Goal: Browse casually: Explore the website without a specific task or goal

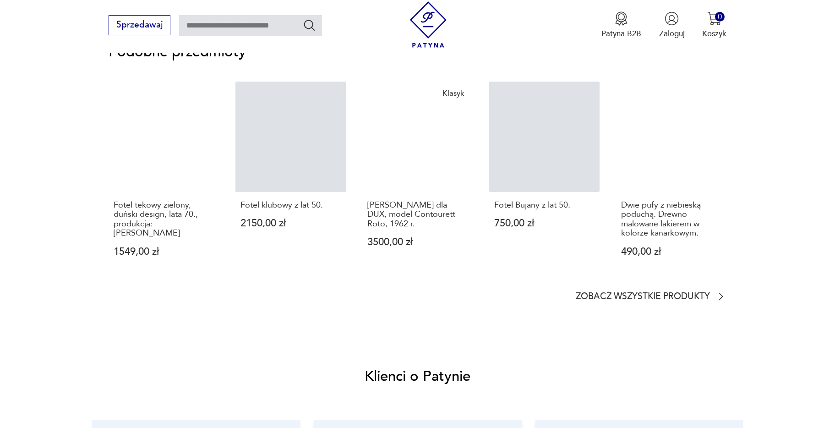
scroll to position [779, 0]
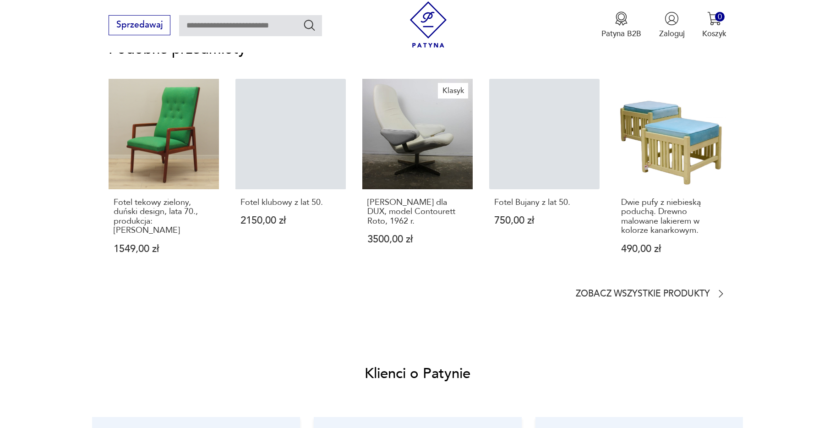
click at [672, 283] on section "Podobne przedmioty Fotel tekowy zielony, duński design, lata 70., produkcja: Da…" at bounding box center [418, 171] width 618 height 257
click at [675, 291] on p "Zobacz wszystkie produkty" at bounding box center [643, 294] width 134 height 7
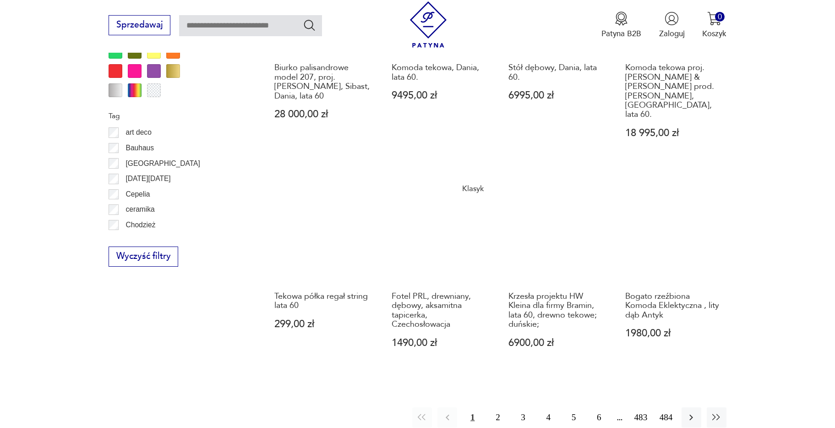
scroll to position [992, 0]
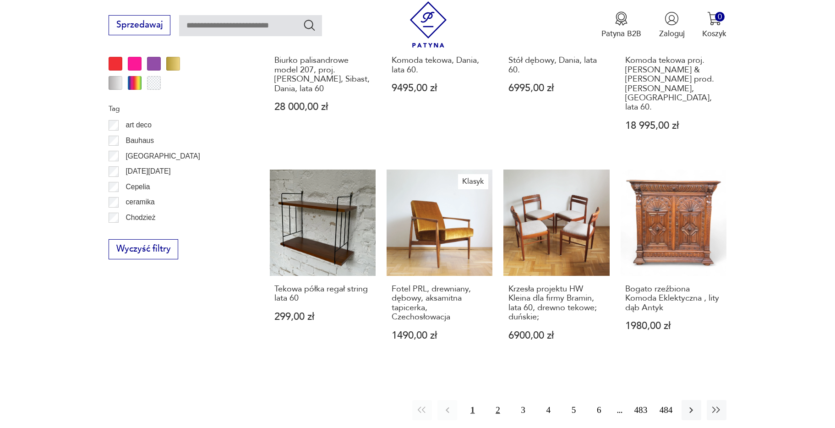
click at [498, 400] on button "2" at bounding box center [498, 410] width 20 height 20
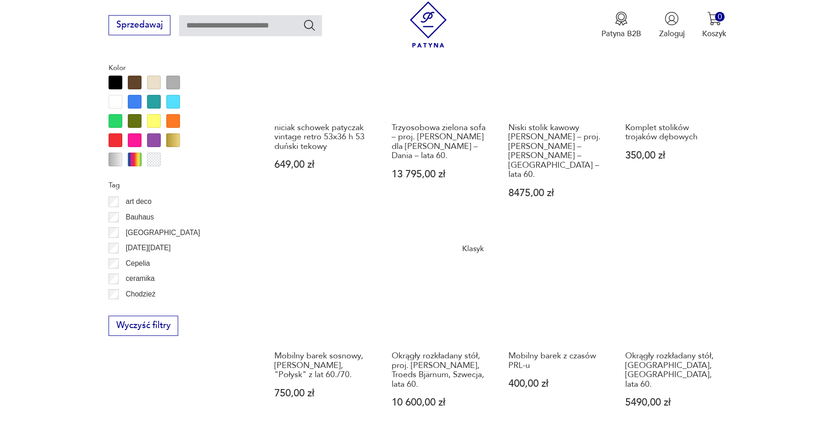
scroll to position [947, 0]
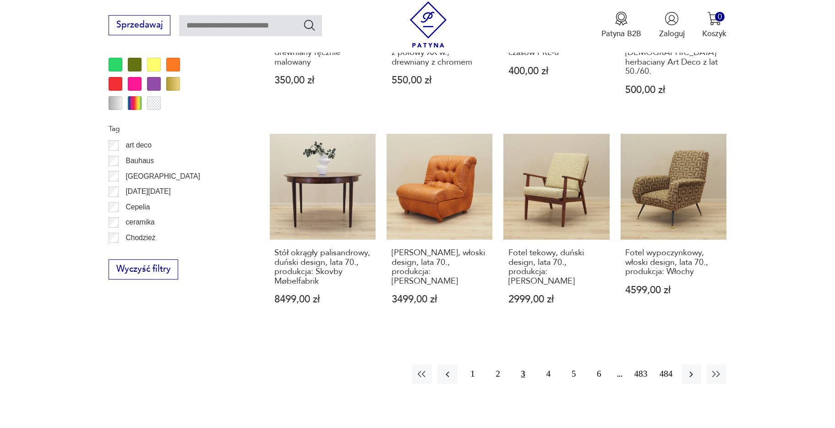
scroll to position [1084, 0]
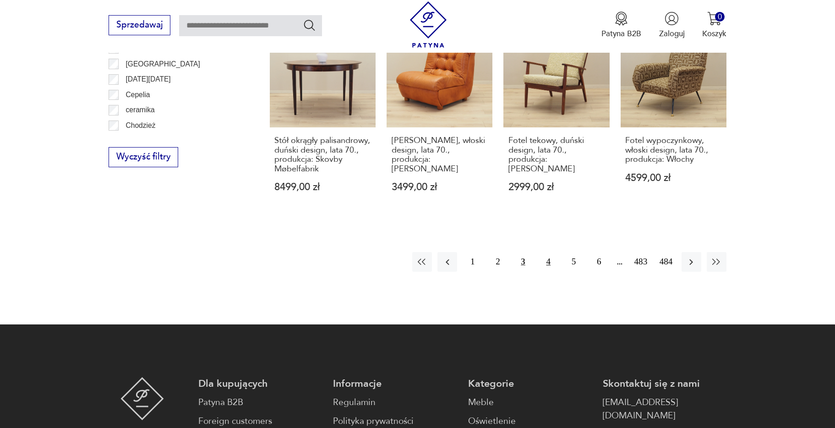
click at [548, 253] on button "4" at bounding box center [549, 262] width 20 height 20
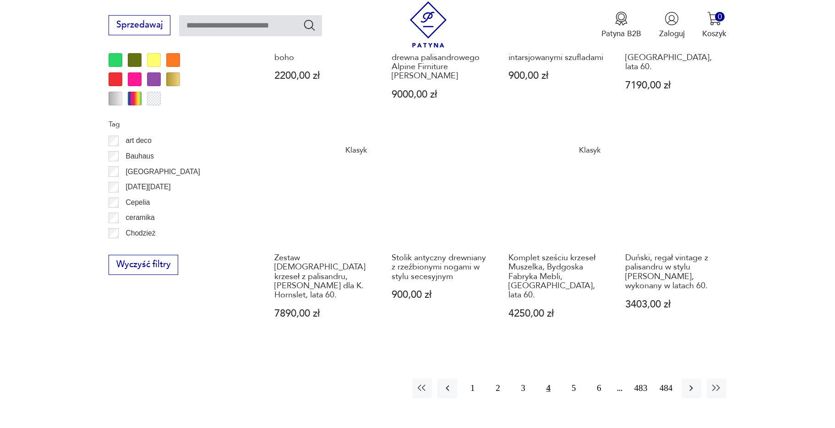
scroll to position [993, 0]
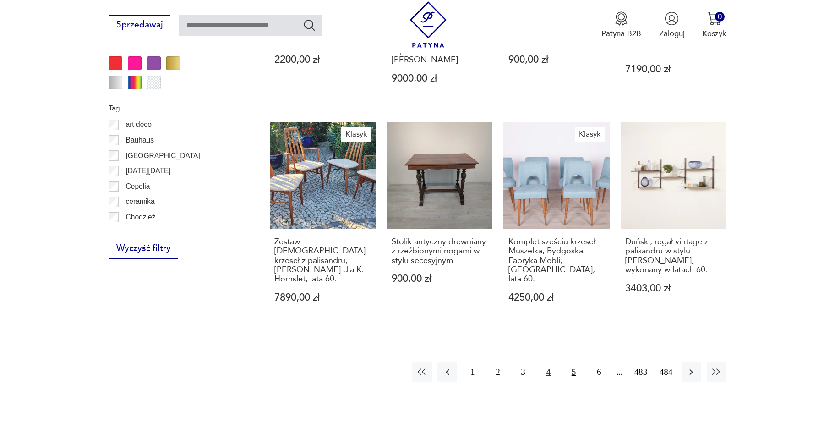
click at [575, 362] on button "5" at bounding box center [574, 372] width 20 height 20
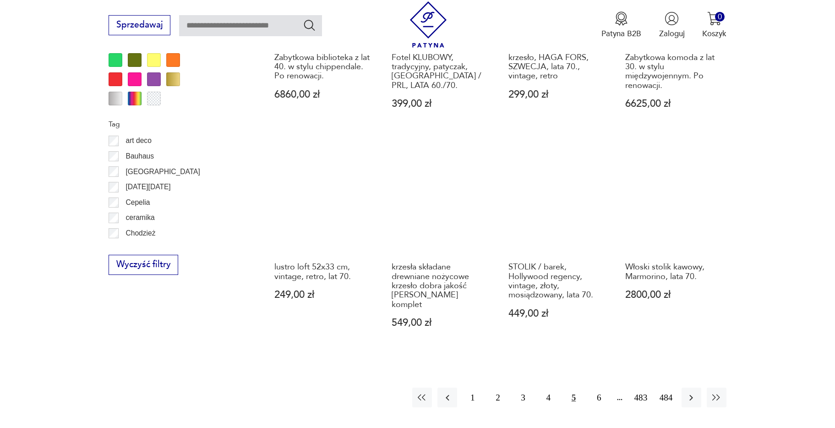
scroll to position [993, 0]
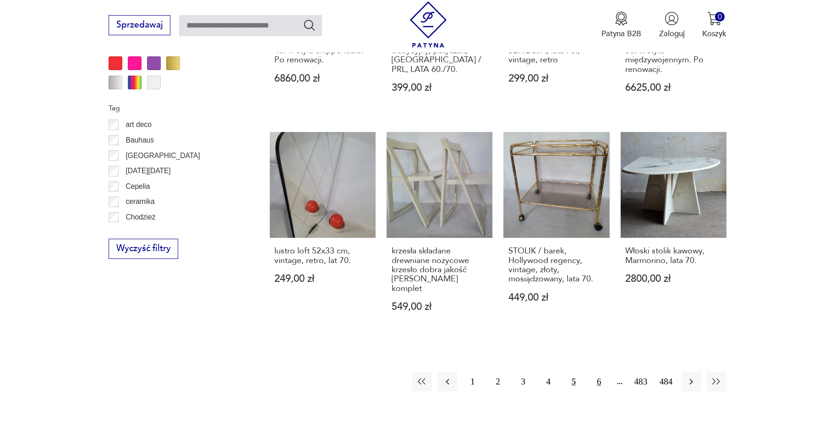
click at [599, 373] on button "6" at bounding box center [599, 382] width 20 height 20
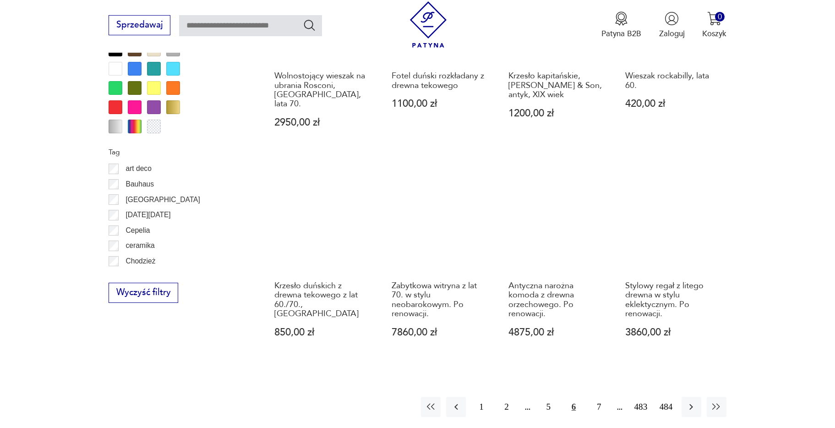
scroll to position [1084, 0]
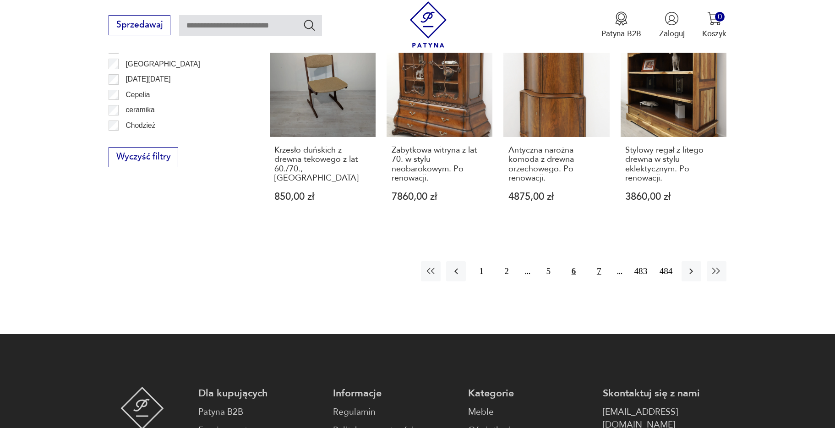
click at [599, 261] on button "7" at bounding box center [599, 271] width 20 height 20
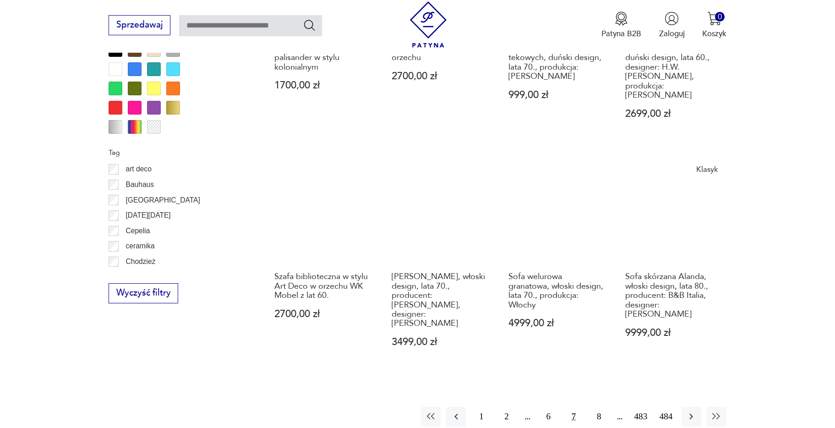
scroll to position [1084, 0]
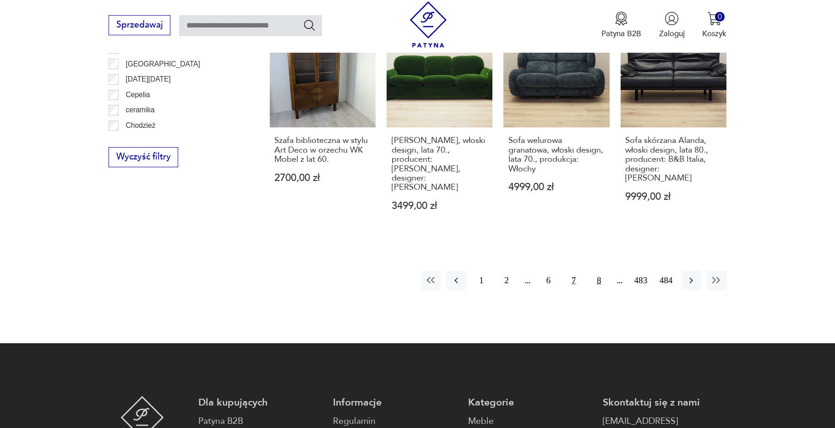
click at [600, 271] on button "8" at bounding box center [599, 281] width 20 height 20
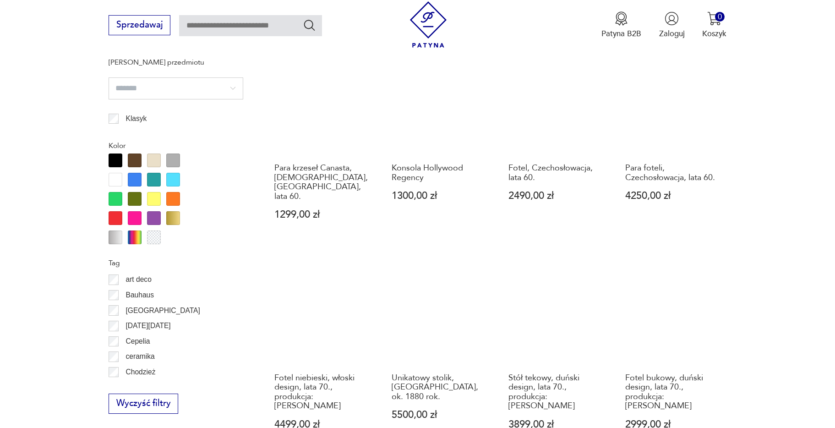
scroll to position [947, 0]
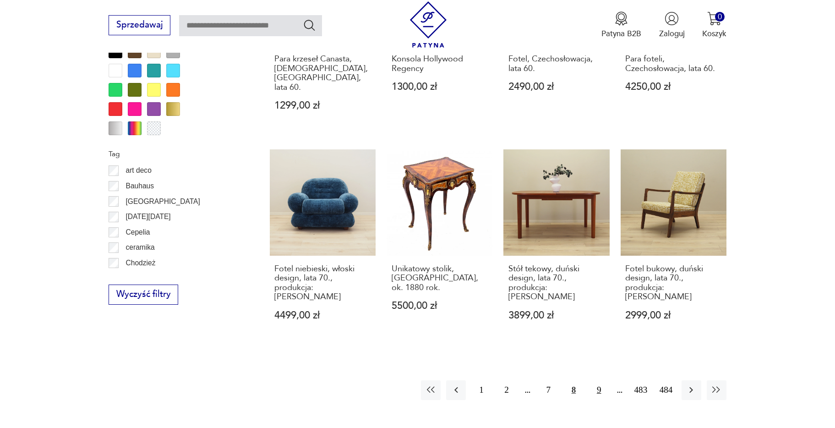
click at [598, 380] on button "9" at bounding box center [599, 390] width 20 height 20
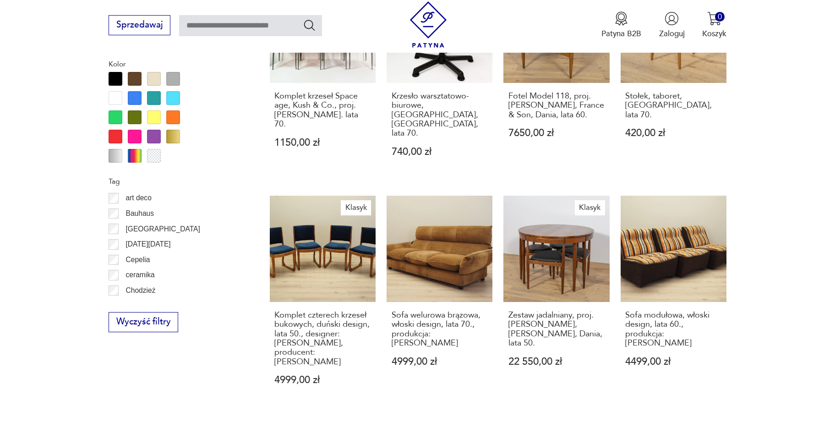
scroll to position [1038, 0]
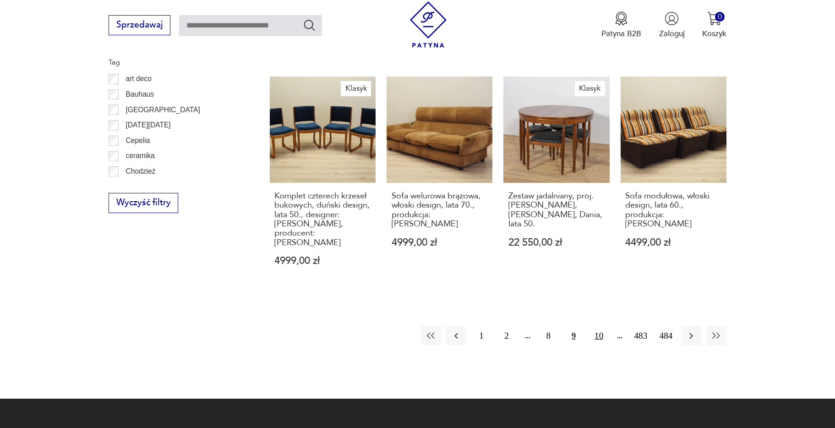
click at [599, 326] on button "10" at bounding box center [599, 336] width 20 height 20
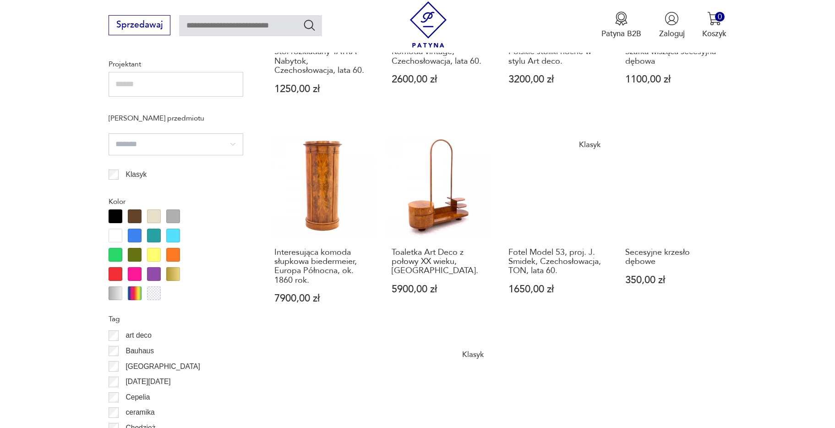
scroll to position [947, 0]
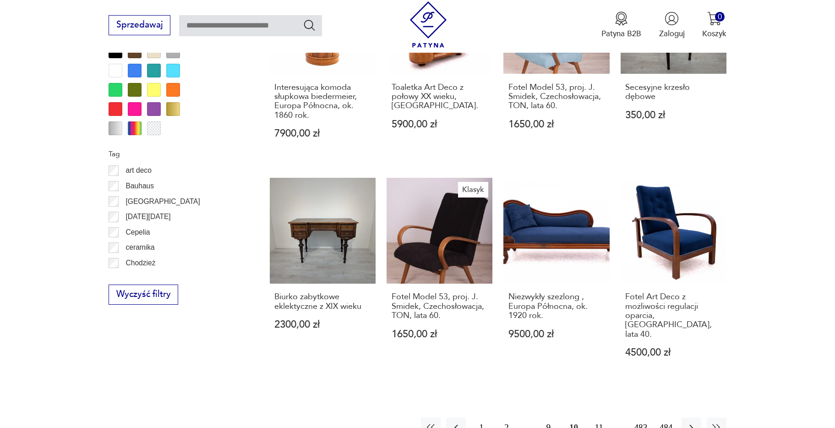
click at [600, 417] on button "11" at bounding box center [599, 427] width 20 height 20
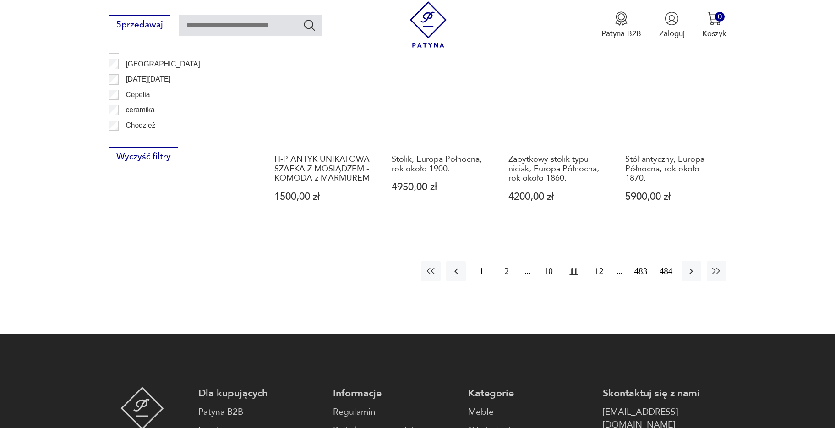
scroll to position [1222, 0]
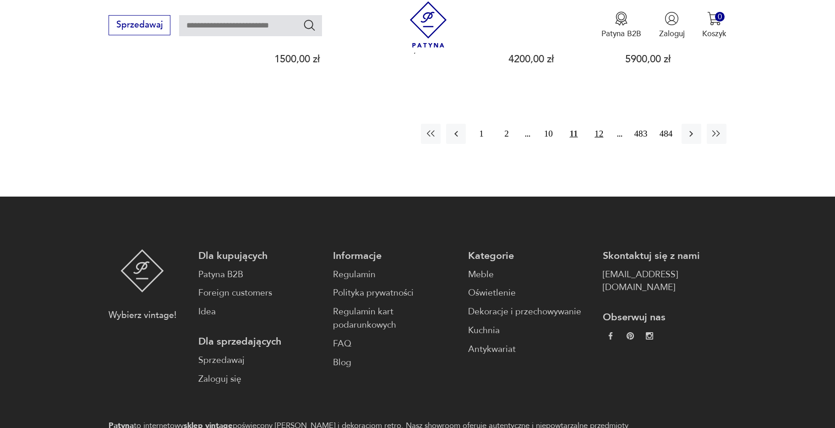
click at [598, 124] on button "12" at bounding box center [599, 134] width 20 height 20
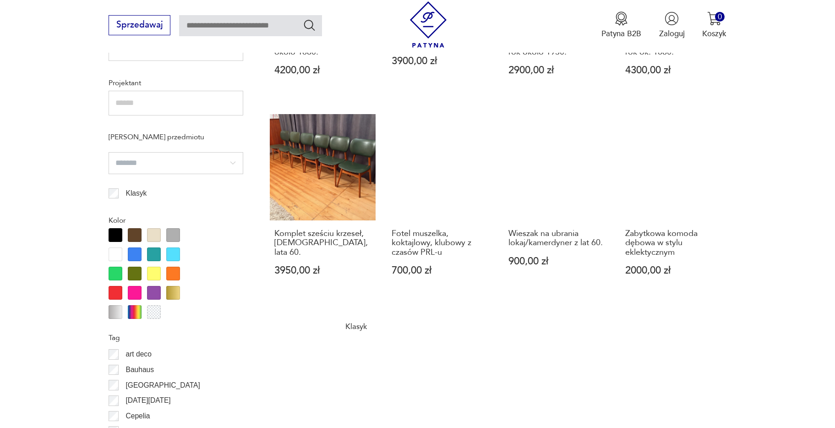
scroll to position [763, 0]
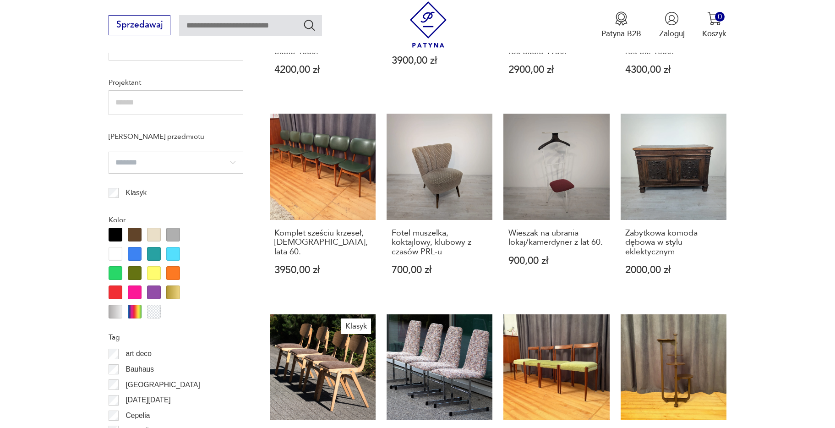
click at [781, 166] on section "Filtruj produkty Cena MIN MAX OK Promocja Datowanie OK Kraj pochodzenia Dania (…" at bounding box center [417, 167] width 835 height 976
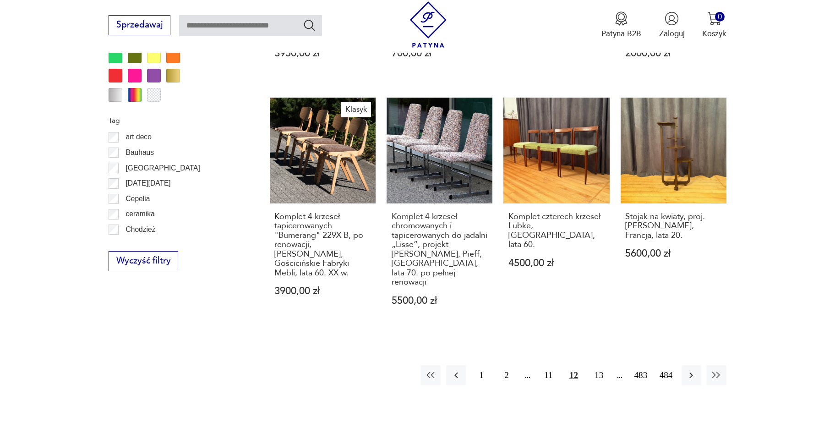
scroll to position [1084, 0]
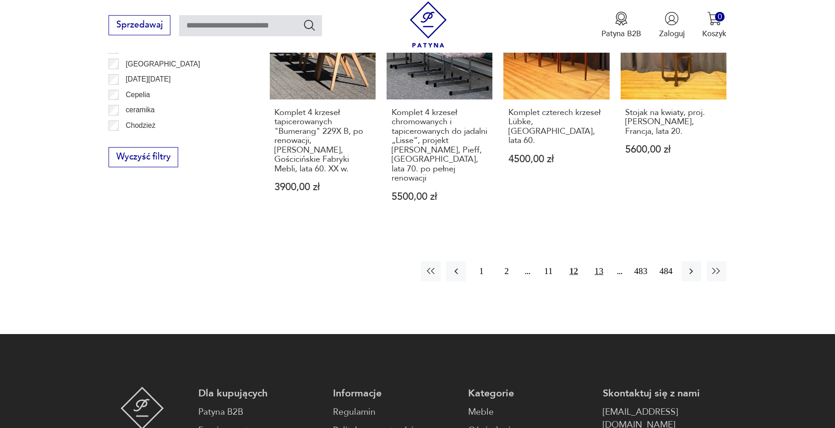
click at [604, 264] on button "13" at bounding box center [599, 271] width 20 height 20
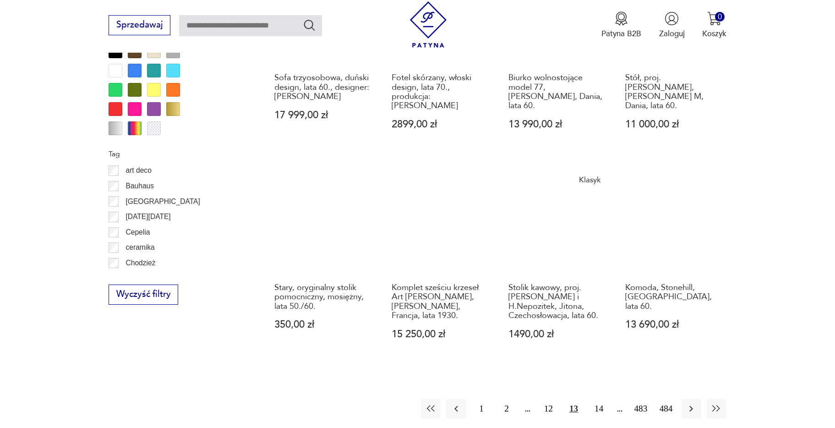
scroll to position [1038, 0]
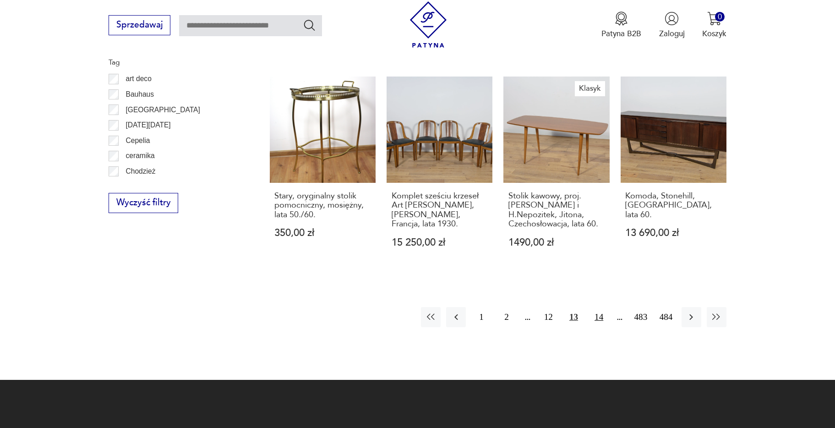
click at [601, 307] on button "14" at bounding box center [599, 317] width 20 height 20
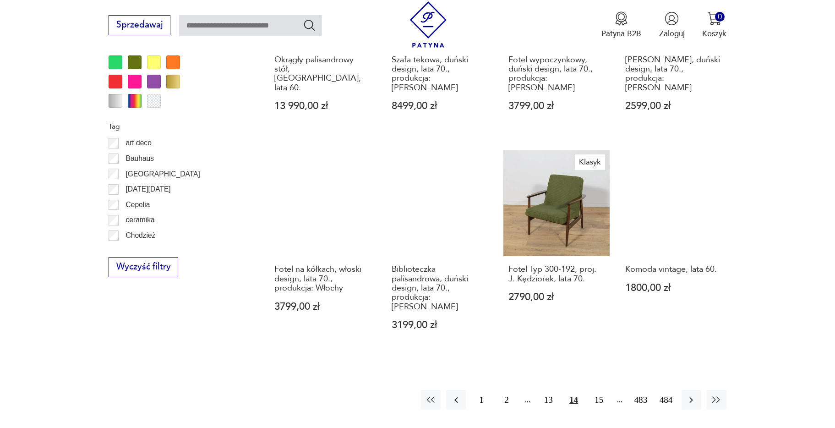
scroll to position [993, 0]
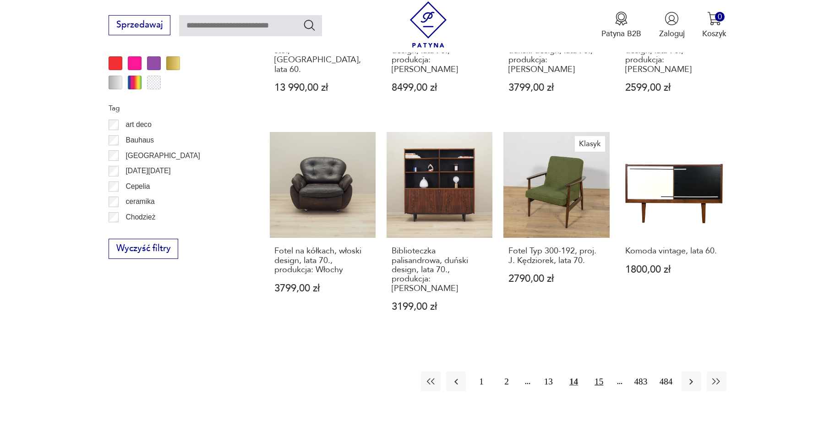
click at [600, 372] on button "15" at bounding box center [599, 382] width 20 height 20
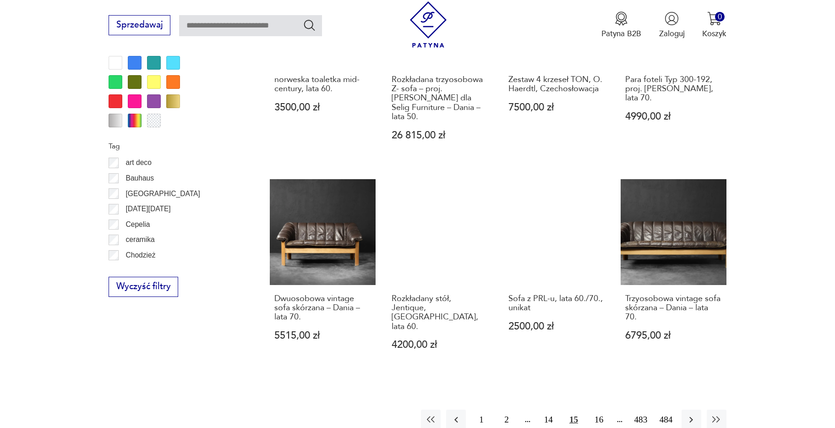
scroll to position [1084, 0]
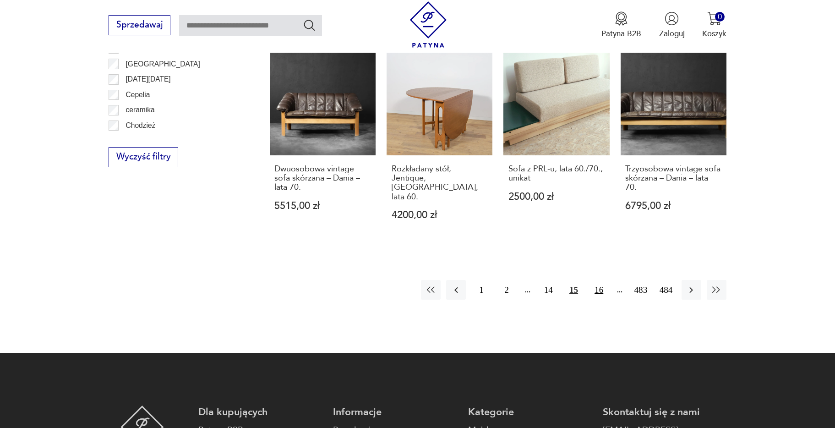
click at [603, 280] on button "16" at bounding box center [599, 290] width 20 height 20
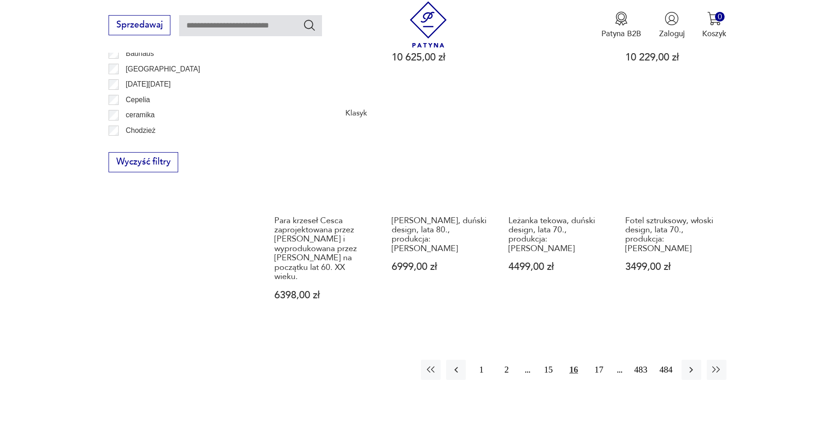
scroll to position [1084, 0]
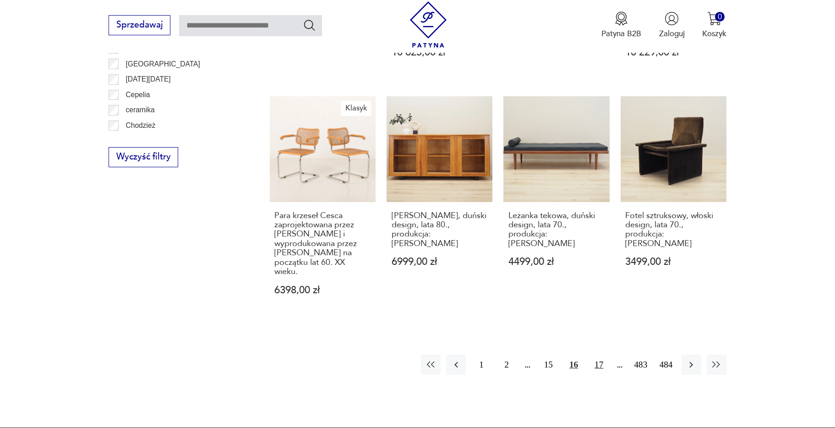
click at [602, 357] on button "17" at bounding box center [599, 365] width 20 height 20
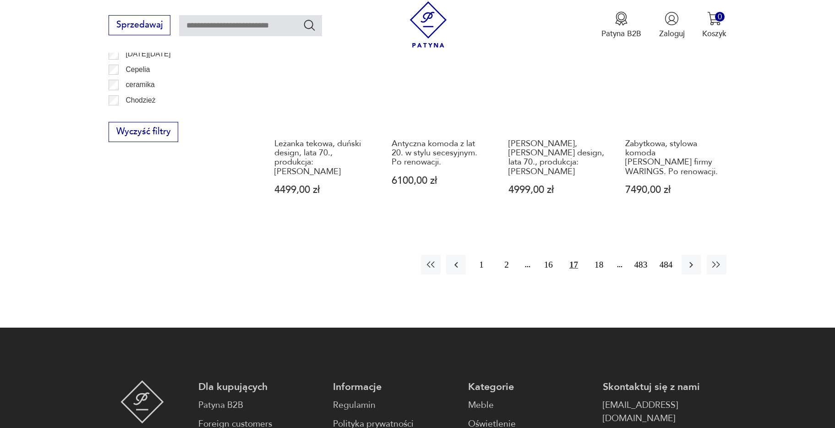
scroll to position [1130, 0]
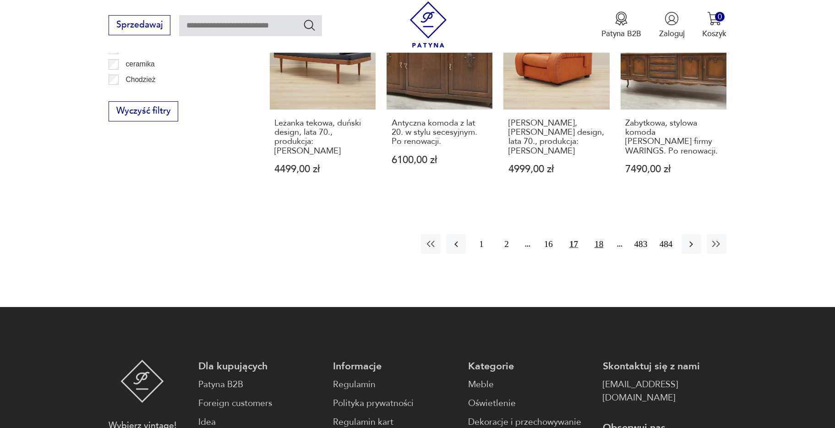
click at [602, 234] on button "18" at bounding box center [599, 244] width 20 height 20
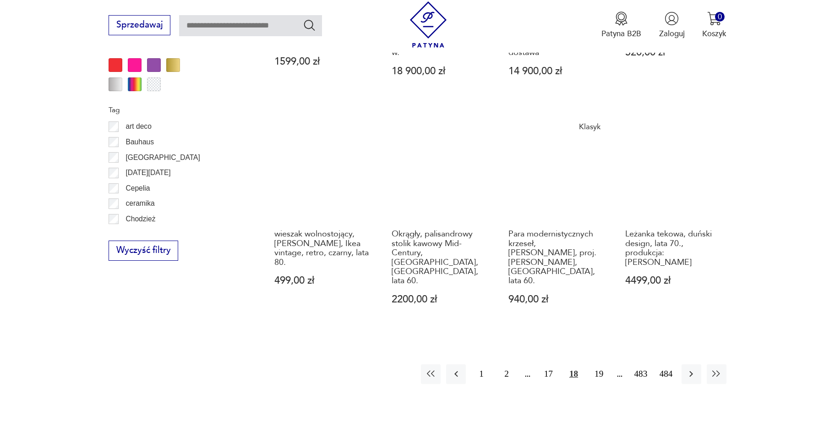
scroll to position [1084, 0]
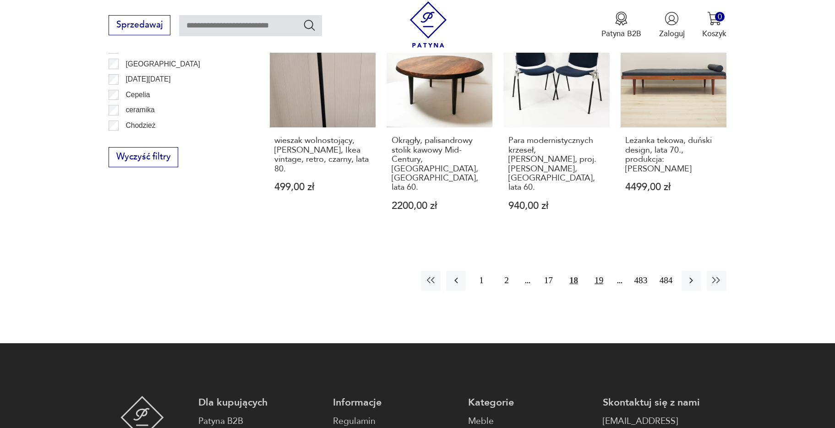
click at [602, 271] on button "19" at bounding box center [599, 281] width 20 height 20
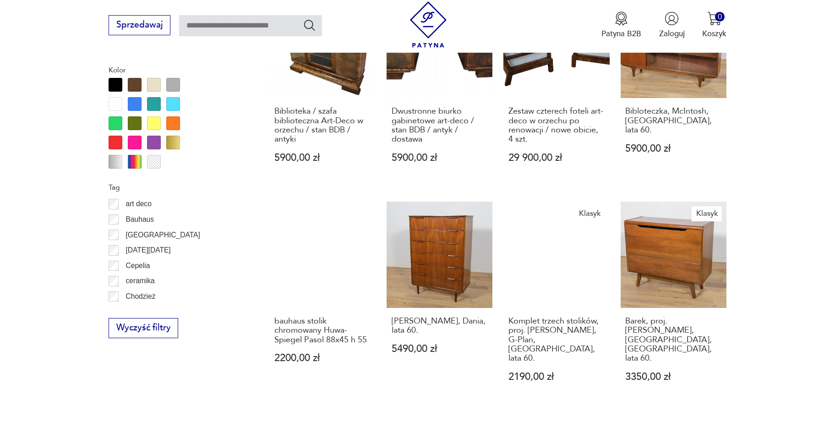
scroll to position [1038, 0]
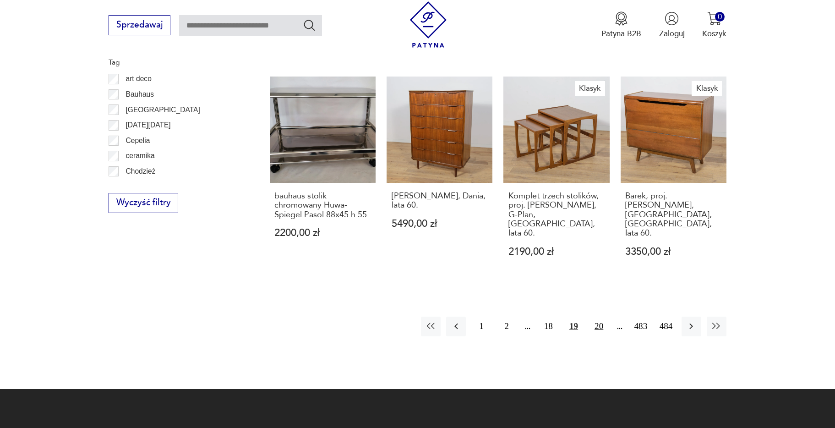
click at [600, 317] on button "20" at bounding box center [599, 327] width 20 height 20
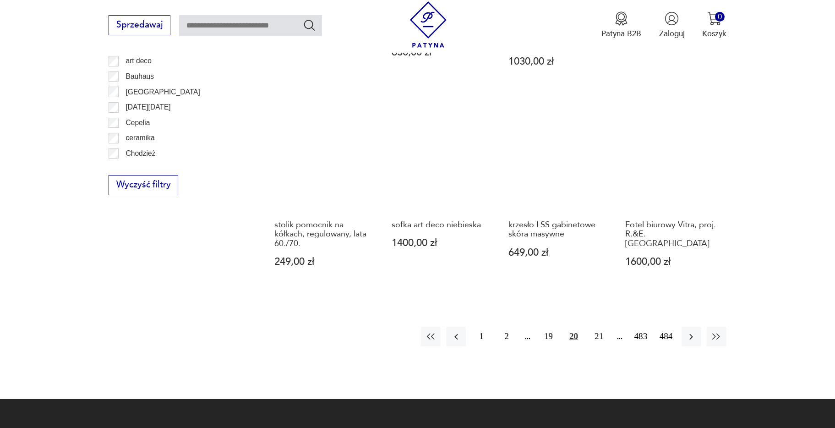
scroll to position [1176, 0]
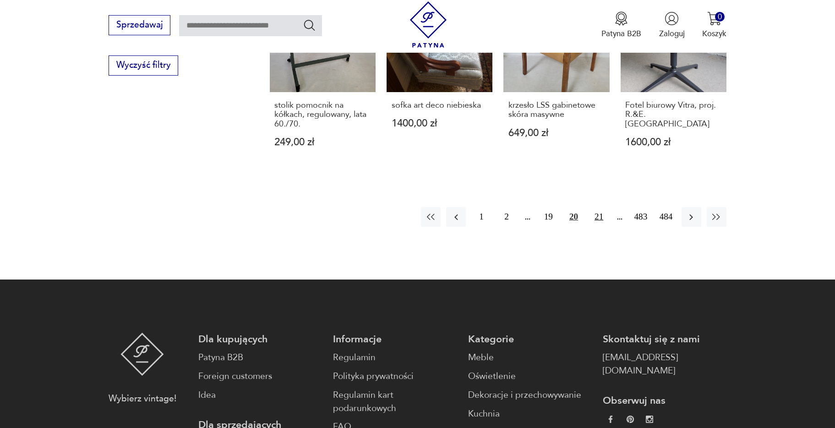
click at [601, 207] on button "21" at bounding box center [599, 217] width 20 height 20
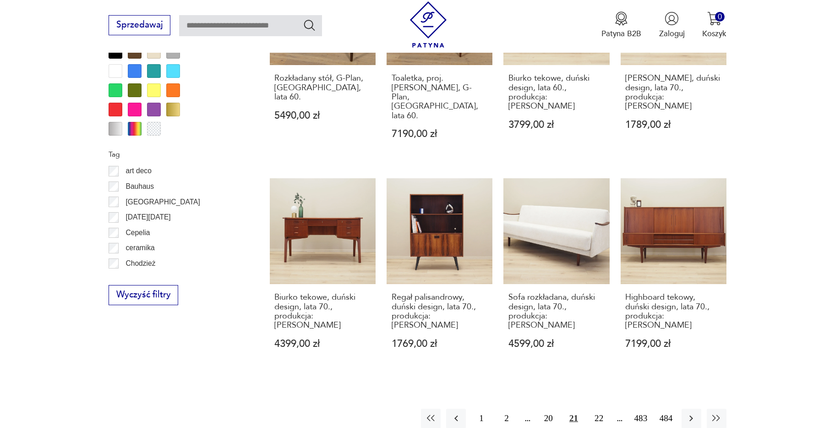
scroll to position [947, 0]
click at [597, 408] on button "22" at bounding box center [599, 418] width 20 height 20
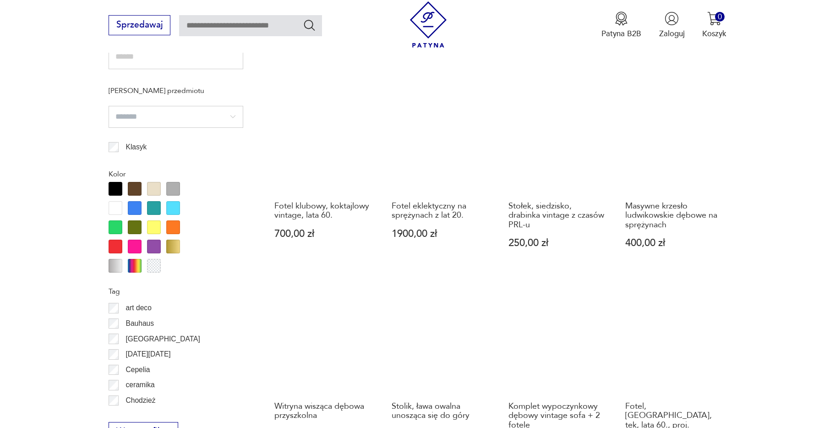
scroll to position [993, 0]
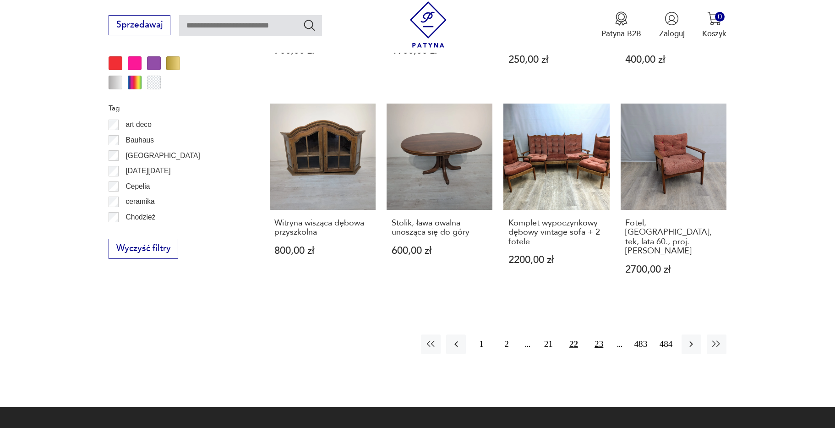
click at [598, 335] on button "23" at bounding box center [599, 345] width 20 height 20
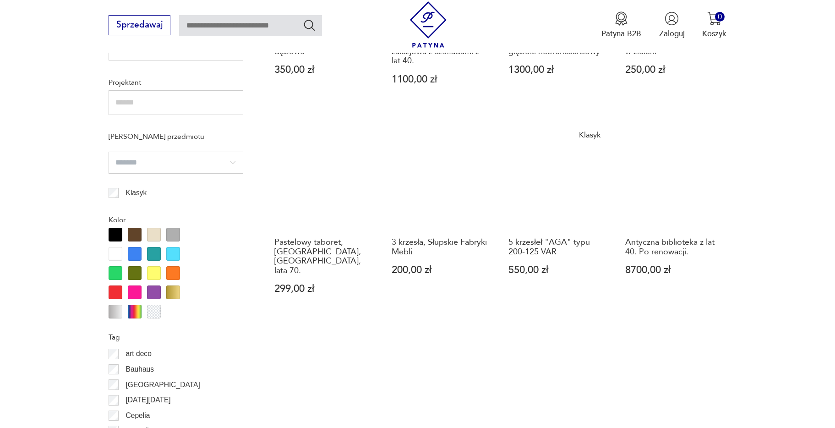
scroll to position [947, 0]
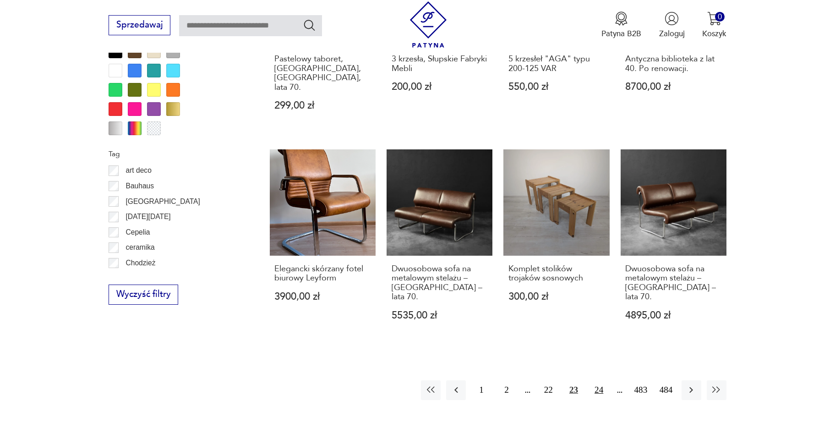
click at [599, 380] on button "24" at bounding box center [599, 390] width 20 height 20
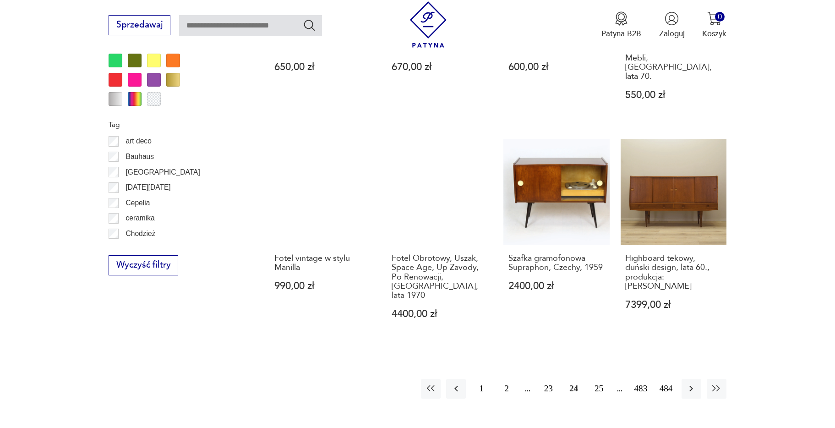
scroll to position [993, 0]
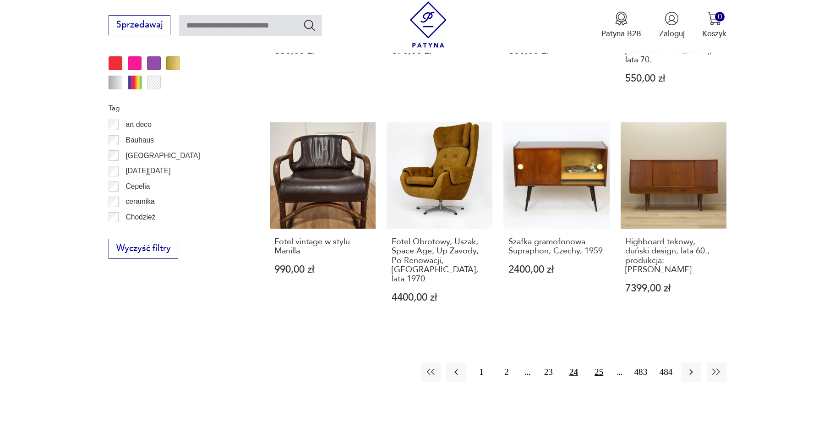
click at [600, 362] on button "25" at bounding box center [599, 372] width 20 height 20
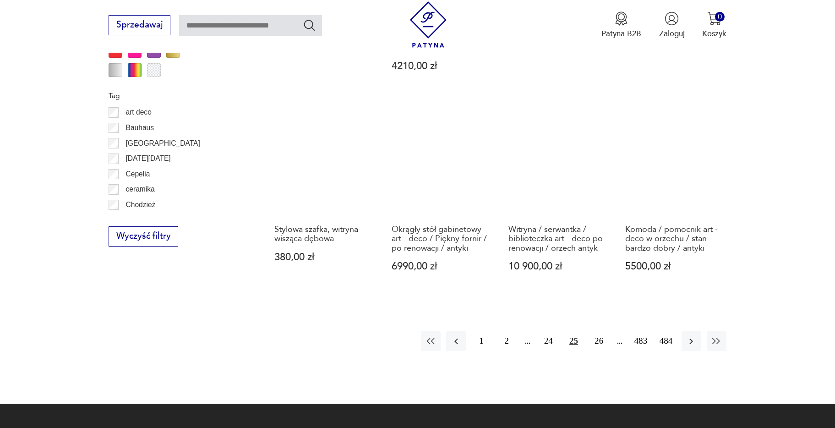
scroll to position [1084, 0]
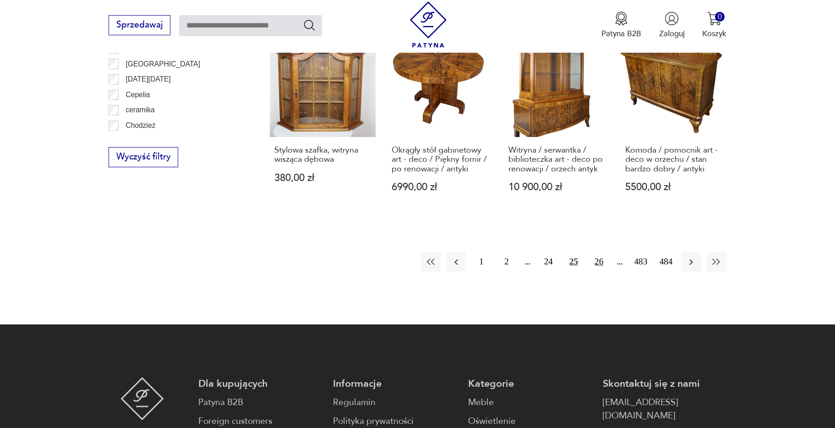
click at [598, 252] on button "26" at bounding box center [599, 262] width 20 height 20
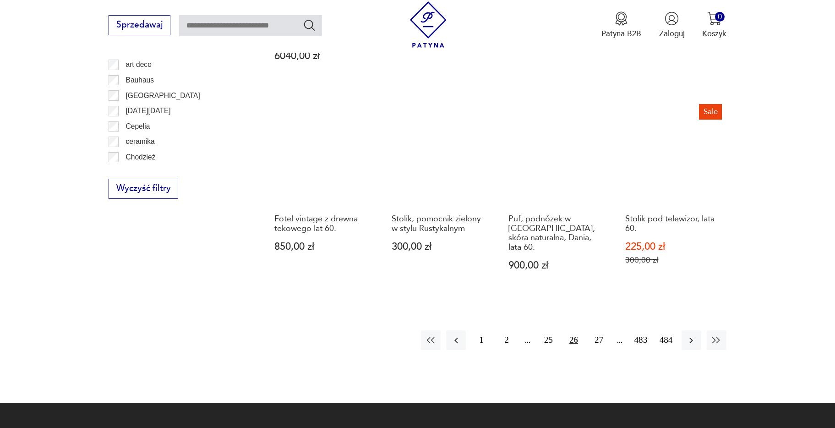
scroll to position [1084, 0]
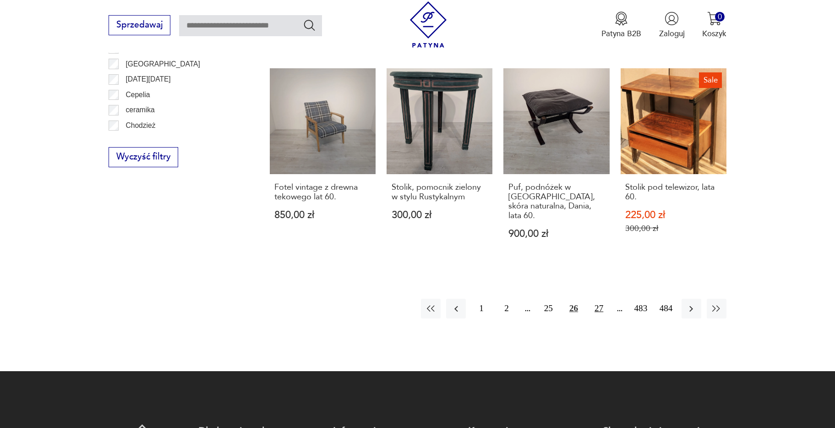
click at [599, 304] on button "27" at bounding box center [599, 309] width 20 height 20
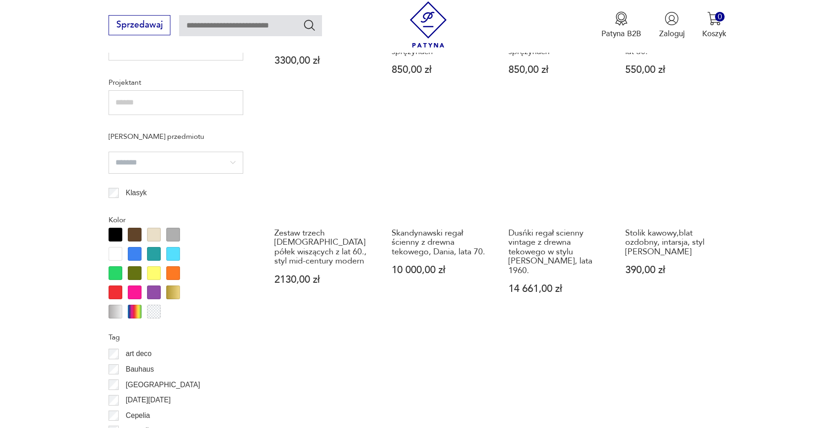
scroll to position [993, 0]
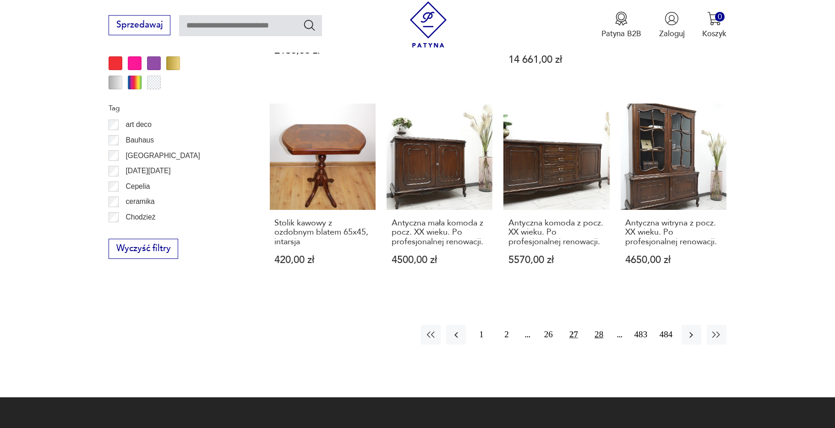
click at [602, 325] on button "28" at bounding box center [599, 335] width 20 height 20
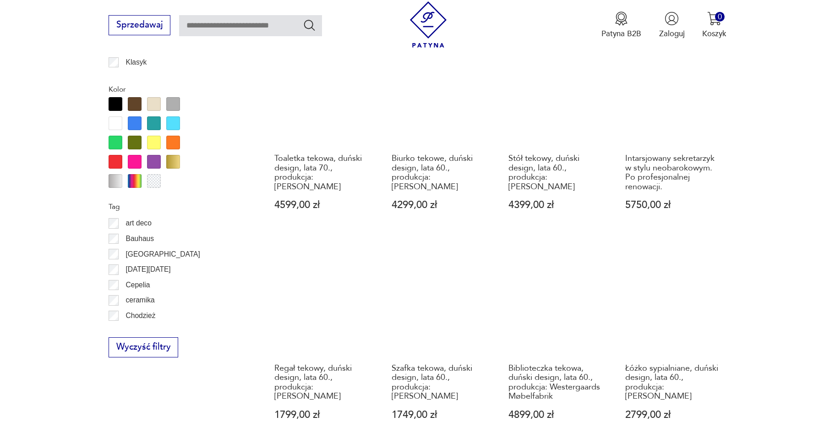
scroll to position [1038, 0]
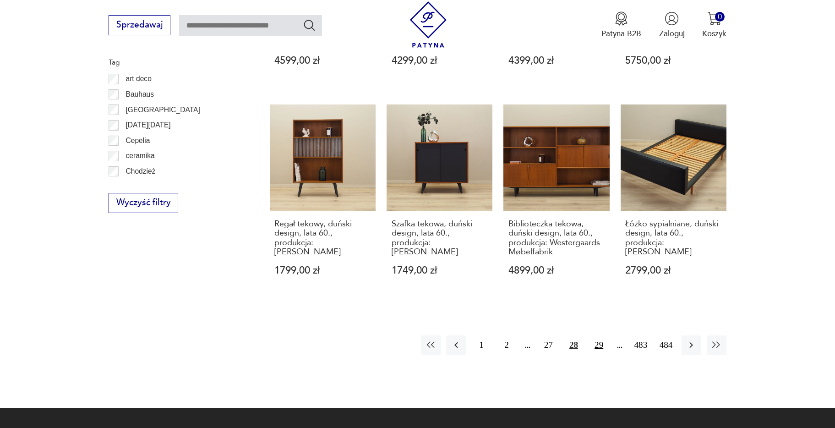
click at [604, 343] on button "29" at bounding box center [599, 345] width 20 height 20
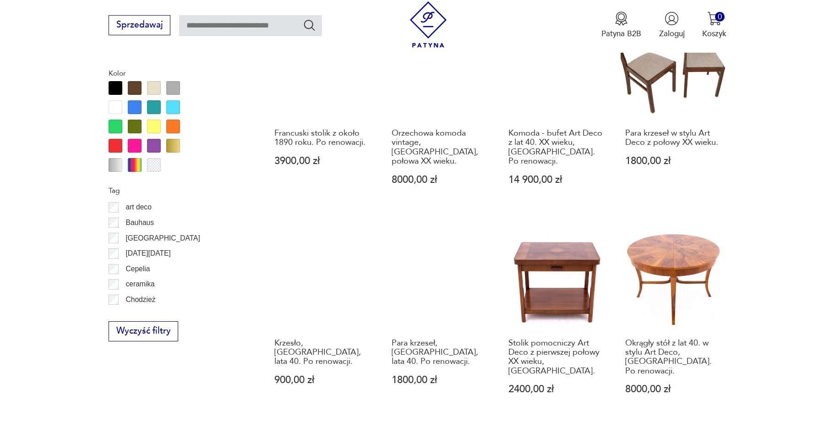
scroll to position [1038, 0]
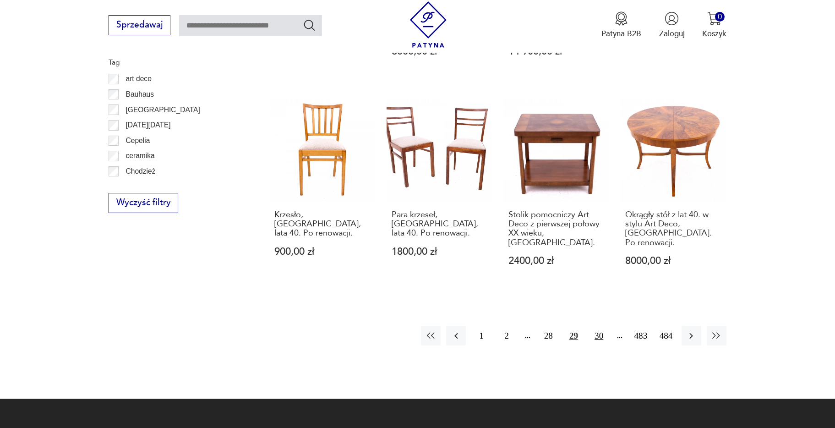
click at [603, 326] on button "30" at bounding box center [599, 336] width 20 height 20
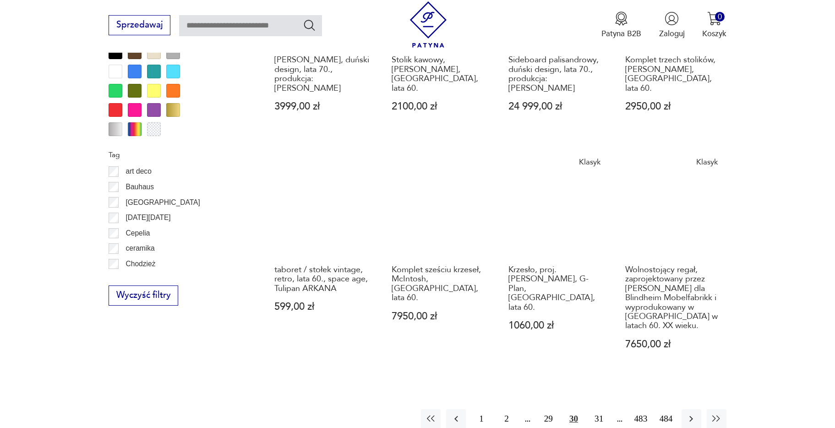
scroll to position [947, 0]
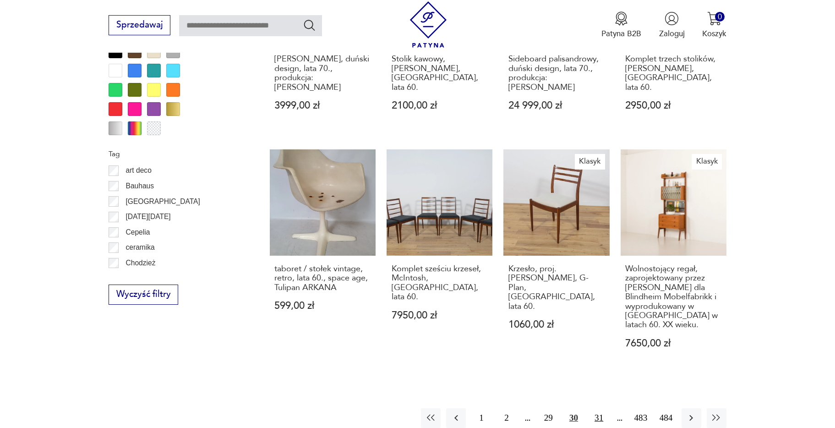
click at [598, 408] on button "31" at bounding box center [599, 418] width 20 height 20
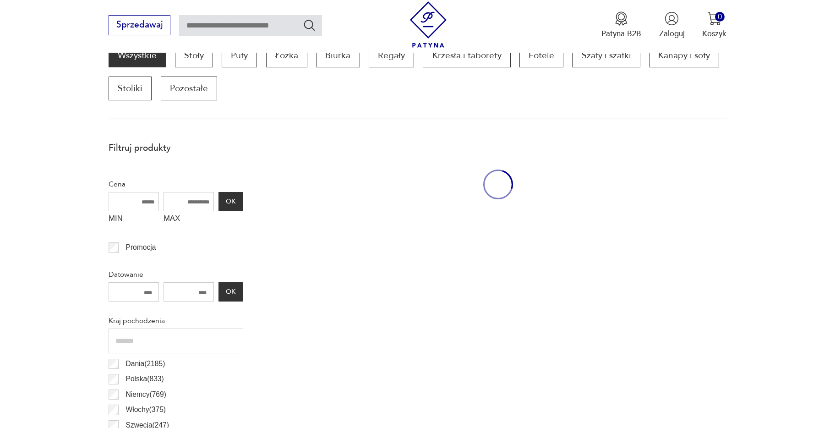
scroll to position [305, 0]
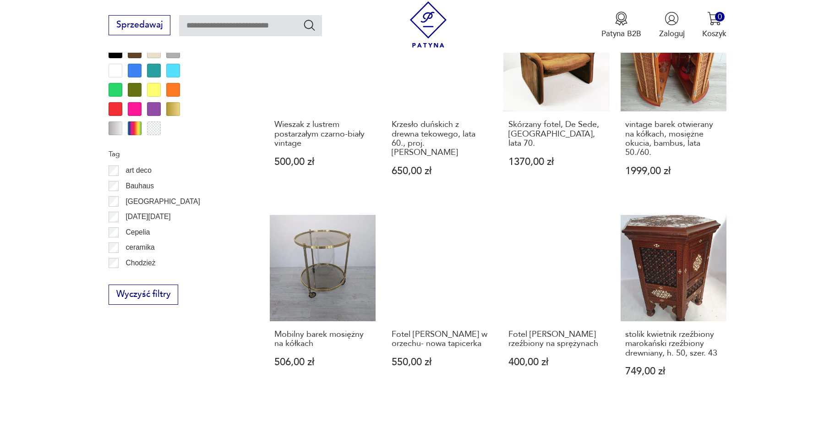
scroll to position [1130, 0]
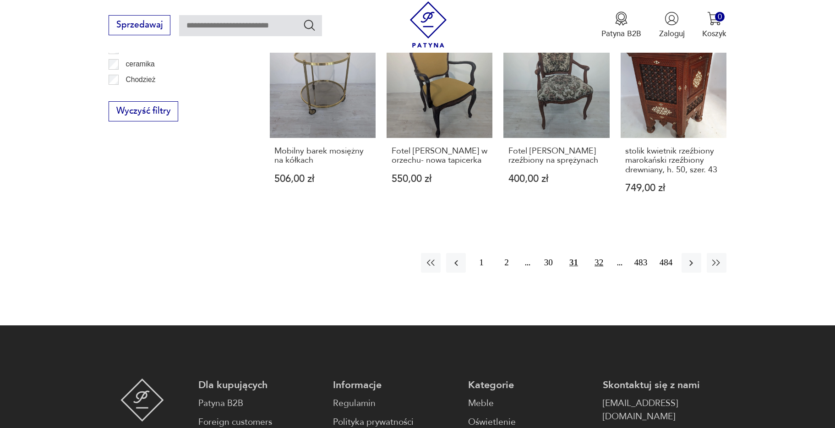
click at [601, 255] on button "32" at bounding box center [599, 263] width 20 height 20
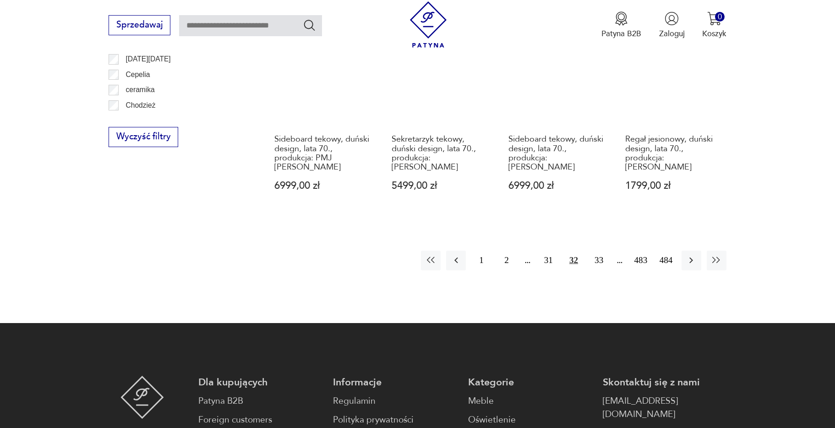
scroll to position [1130, 0]
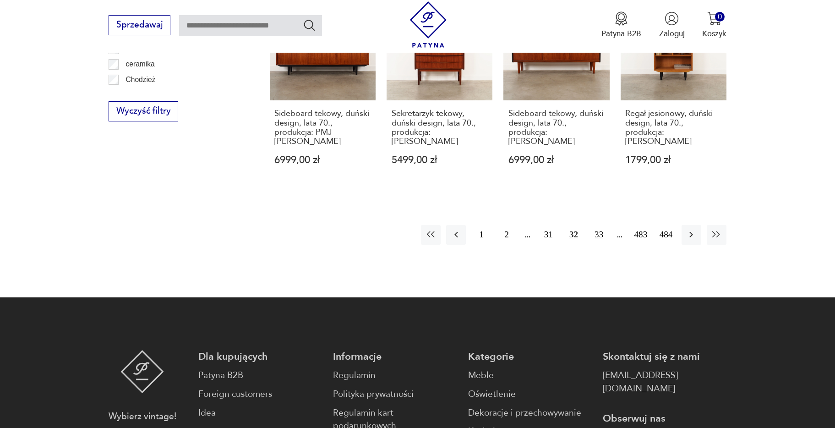
click at [602, 225] on button "33" at bounding box center [599, 235] width 20 height 20
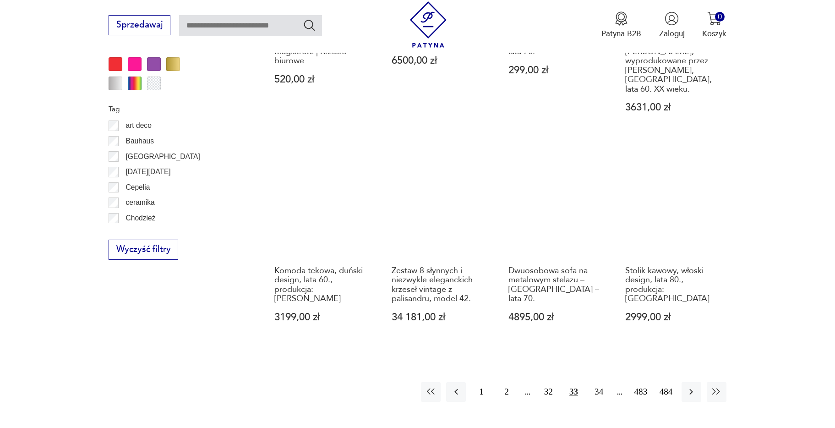
scroll to position [993, 0]
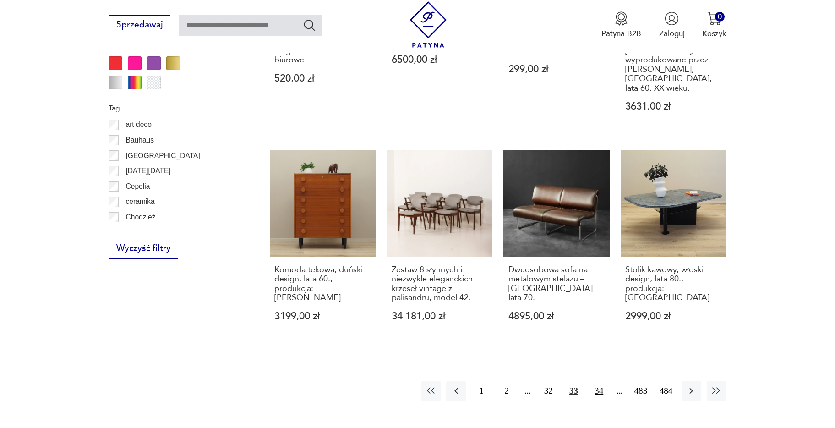
click at [595, 381] on button "34" at bounding box center [599, 391] width 20 height 20
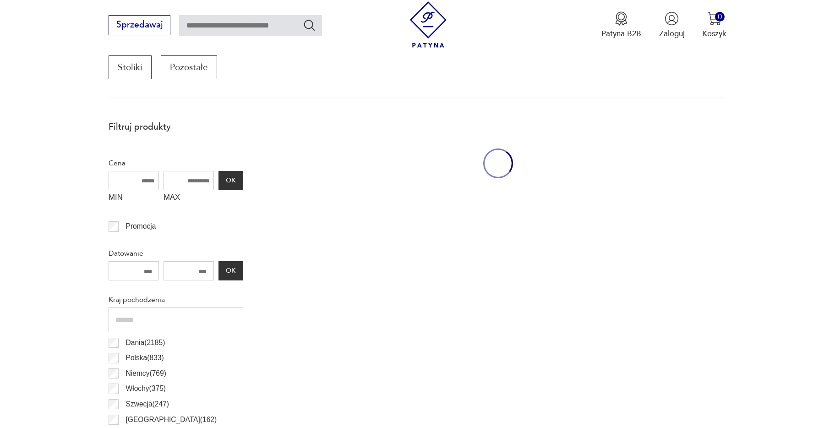
scroll to position [305, 0]
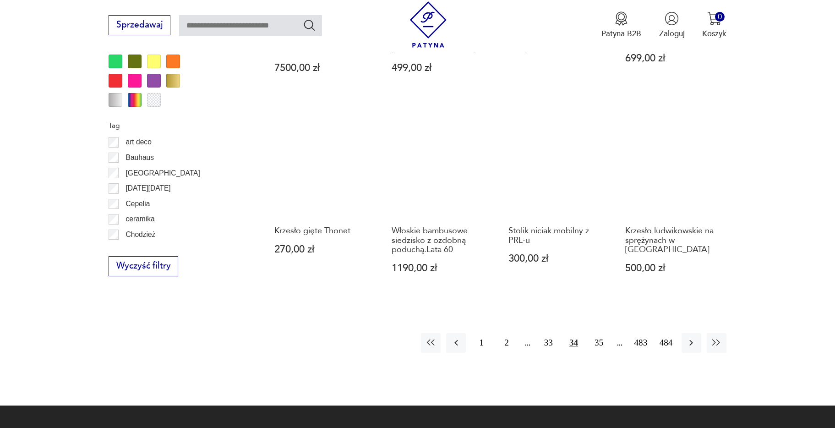
scroll to position [993, 0]
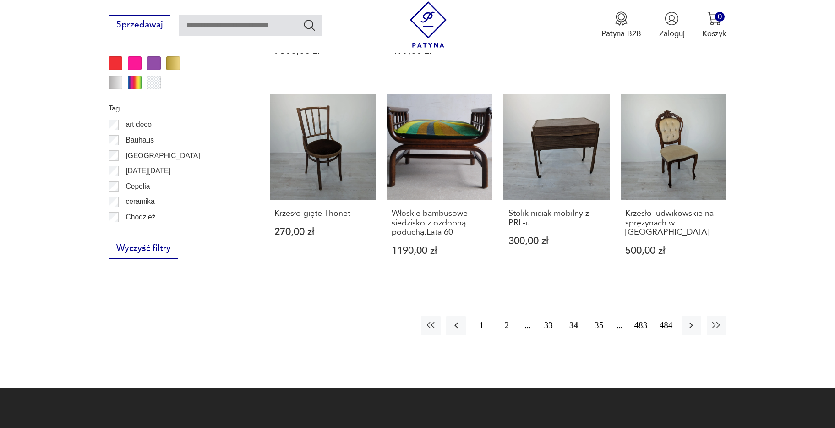
click at [602, 325] on button "35" at bounding box center [599, 326] width 20 height 20
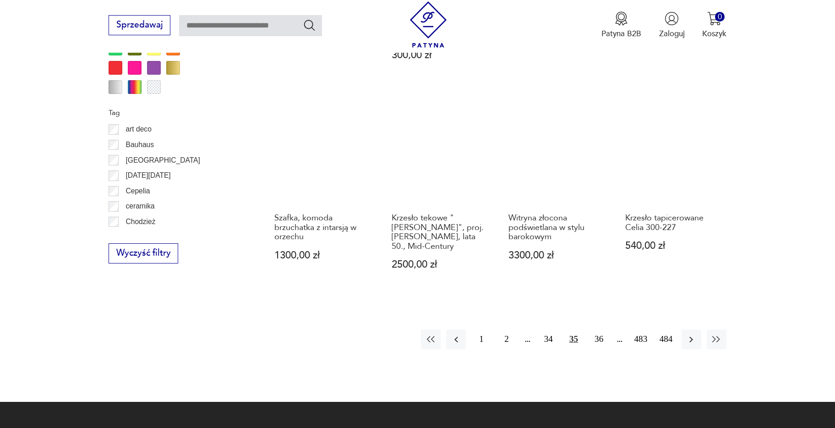
scroll to position [993, 0]
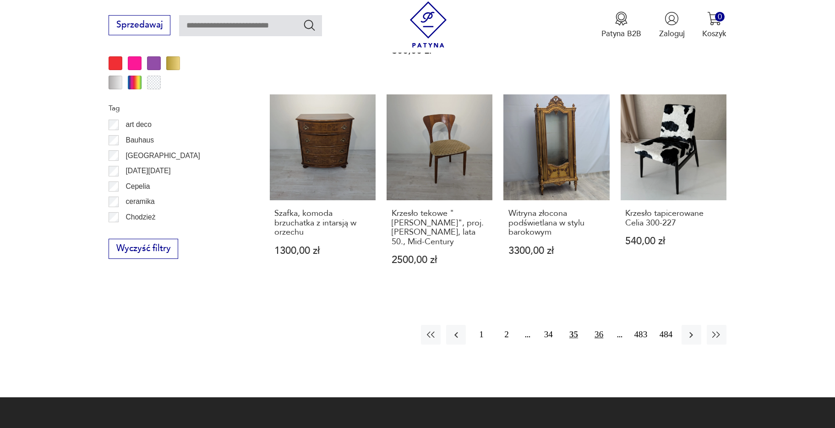
click at [604, 327] on button "36" at bounding box center [599, 335] width 20 height 20
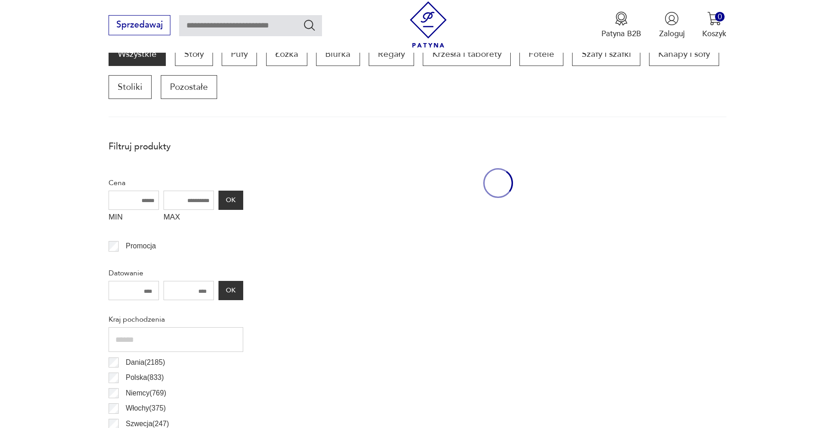
scroll to position [305, 0]
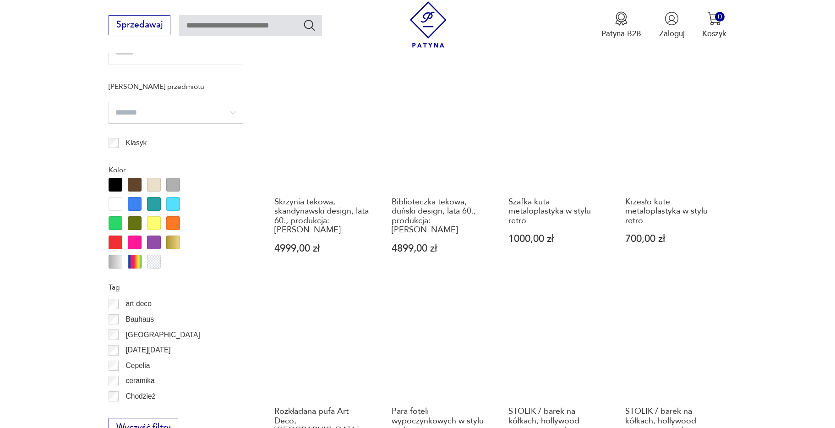
scroll to position [947, 0]
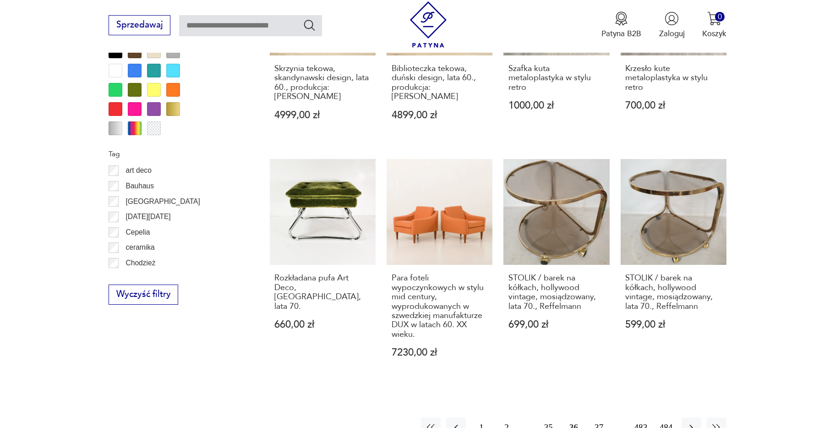
click at [600, 417] on button "37" at bounding box center [599, 427] width 20 height 20
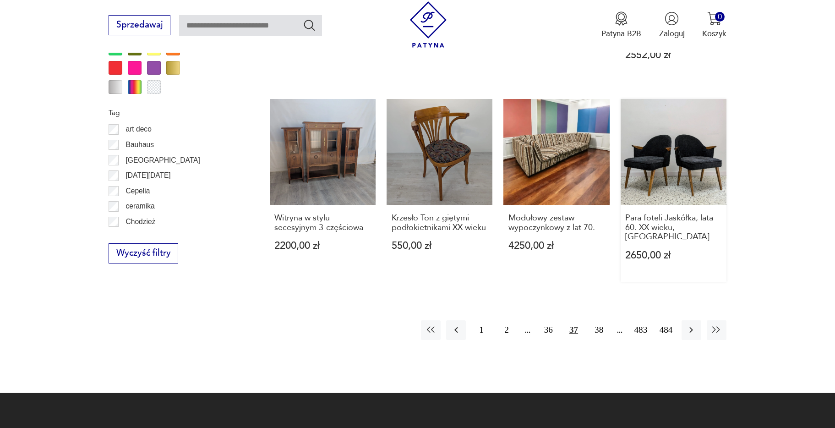
scroll to position [993, 0]
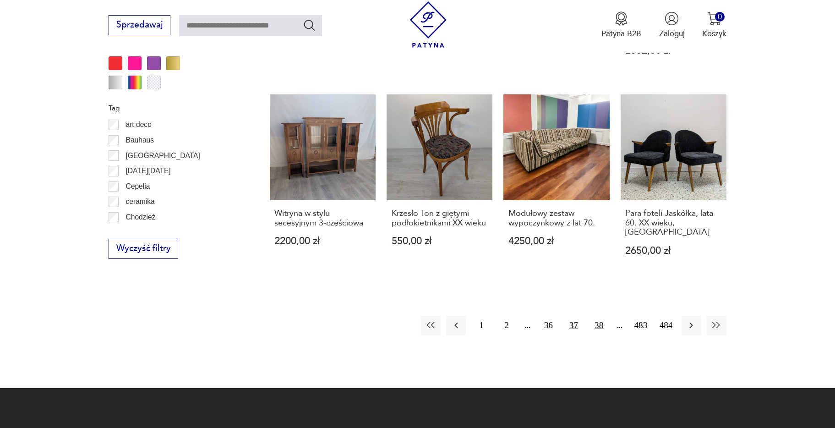
click at [600, 318] on button "38" at bounding box center [599, 326] width 20 height 20
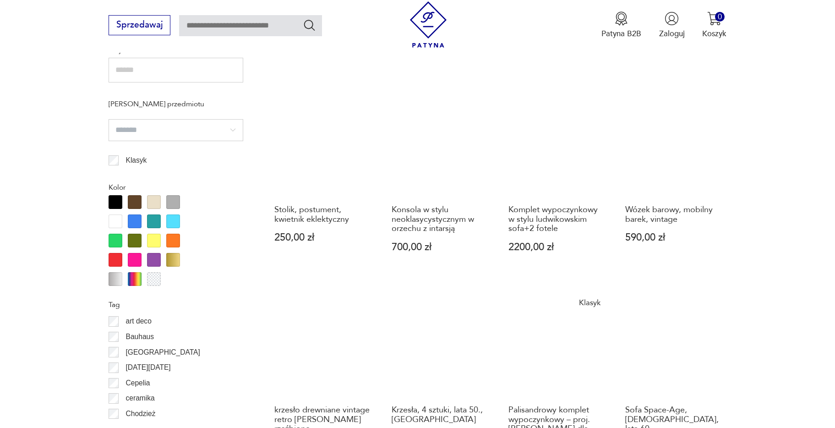
scroll to position [901, 0]
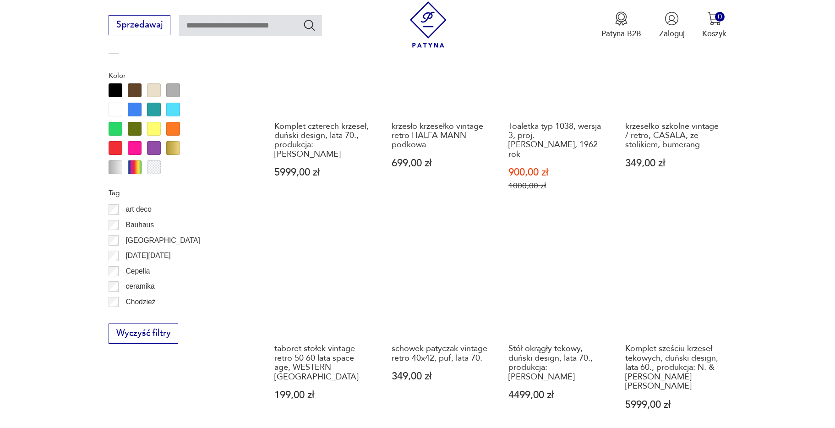
scroll to position [1084, 0]
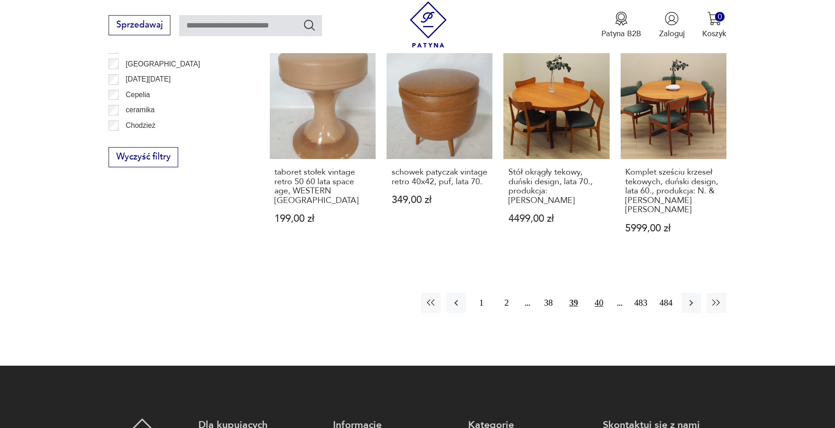
click at [600, 293] on button "40" at bounding box center [599, 303] width 20 height 20
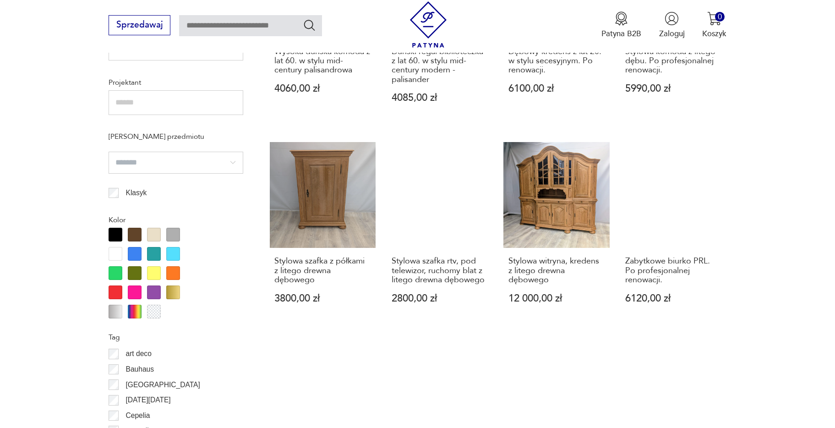
scroll to position [993, 0]
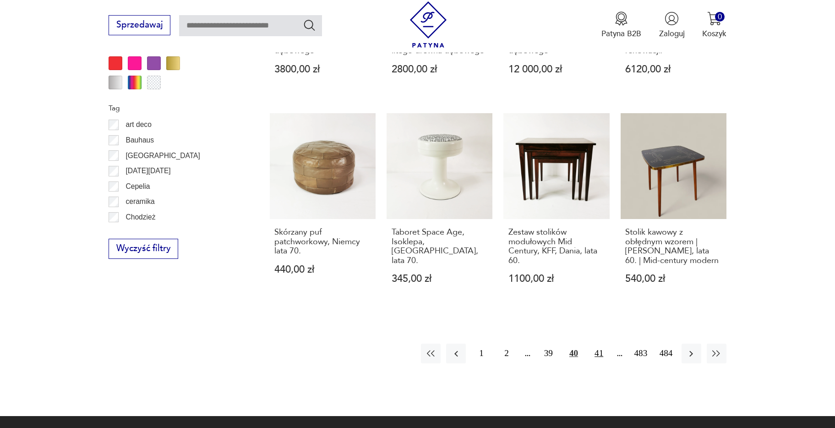
click at [602, 352] on button "41" at bounding box center [599, 354] width 20 height 20
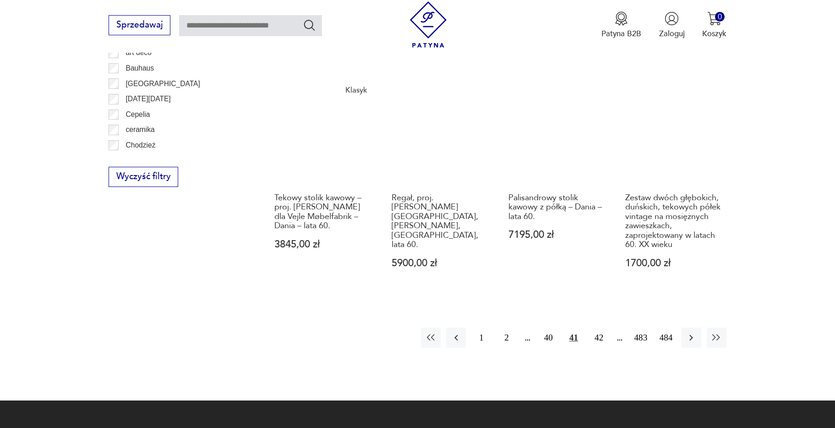
scroll to position [1084, 0]
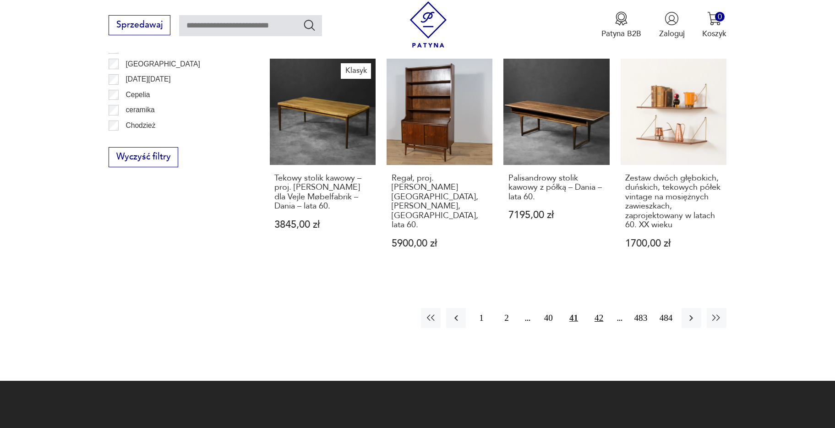
click at [598, 318] on button "42" at bounding box center [599, 318] width 20 height 20
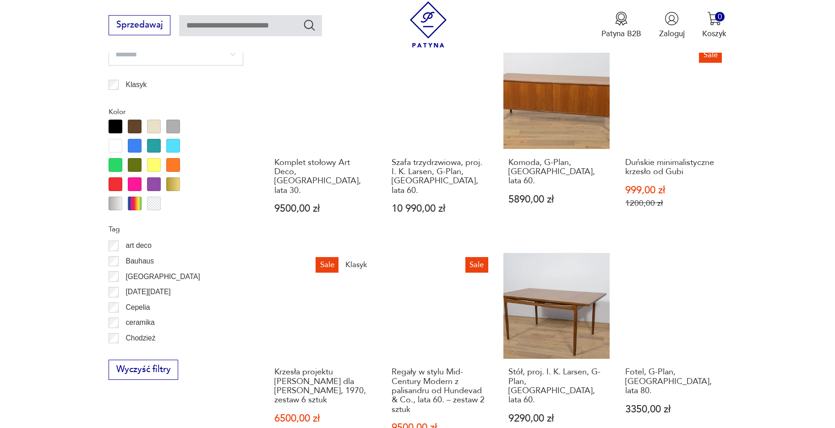
scroll to position [993, 0]
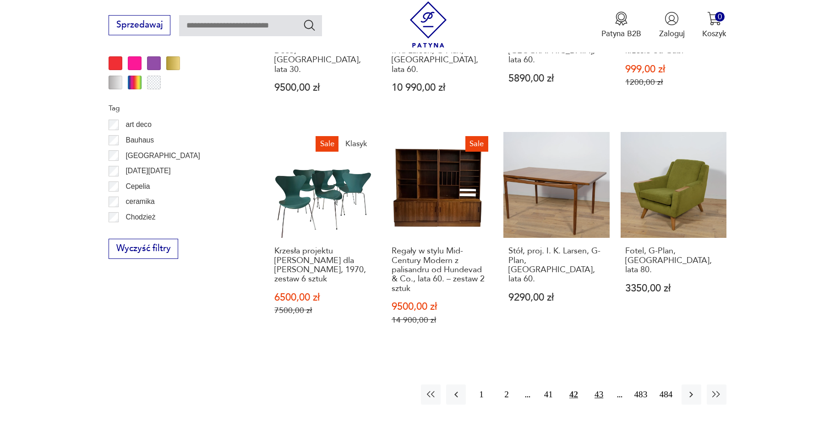
click at [598, 384] on button "43" at bounding box center [599, 394] width 20 height 20
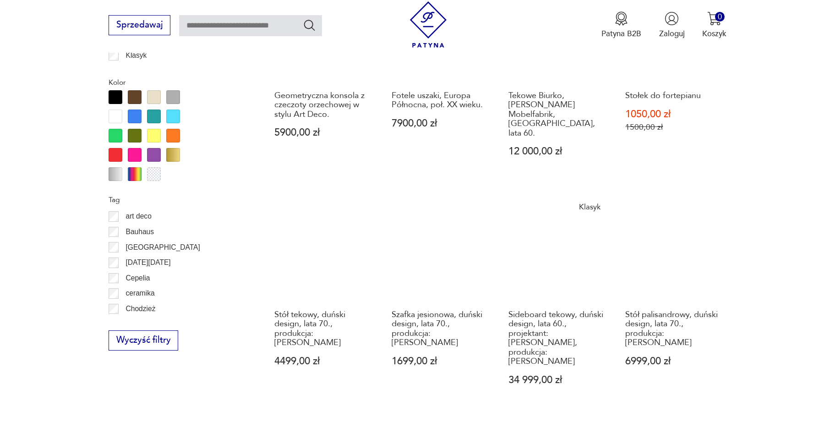
scroll to position [1130, 0]
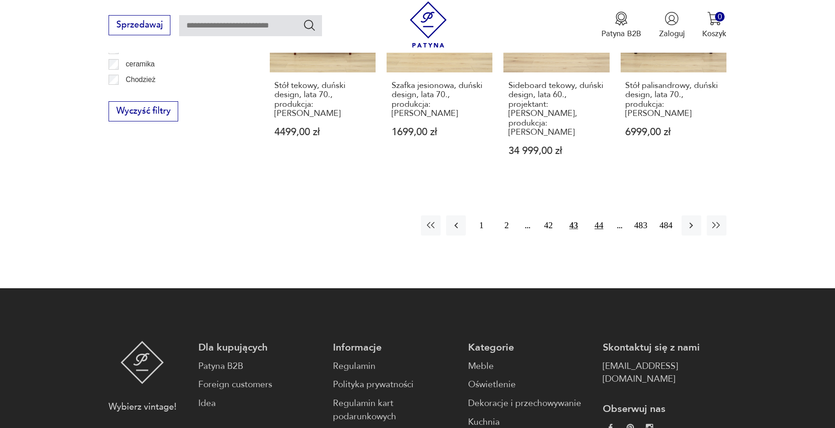
click at [595, 215] on button "44" at bounding box center [599, 225] width 20 height 20
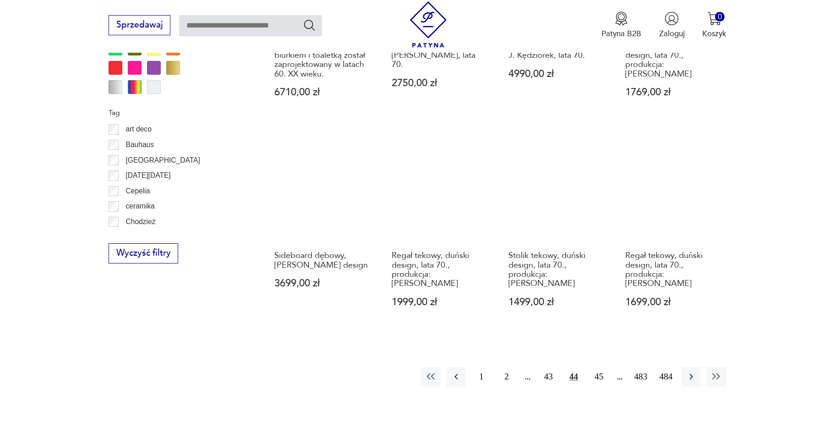
scroll to position [1038, 0]
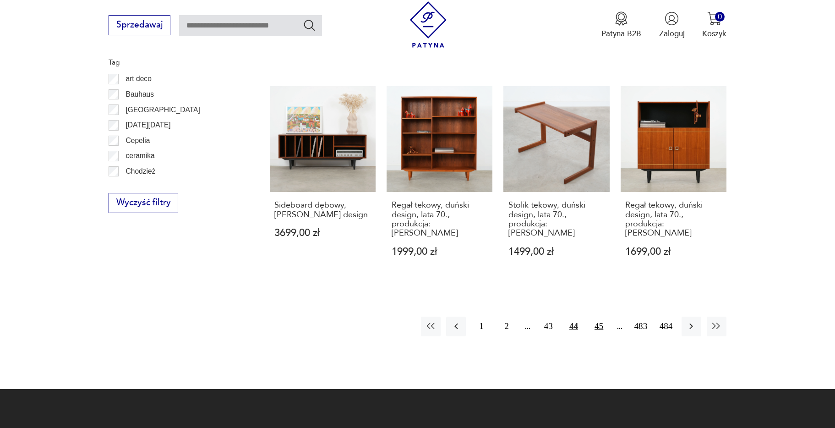
click at [598, 318] on button "45" at bounding box center [599, 327] width 20 height 20
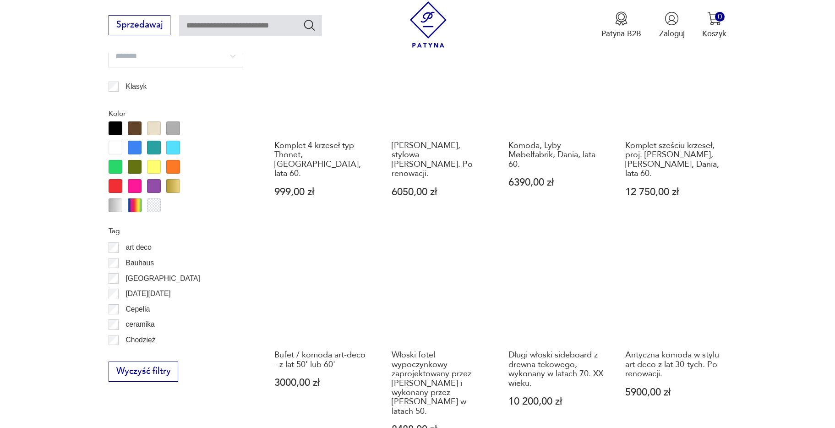
scroll to position [947, 0]
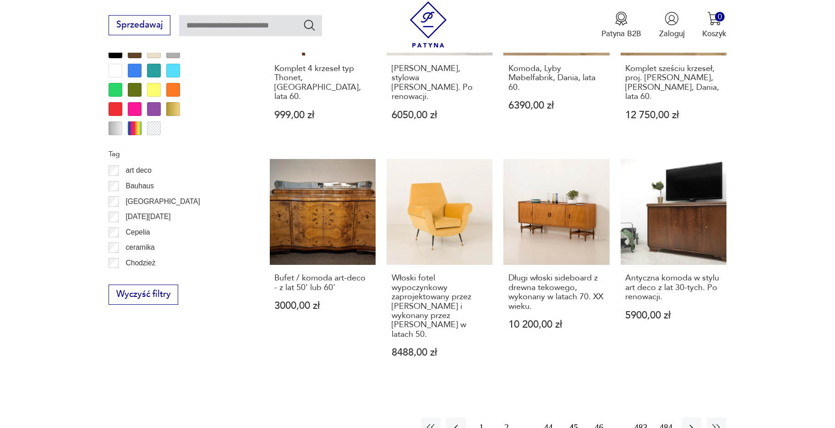
click at [598, 417] on button "46" at bounding box center [599, 427] width 20 height 20
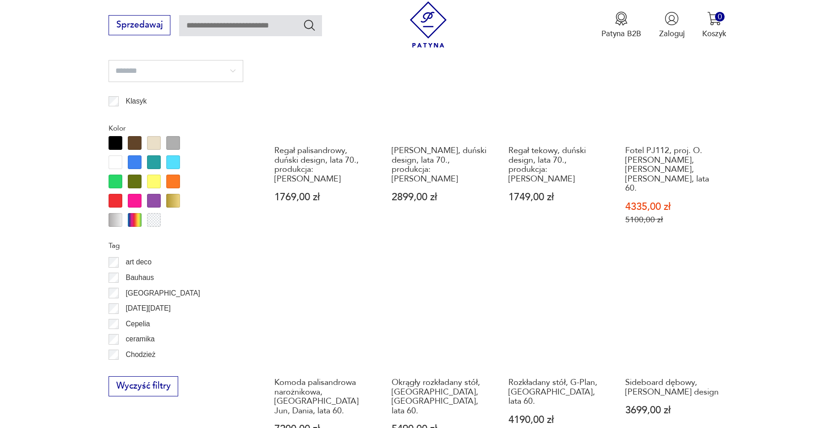
scroll to position [1038, 0]
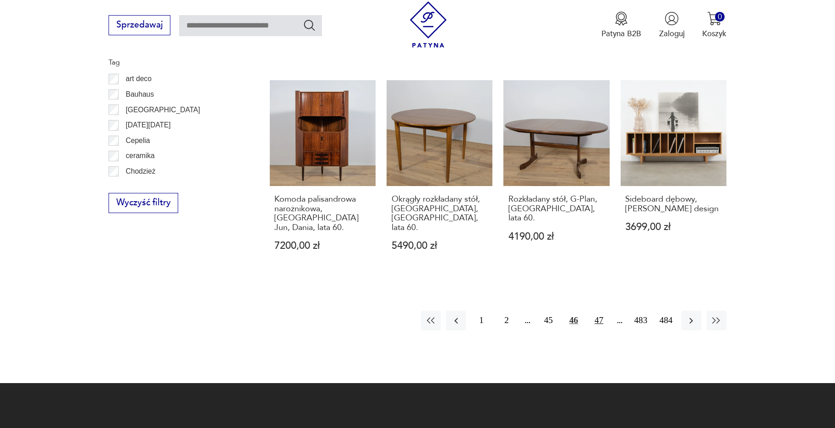
click at [598, 311] on button "47" at bounding box center [599, 321] width 20 height 20
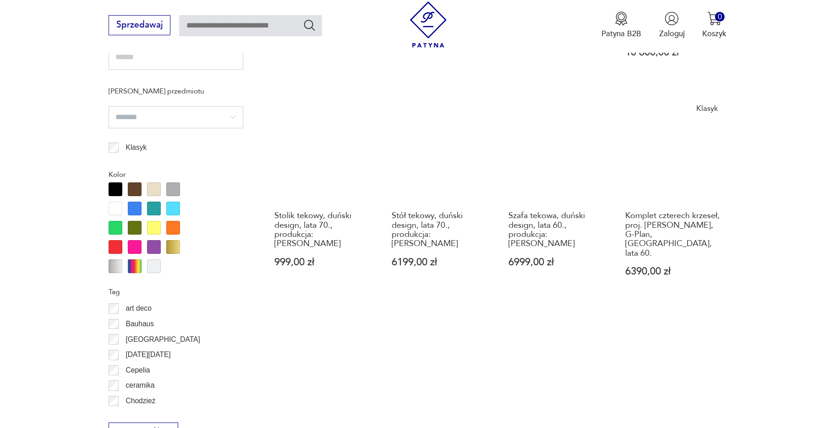
scroll to position [947, 0]
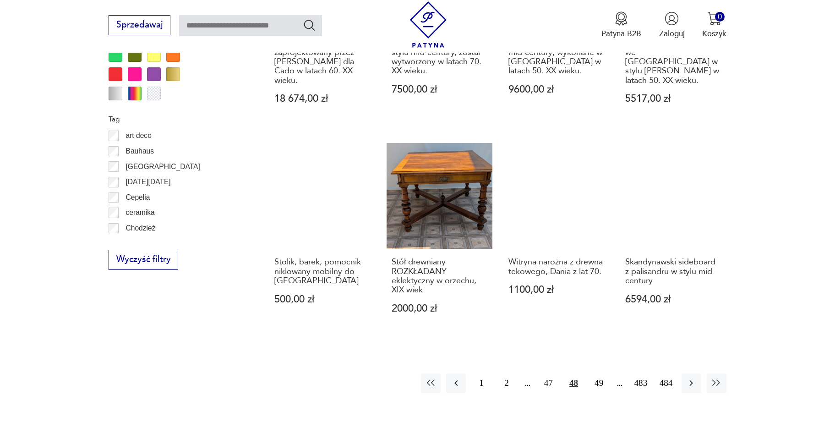
scroll to position [993, 0]
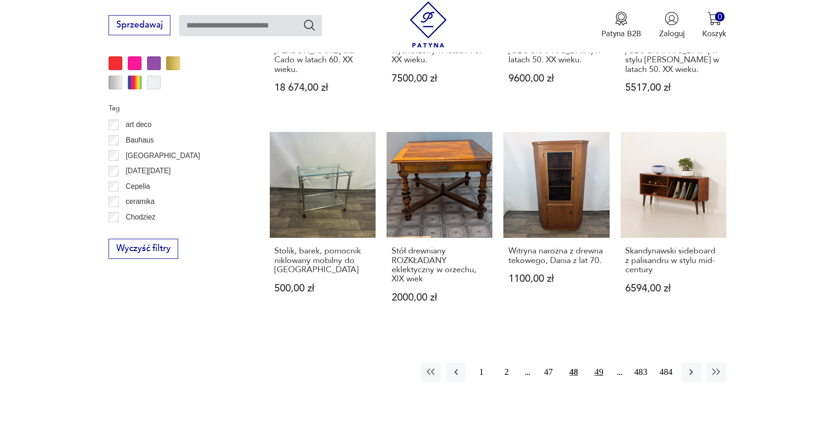
click at [597, 365] on button "49" at bounding box center [599, 372] width 20 height 20
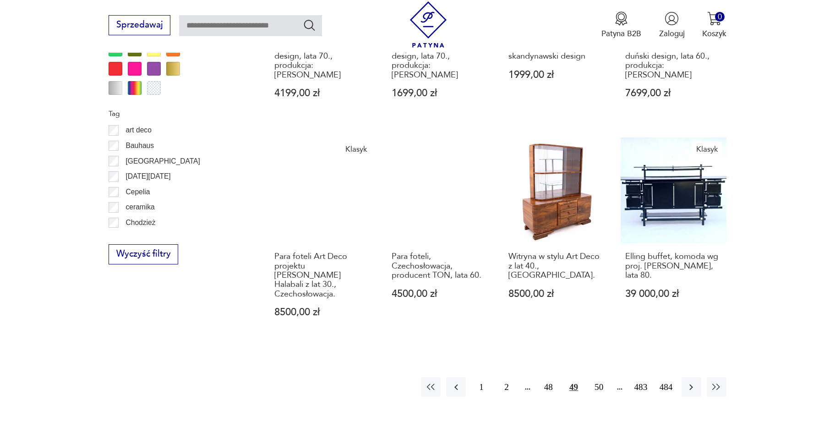
scroll to position [1084, 0]
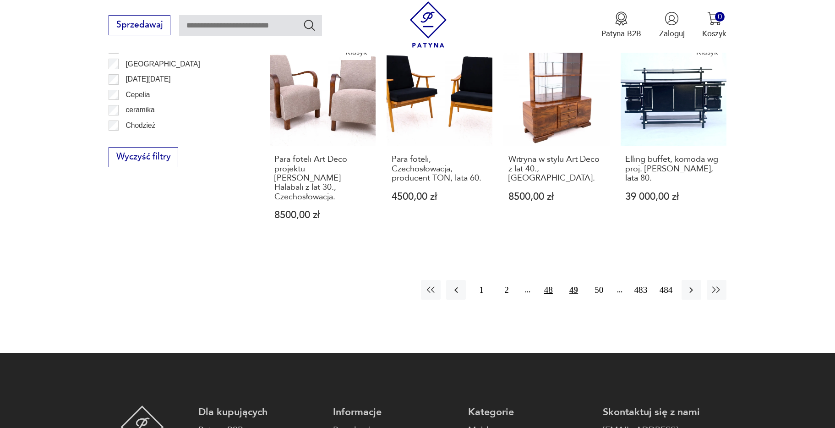
click at [546, 280] on button "48" at bounding box center [549, 290] width 20 height 20
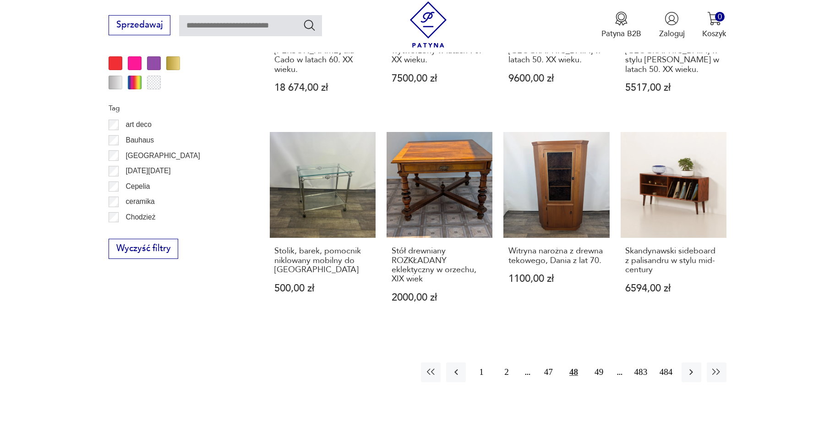
scroll to position [1222, 0]
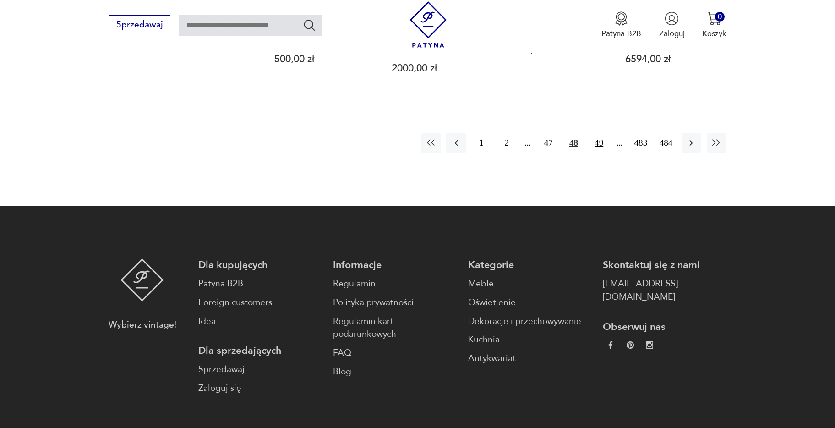
click at [597, 139] on button "49" at bounding box center [599, 143] width 20 height 20
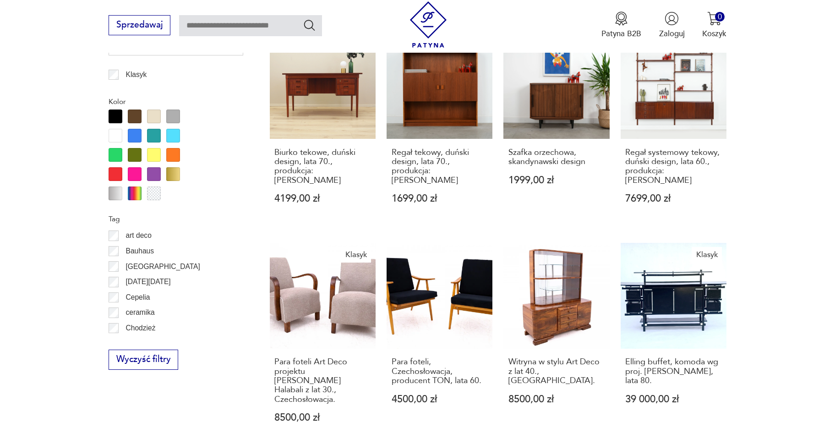
scroll to position [1038, 0]
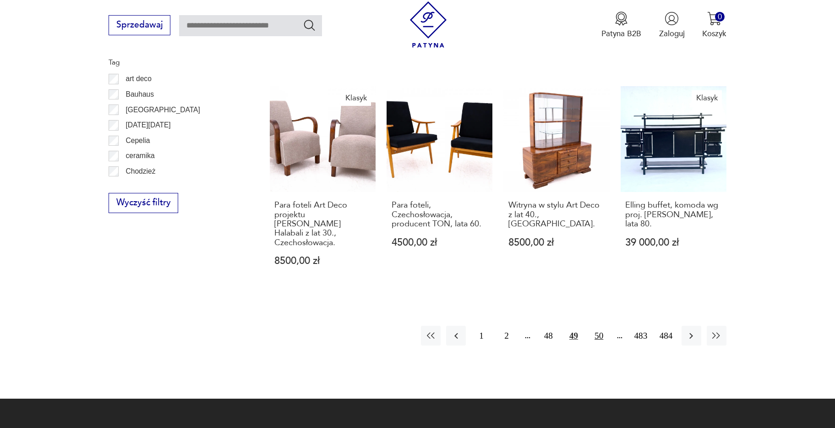
click at [599, 326] on button "50" at bounding box center [599, 336] width 20 height 20
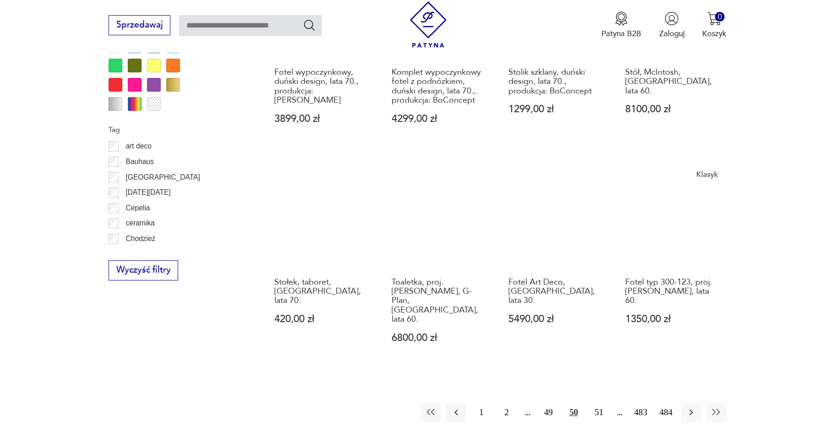
scroll to position [993, 0]
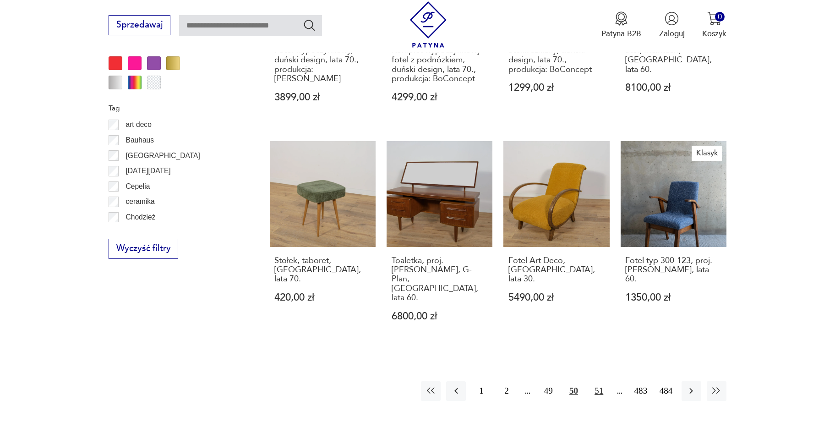
click at [602, 381] on button "51" at bounding box center [599, 391] width 20 height 20
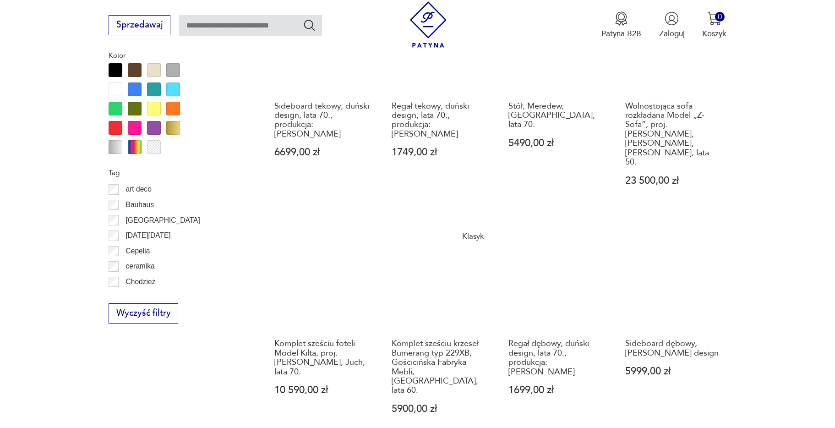
scroll to position [947, 0]
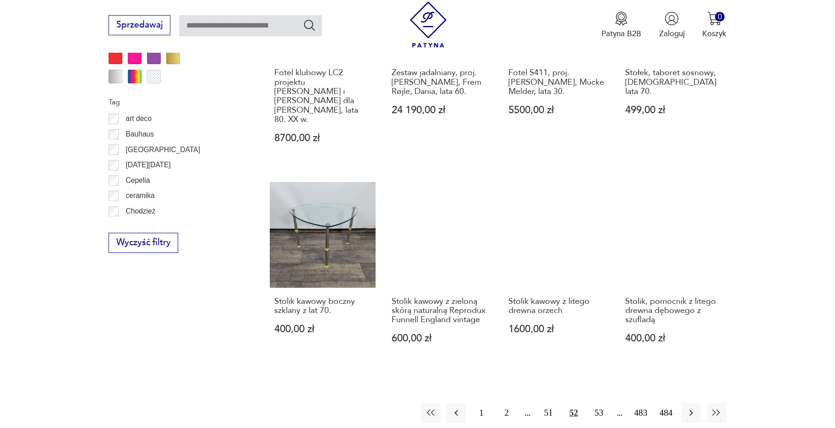
scroll to position [1130, 0]
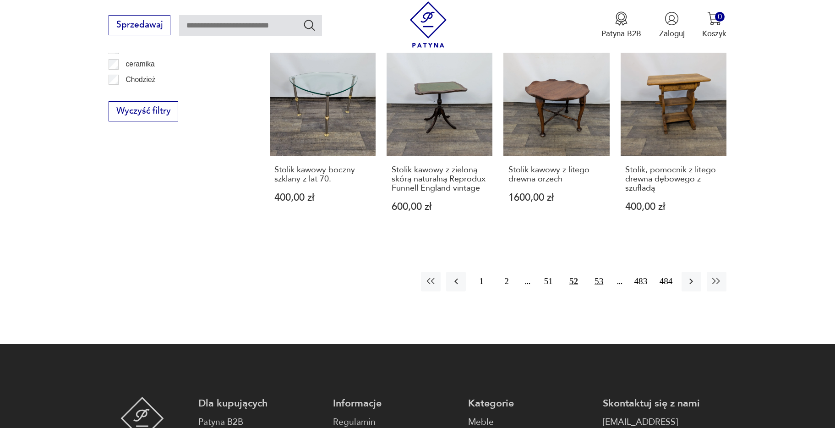
click at [602, 272] on button "53" at bounding box center [599, 282] width 20 height 20
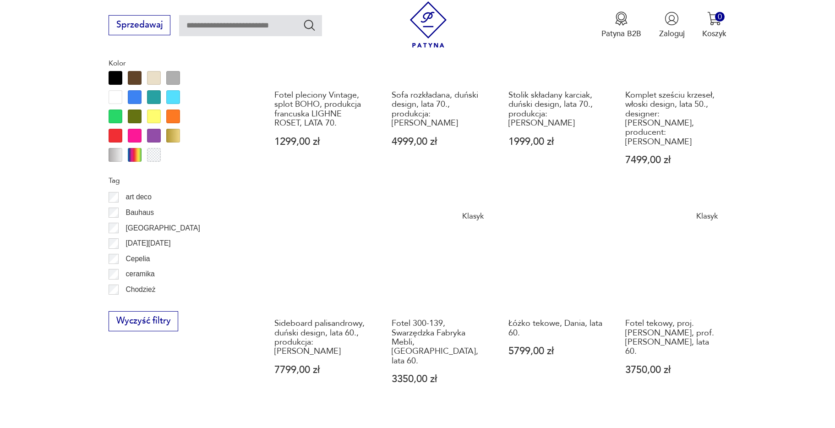
scroll to position [1084, 0]
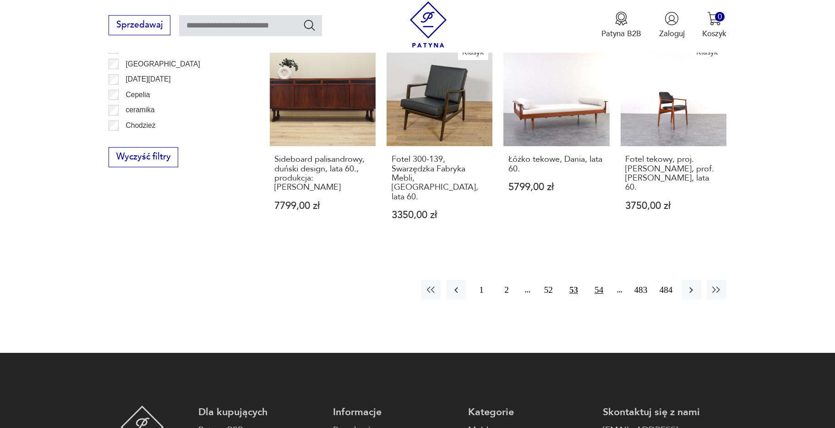
click at [601, 280] on button "54" at bounding box center [599, 290] width 20 height 20
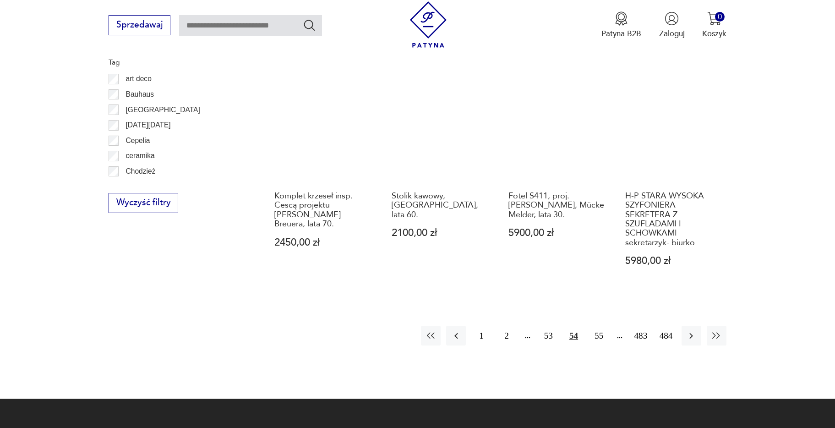
scroll to position [1130, 0]
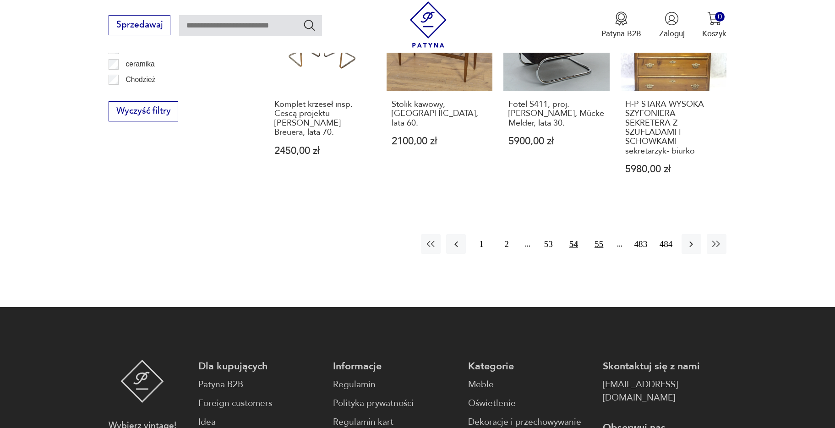
click at [598, 234] on button "55" at bounding box center [599, 244] width 20 height 20
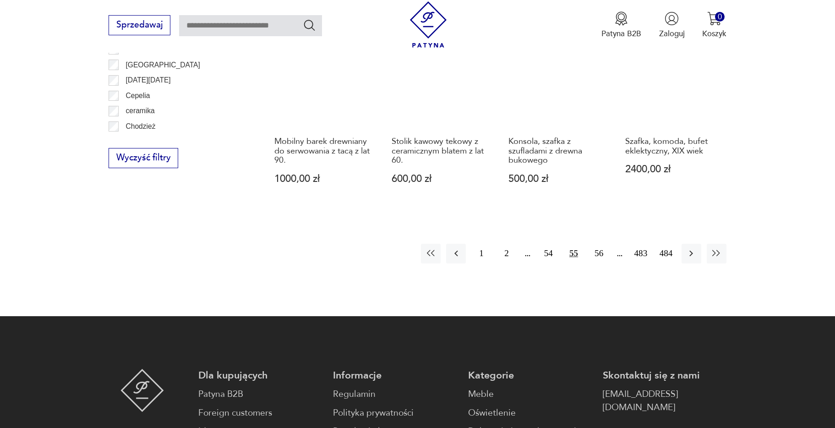
scroll to position [1084, 0]
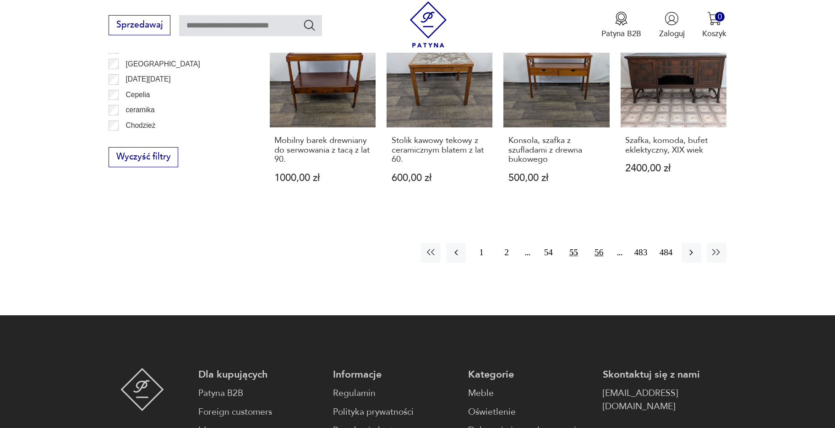
click at [595, 249] on button "56" at bounding box center [599, 253] width 20 height 20
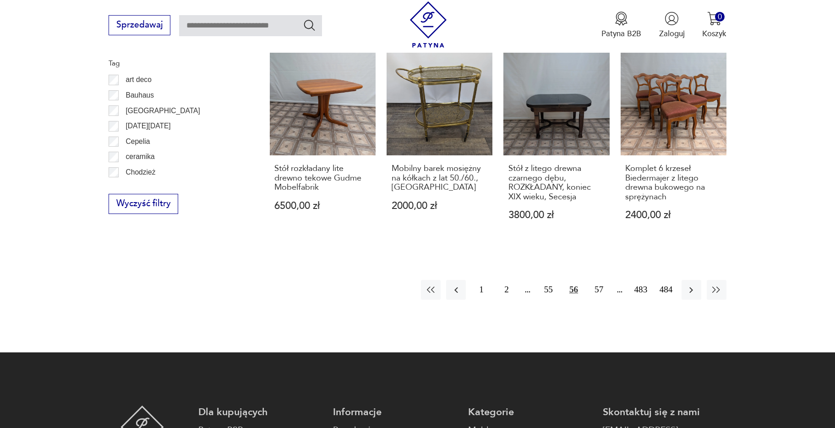
scroll to position [1038, 0]
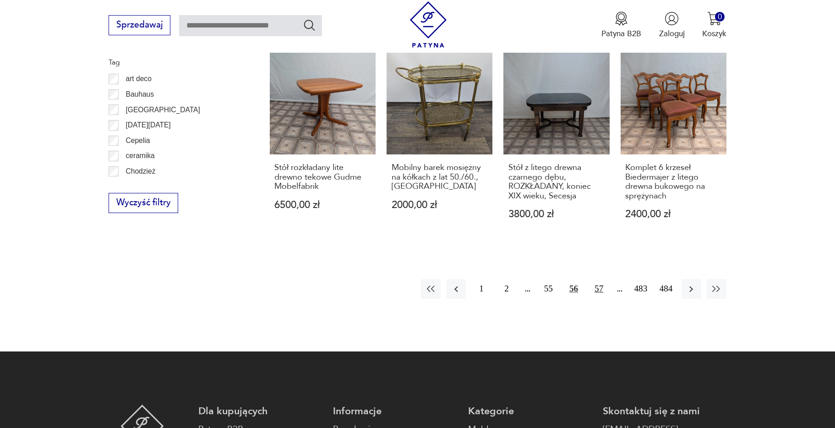
click at [602, 279] on button "57" at bounding box center [599, 289] width 20 height 20
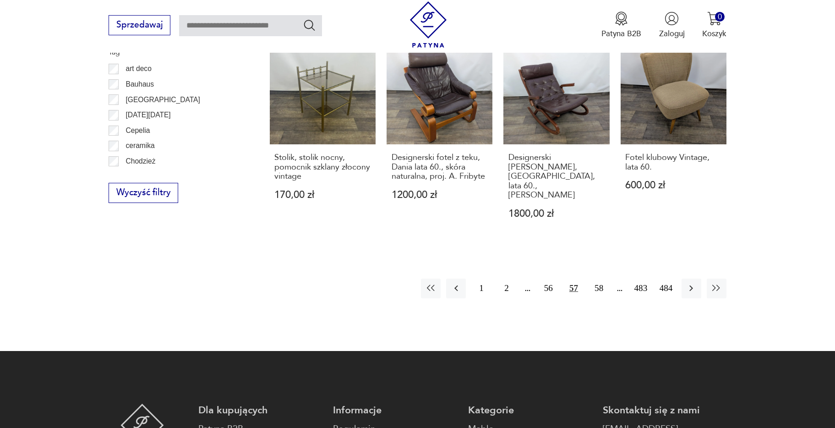
scroll to position [1084, 0]
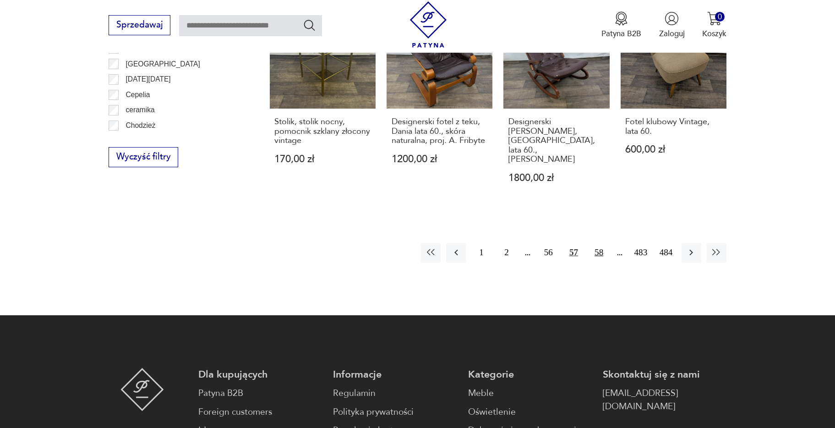
click at [598, 243] on button "58" at bounding box center [599, 253] width 20 height 20
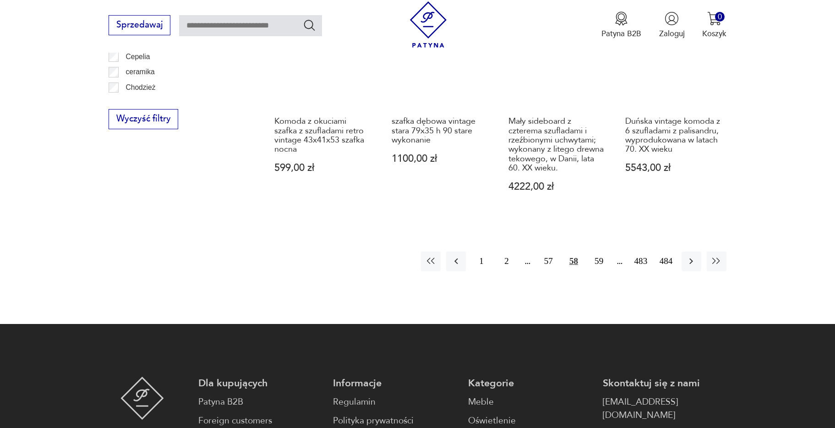
scroll to position [1130, 0]
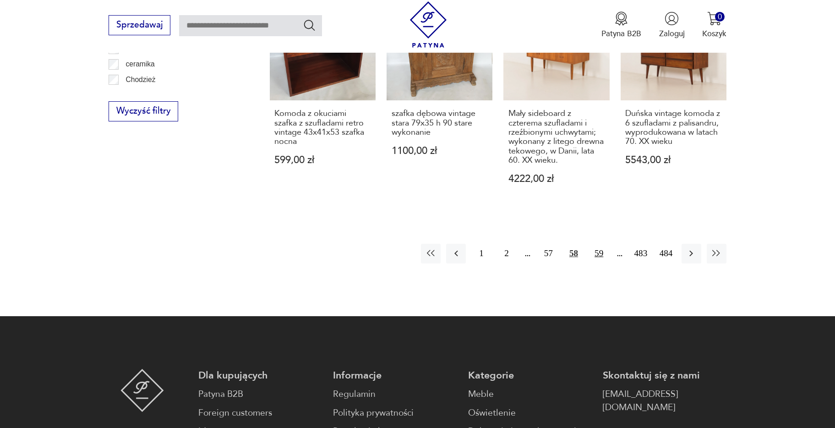
click at [604, 244] on button "59" at bounding box center [599, 254] width 20 height 20
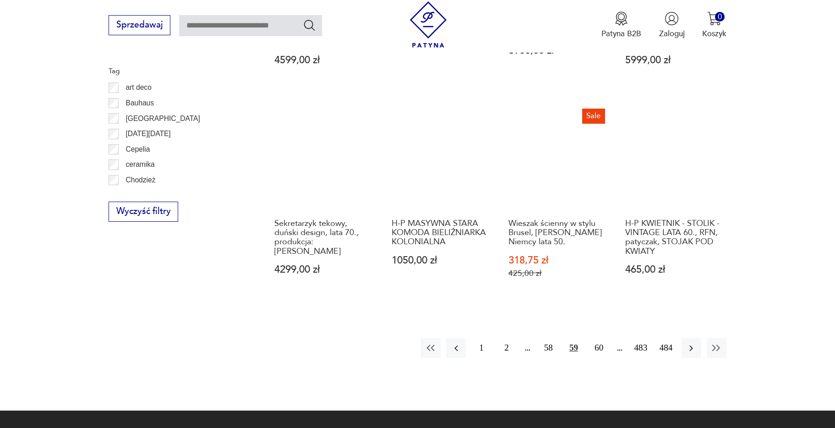
scroll to position [1038, 0]
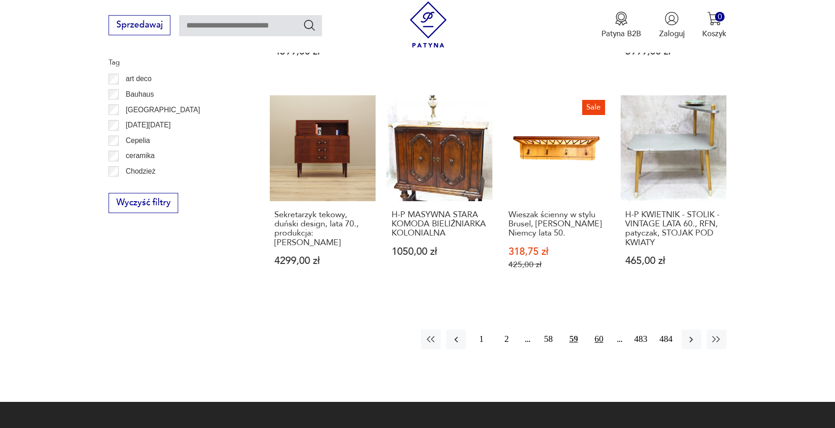
click at [601, 329] on button "60" at bounding box center [599, 339] width 20 height 20
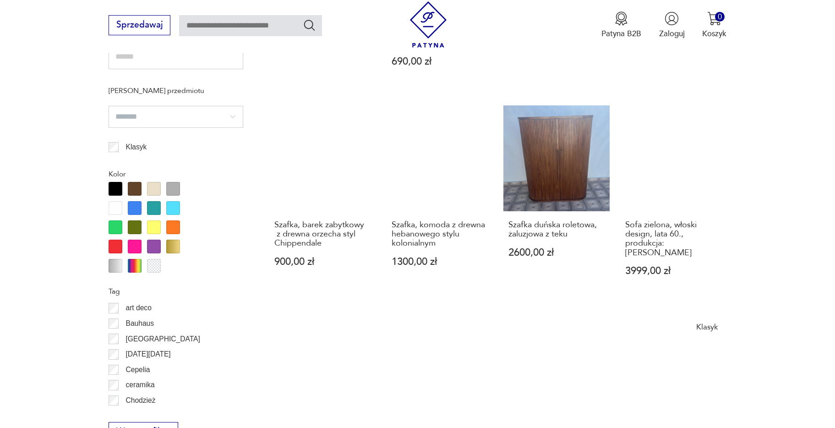
scroll to position [993, 0]
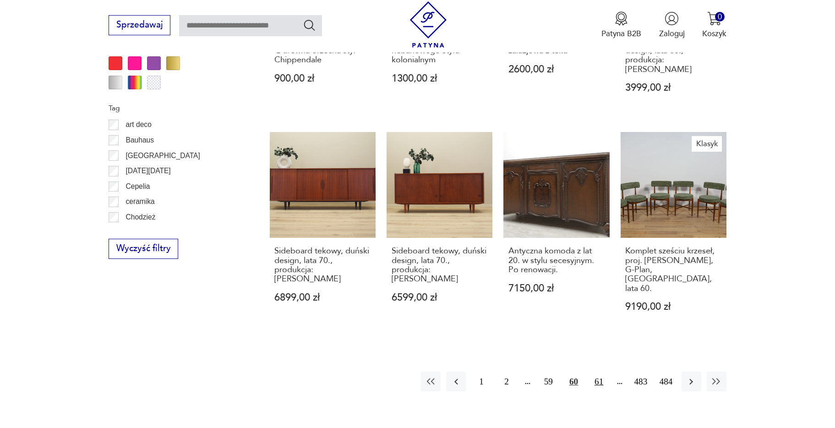
click at [600, 372] on button "61" at bounding box center [599, 382] width 20 height 20
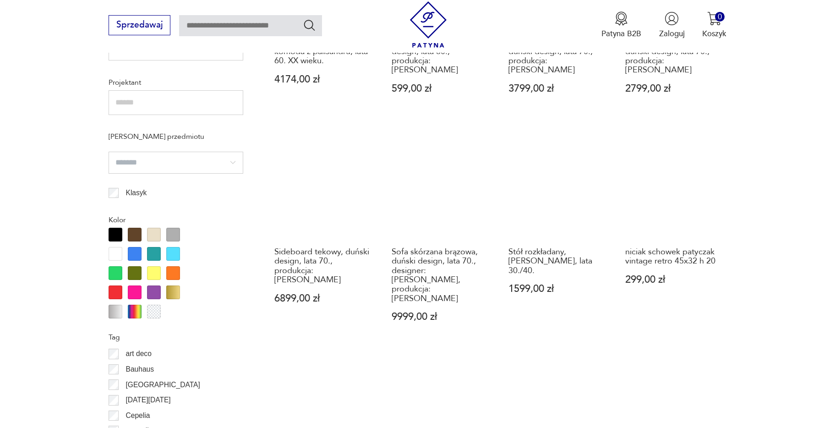
scroll to position [993, 0]
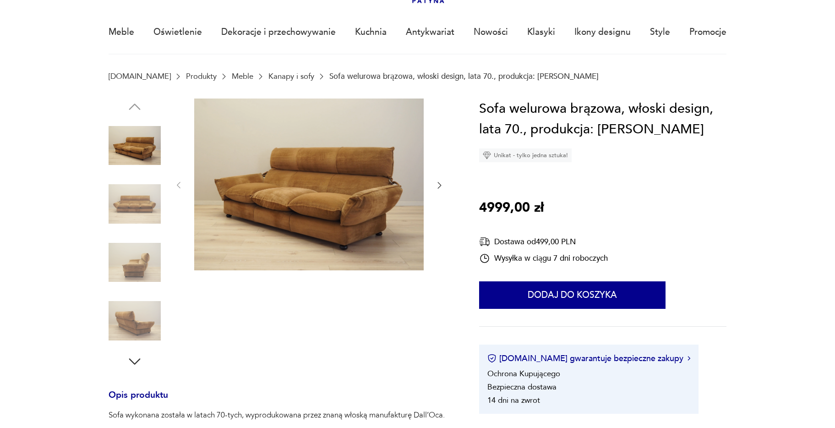
scroll to position [46, 0]
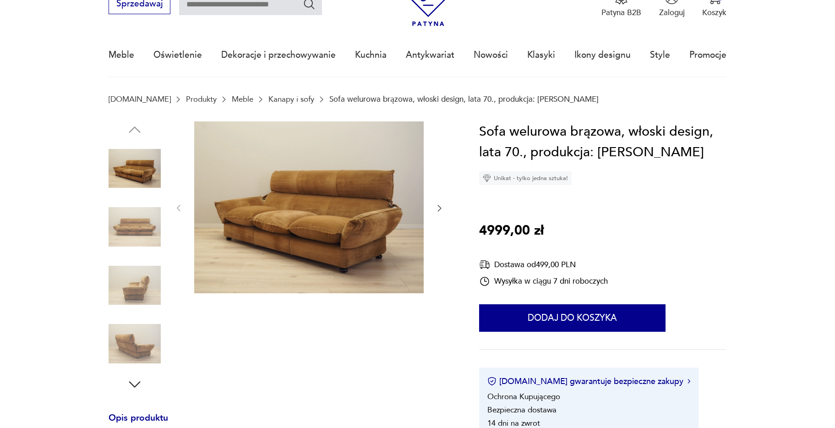
click at [440, 212] on icon "button" at bounding box center [439, 207] width 9 height 9
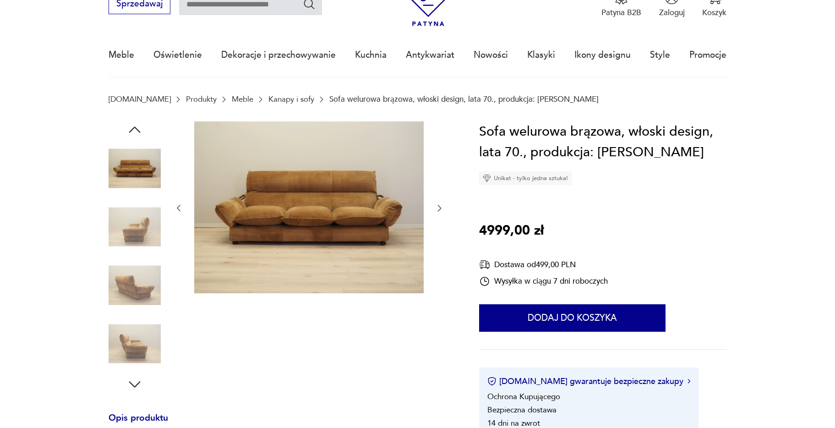
click at [440, 212] on icon "button" at bounding box center [439, 207] width 9 height 9
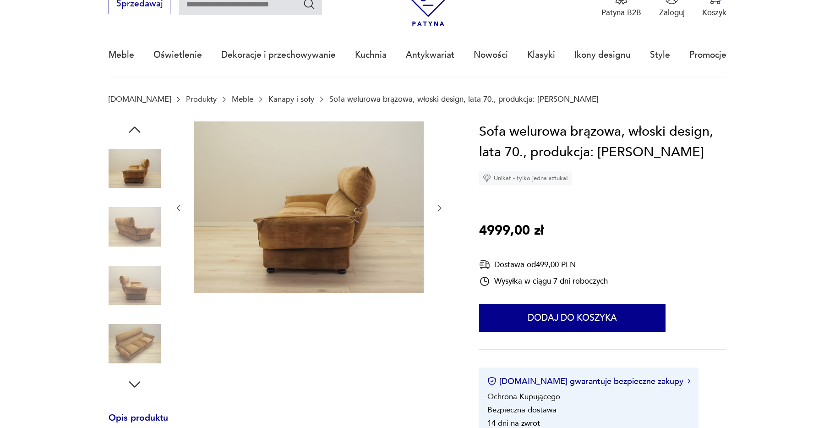
click at [440, 212] on icon "button" at bounding box center [439, 207] width 9 height 9
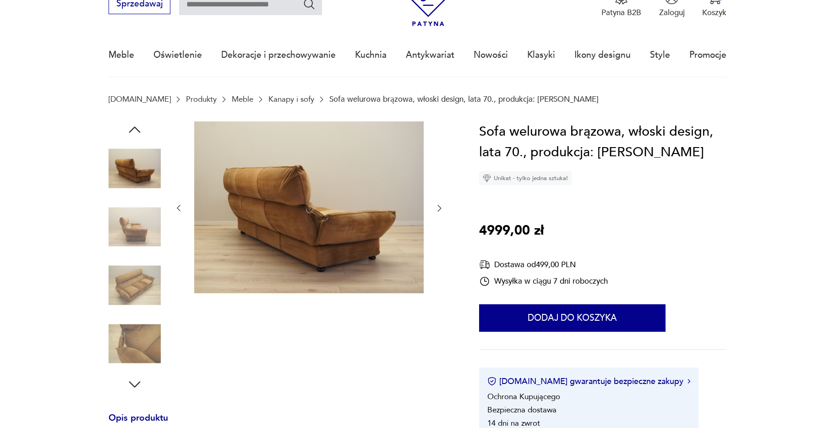
click at [440, 212] on icon "button" at bounding box center [439, 207] width 9 height 9
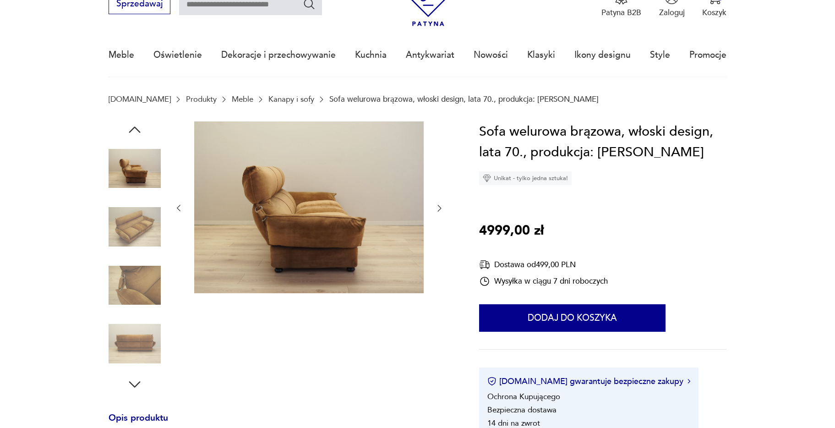
click at [440, 212] on icon "button" at bounding box center [439, 207] width 9 height 9
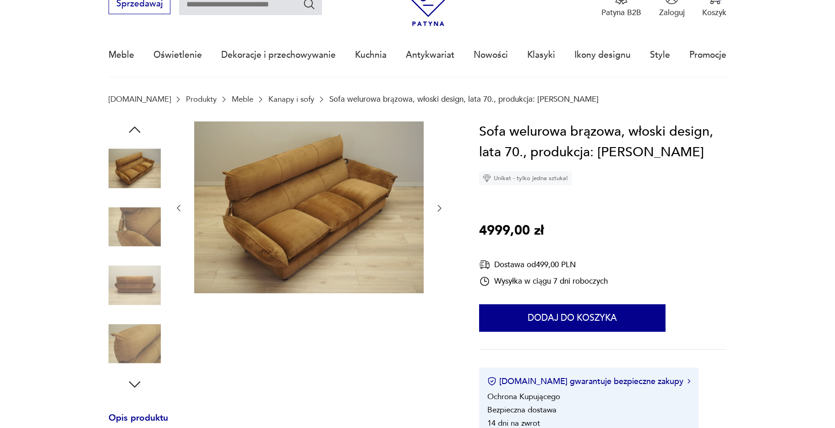
click at [440, 212] on icon "button" at bounding box center [439, 207] width 9 height 9
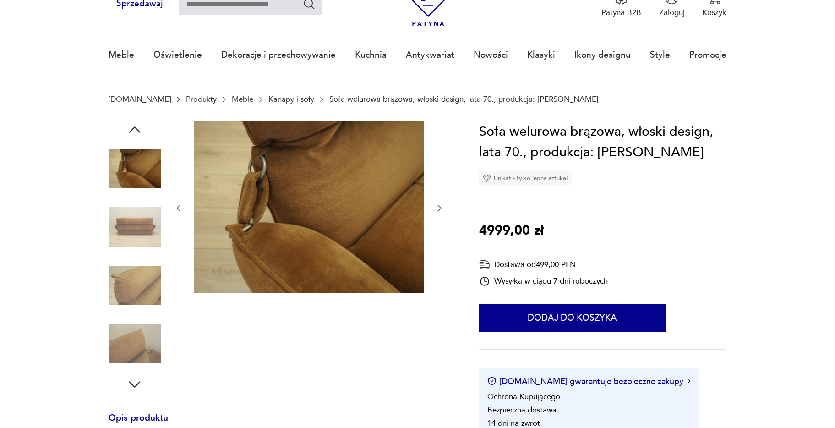
click at [440, 212] on icon "button" at bounding box center [439, 207] width 9 height 9
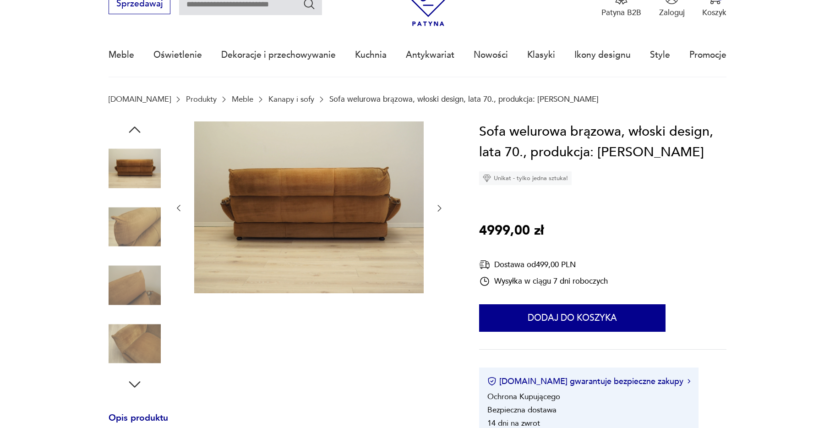
click at [440, 212] on icon "button" at bounding box center [439, 207] width 9 height 9
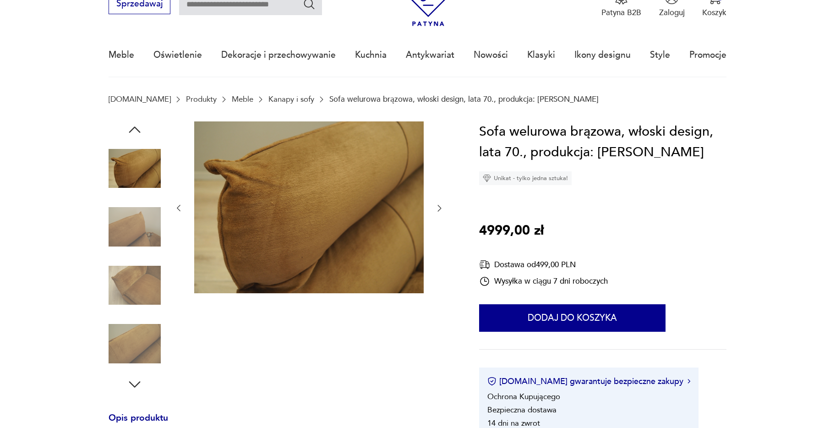
click at [440, 212] on icon "button" at bounding box center [439, 207] width 9 height 9
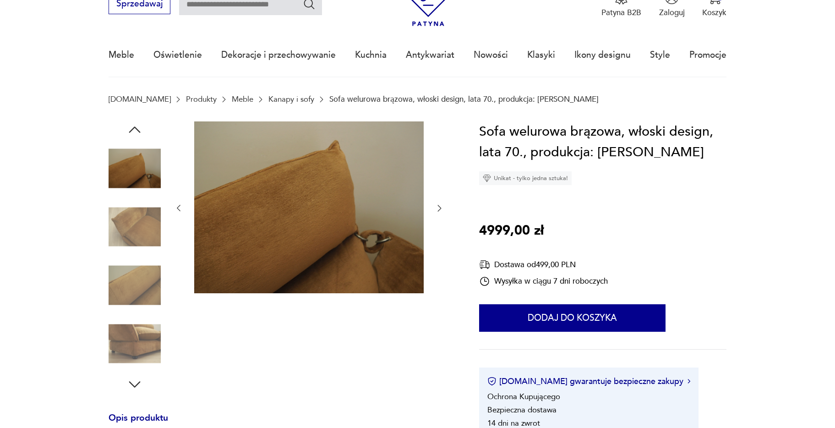
click at [440, 212] on icon "button" at bounding box center [439, 207] width 9 height 9
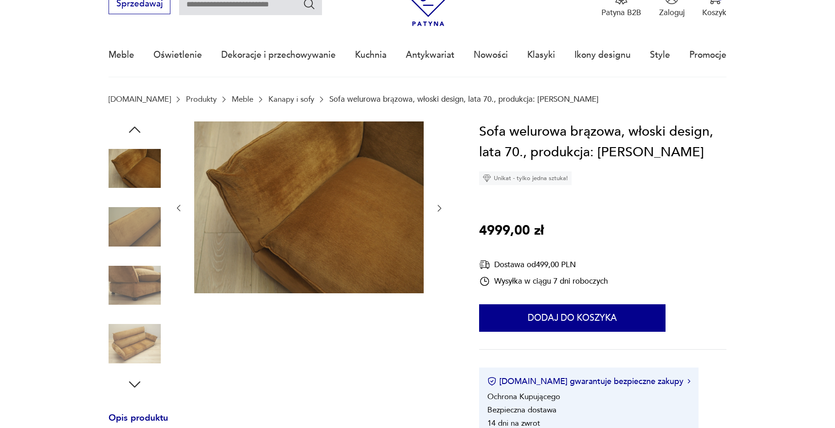
click at [440, 212] on icon "button" at bounding box center [439, 207] width 9 height 9
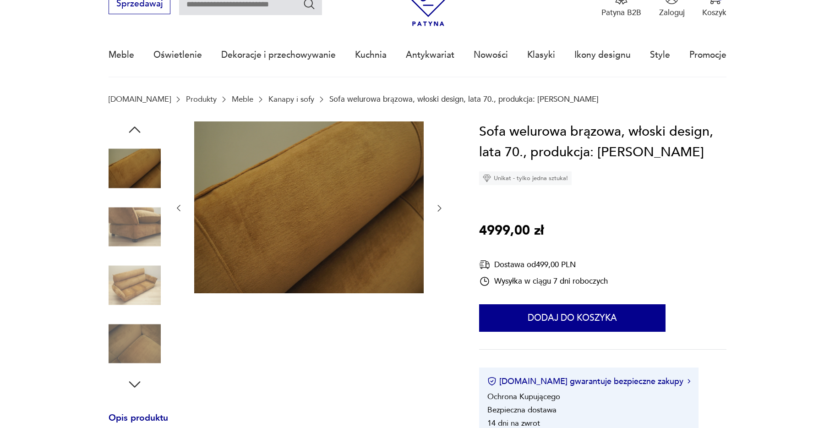
click at [440, 212] on icon "button" at bounding box center [439, 207] width 9 height 9
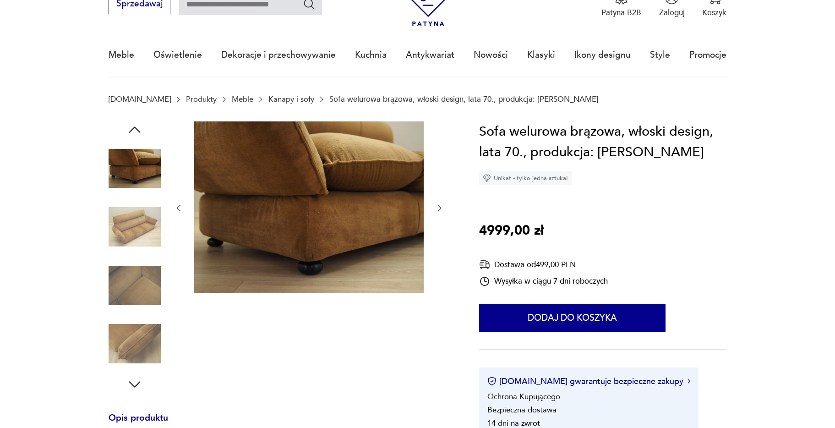
click at [440, 212] on icon "button" at bounding box center [439, 207] width 9 height 9
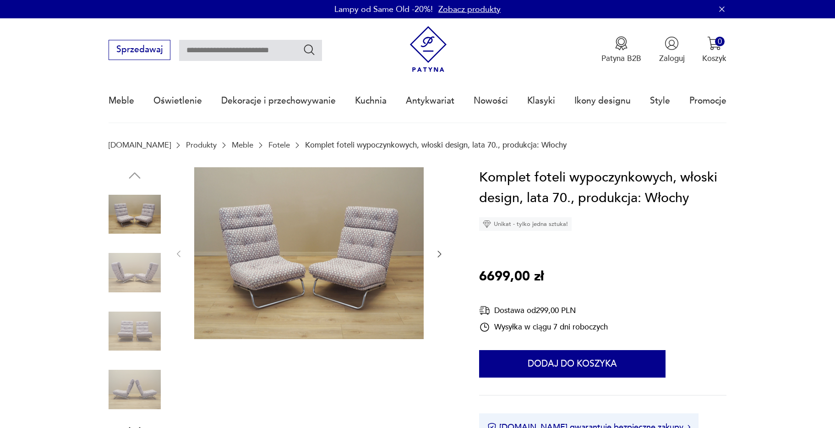
click at [439, 255] on icon "button" at bounding box center [439, 253] width 9 height 9
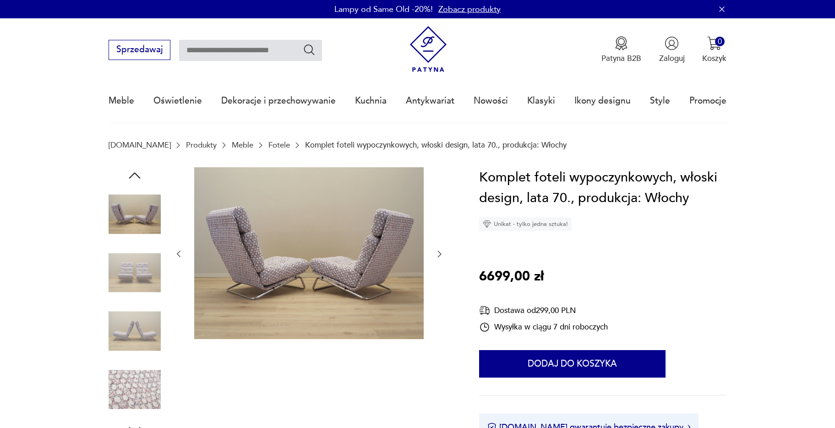
click at [441, 255] on icon "button" at bounding box center [439, 253] width 9 height 9
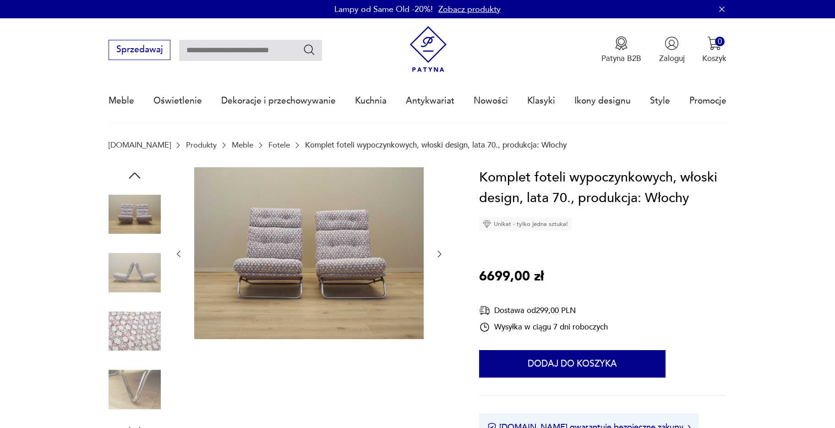
click at [441, 255] on icon "button" at bounding box center [439, 253] width 9 height 9
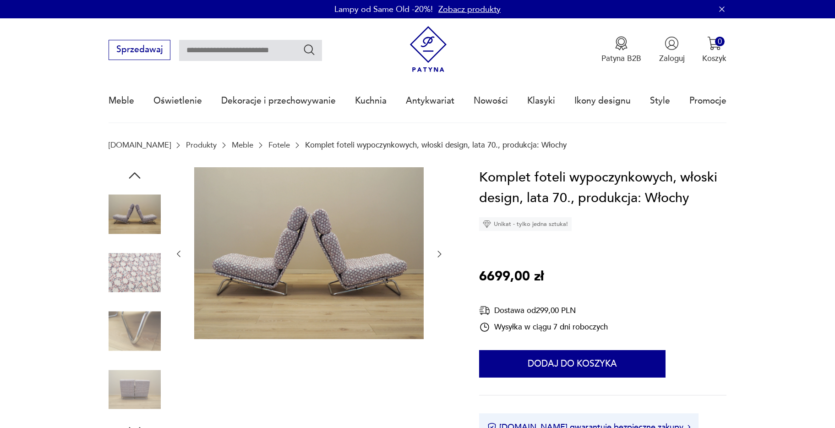
click at [441, 255] on icon "button" at bounding box center [439, 253] width 9 height 9
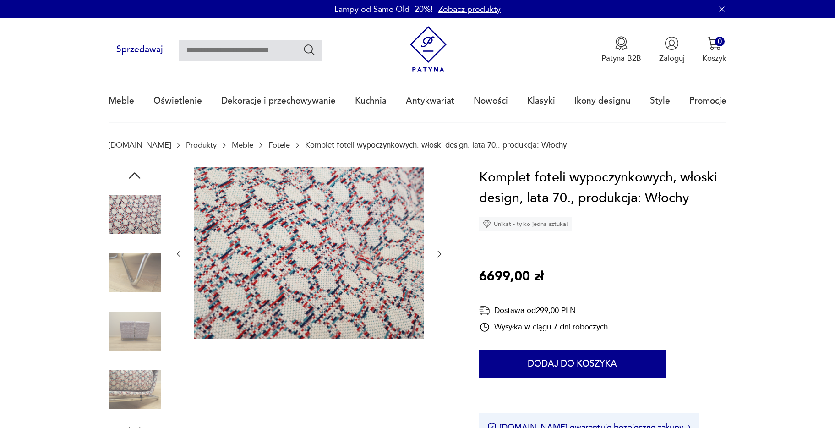
click at [441, 255] on icon "button" at bounding box center [439, 253] width 9 height 9
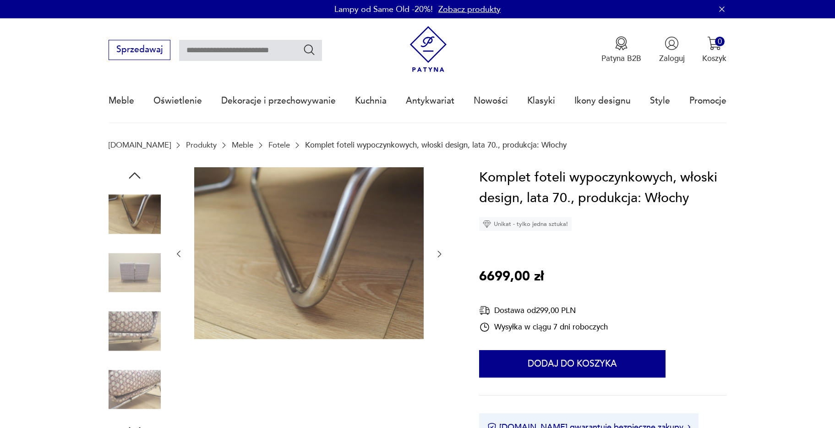
click at [441, 255] on icon "button" at bounding box center [439, 253] width 9 height 9
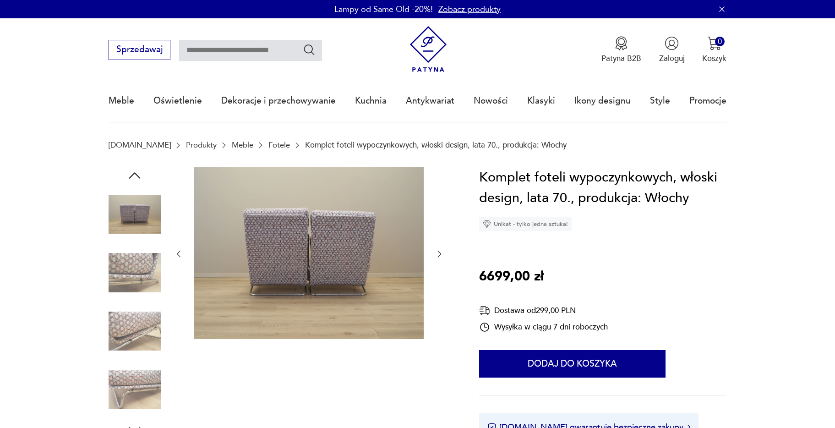
click at [441, 255] on icon "button" at bounding box center [439, 253] width 9 height 9
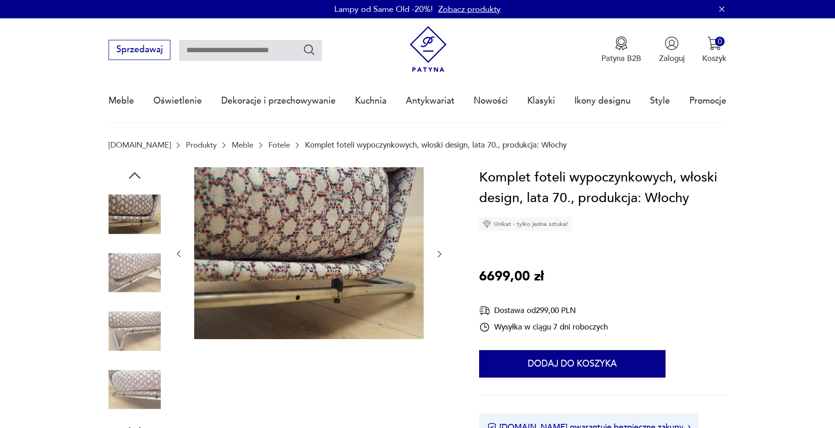
click at [441, 255] on icon "button" at bounding box center [439, 253] width 9 height 9
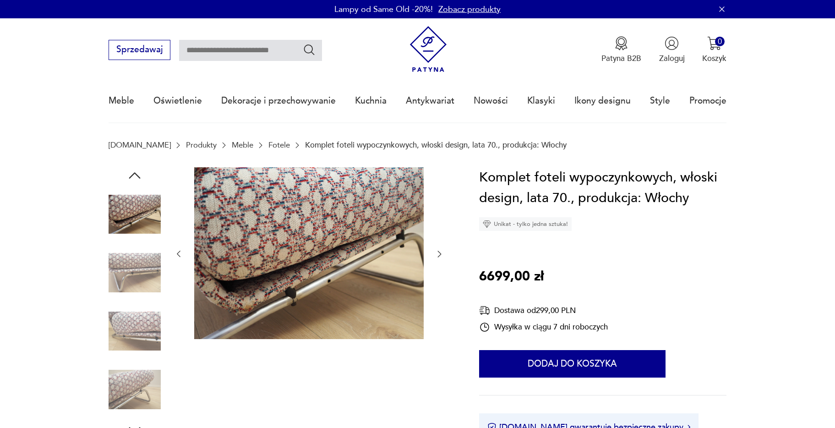
click at [441, 255] on icon "button" at bounding box center [439, 253] width 9 height 9
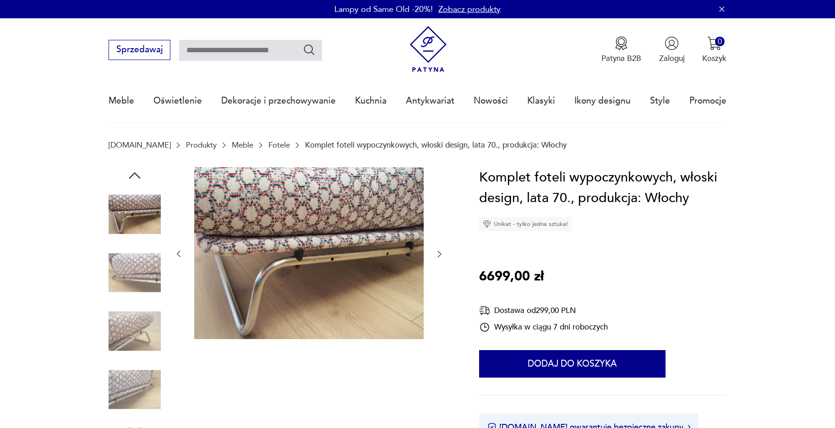
click at [441, 255] on icon "button" at bounding box center [439, 253] width 9 height 9
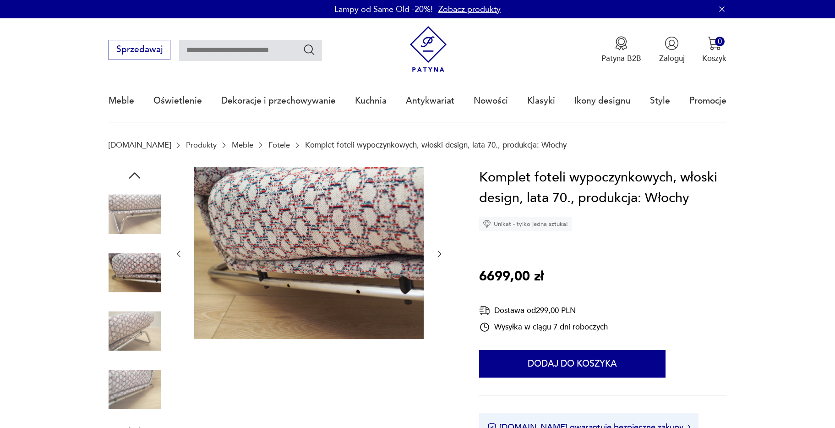
click at [441, 255] on icon "button" at bounding box center [439, 253] width 9 height 9
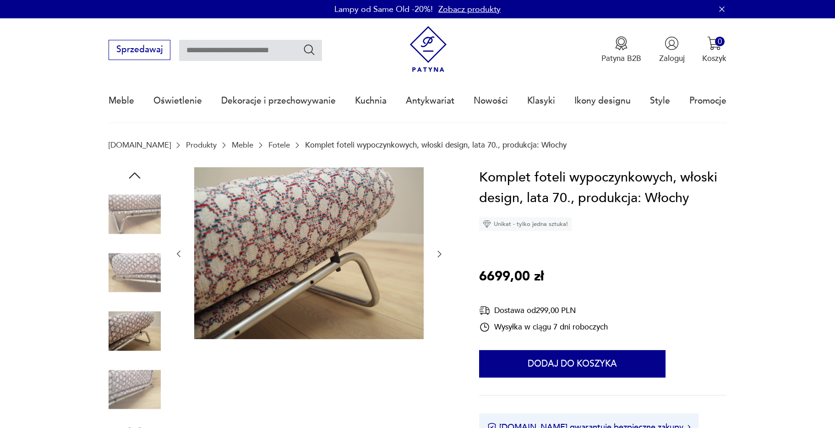
click at [441, 255] on icon "button" at bounding box center [439, 253] width 9 height 9
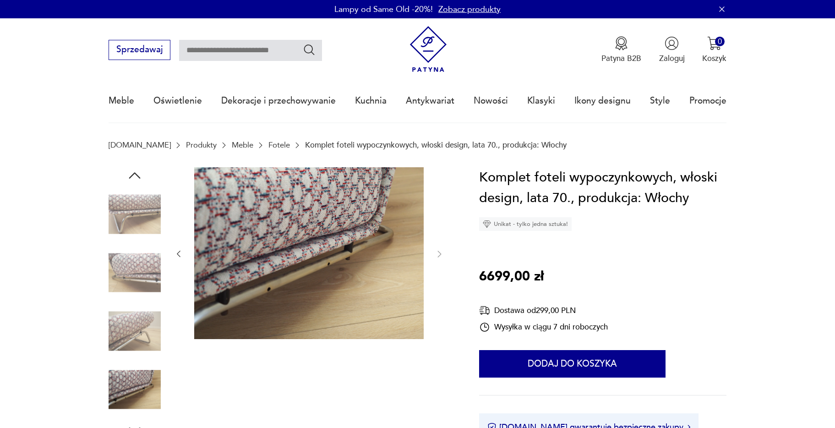
click at [183, 255] on icon "button" at bounding box center [178, 253] width 9 height 9
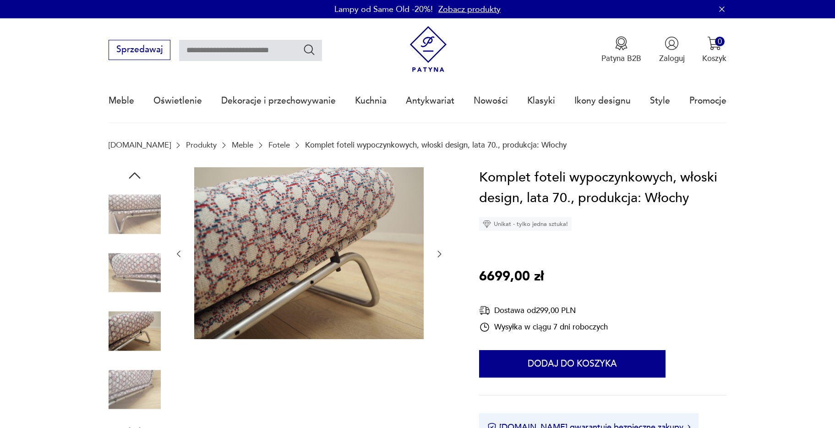
drag, startPoint x: 183, startPoint y: 255, endPoint x: 177, endPoint y: 258, distance: 6.8
click at [183, 255] on icon "button" at bounding box center [178, 253] width 9 height 9
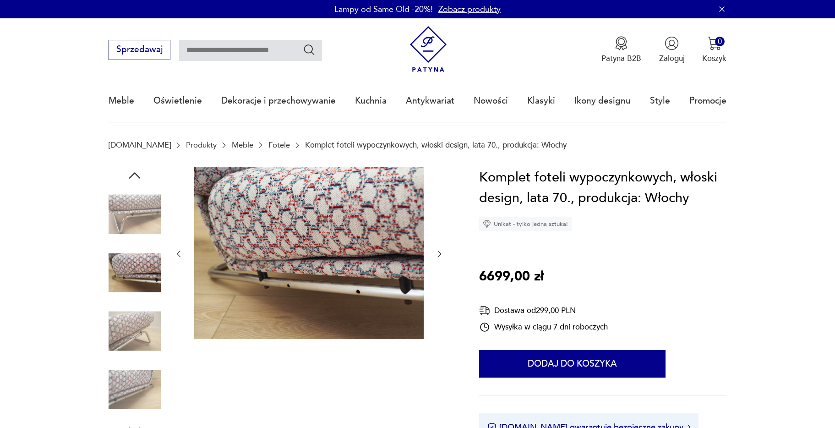
click at [181, 254] on icon "button" at bounding box center [178, 253] width 9 height 9
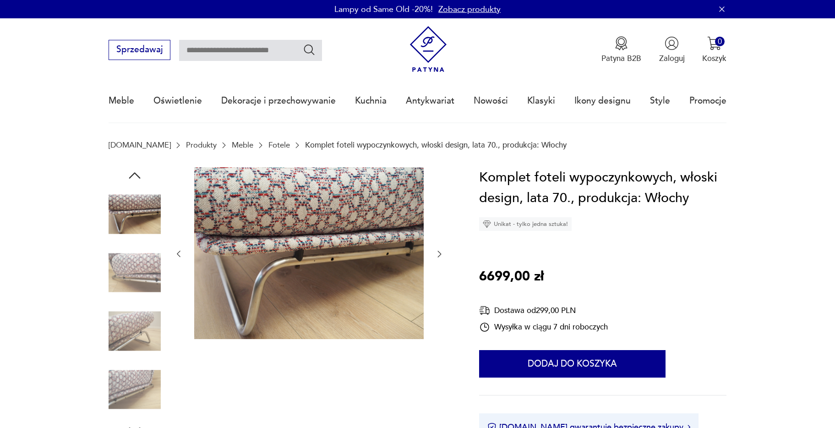
click at [181, 254] on icon "button" at bounding box center [178, 253] width 9 height 9
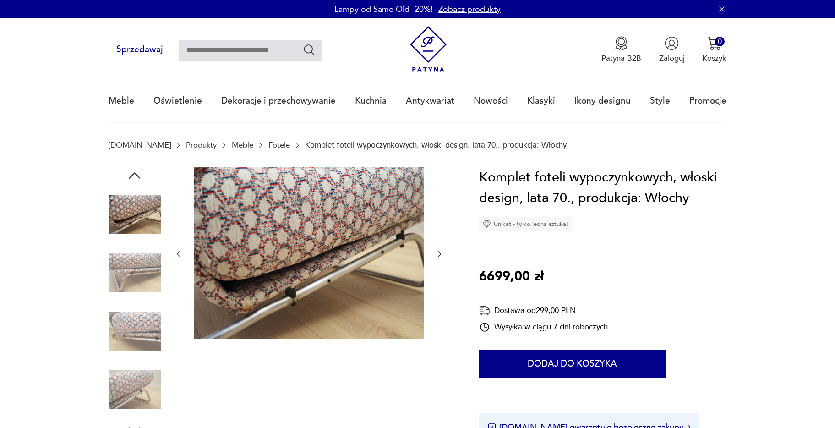
click at [181, 254] on icon "button" at bounding box center [178, 253] width 9 height 9
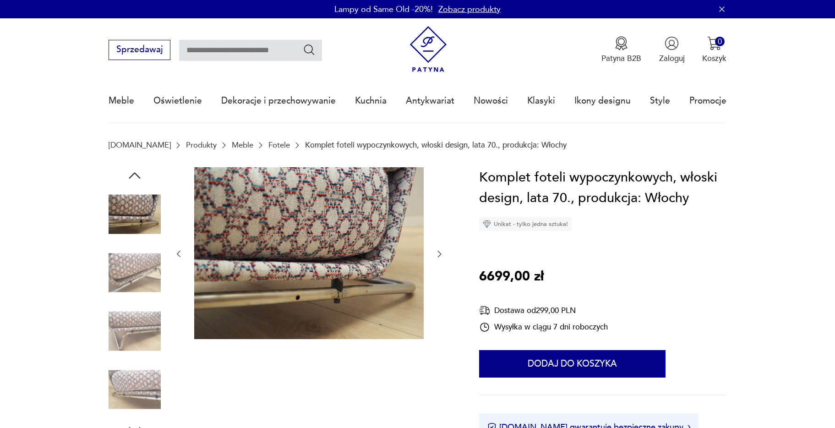
click at [181, 254] on icon "button" at bounding box center [178, 253] width 9 height 9
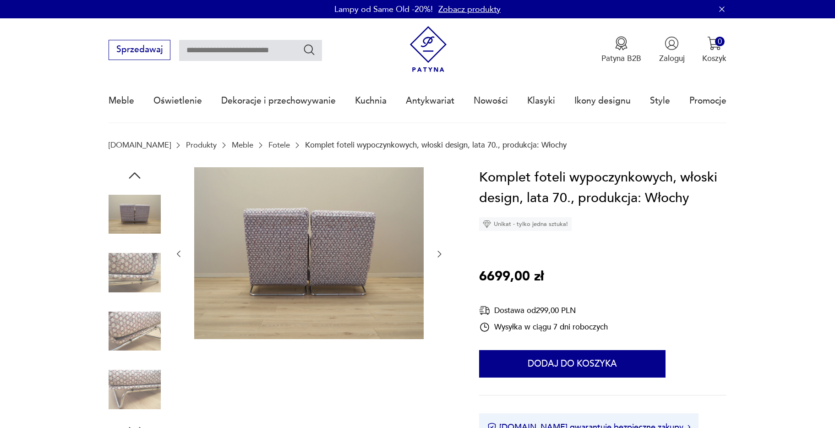
click at [181, 254] on icon "button" at bounding box center [178, 253] width 9 height 9
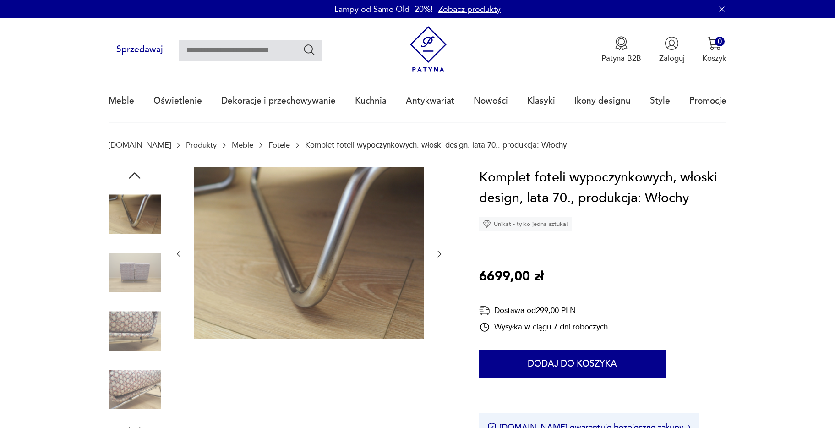
click at [181, 254] on icon "button" at bounding box center [178, 253] width 9 height 9
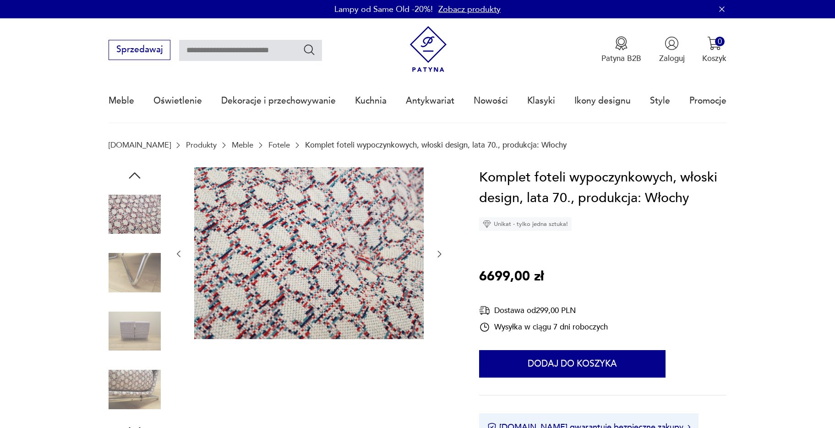
click at [181, 254] on icon "button" at bounding box center [178, 253] width 9 height 9
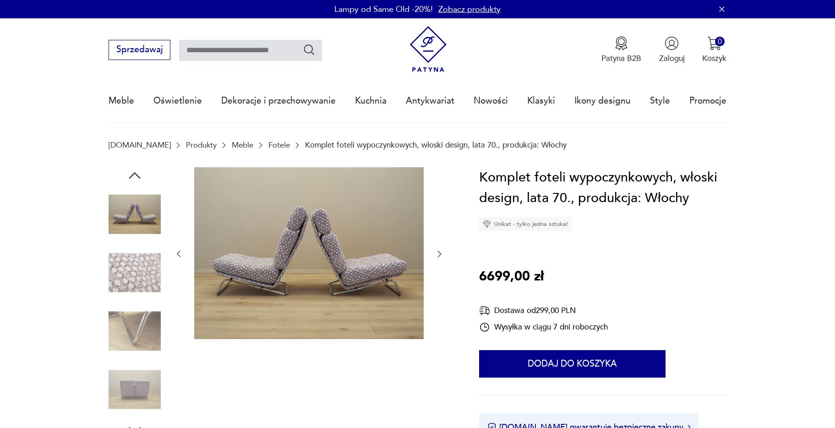
click at [181, 254] on icon "button" at bounding box center [178, 253] width 9 height 9
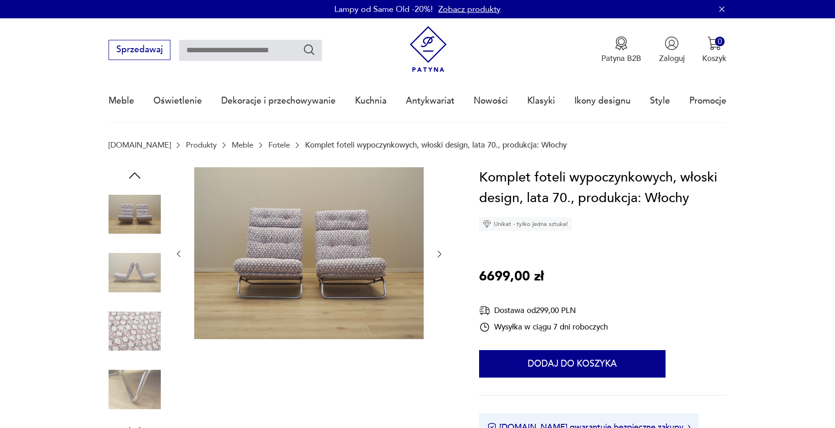
click at [181, 254] on icon "button" at bounding box center [178, 253] width 9 height 9
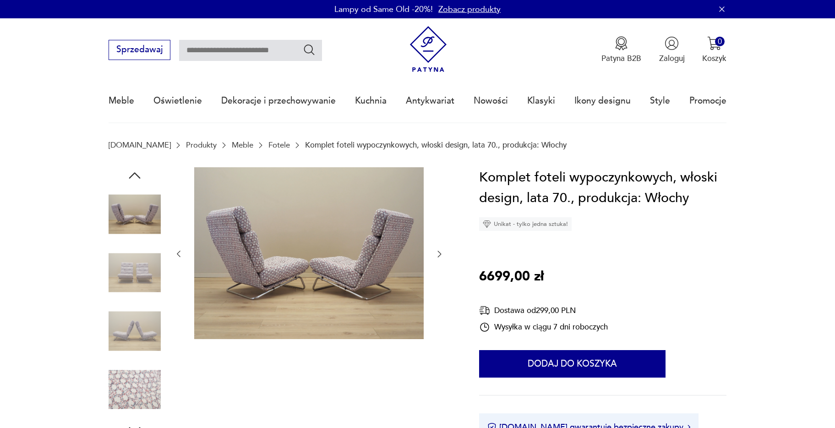
click at [181, 254] on icon "button" at bounding box center [178, 253] width 9 height 9
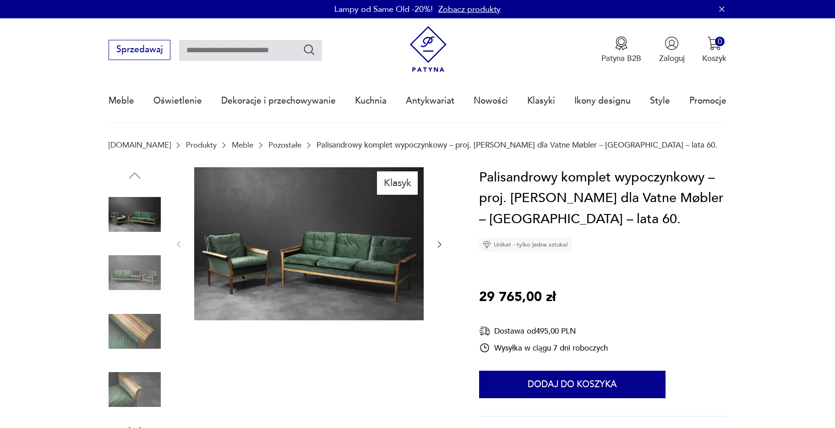
click at [440, 242] on icon "button" at bounding box center [439, 244] width 9 height 9
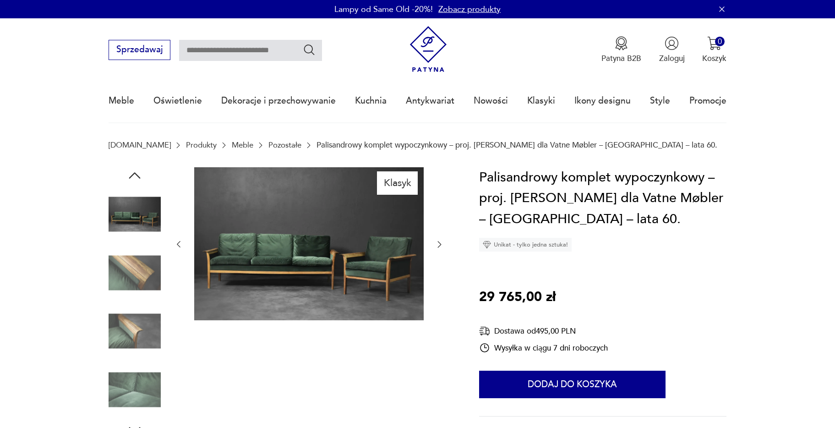
click at [440, 243] on icon "button" at bounding box center [440, 244] width 4 height 6
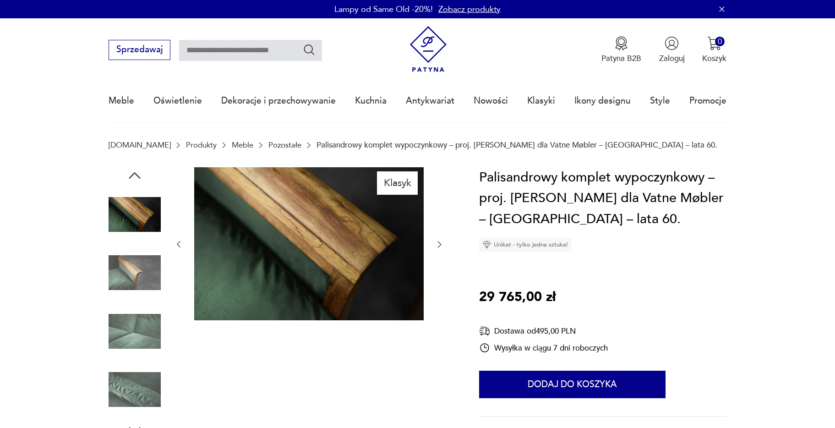
click at [440, 246] on icon "button" at bounding box center [440, 244] width 4 height 6
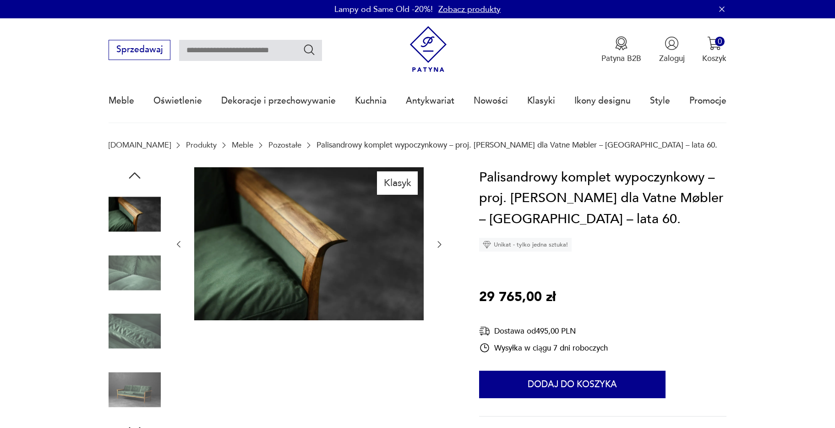
click at [440, 246] on icon "button" at bounding box center [440, 244] width 4 height 6
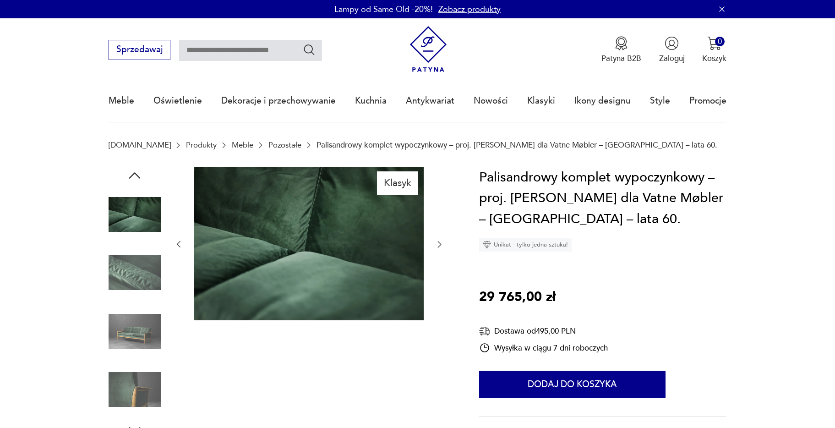
click at [440, 246] on icon "button" at bounding box center [440, 244] width 4 height 6
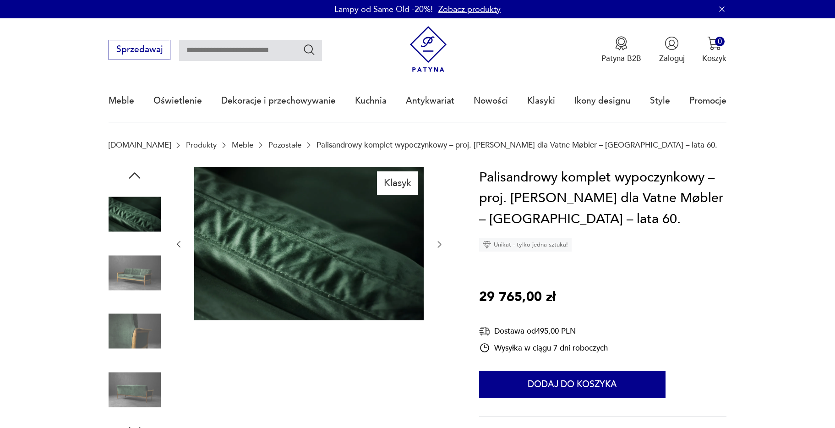
click at [440, 246] on icon "button" at bounding box center [440, 244] width 4 height 6
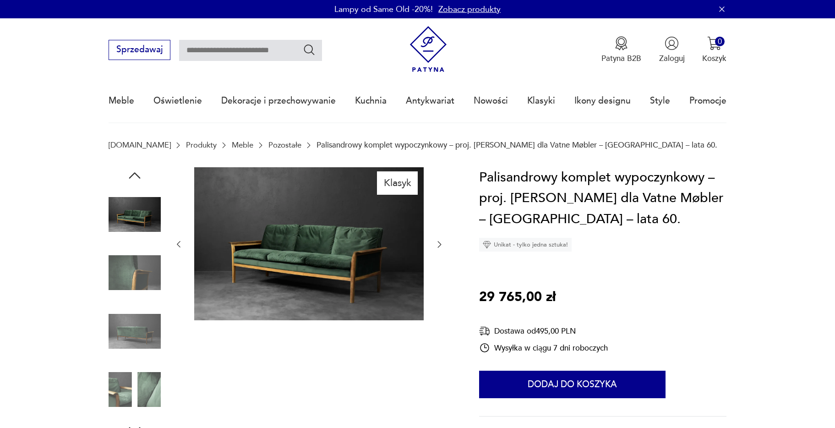
click at [440, 246] on icon "button" at bounding box center [440, 244] width 4 height 6
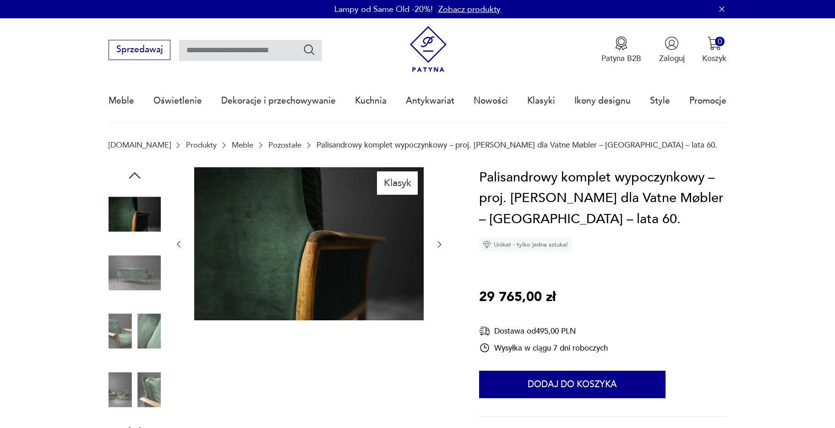
click at [440, 246] on icon "button" at bounding box center [440, 244] width 4 height 6
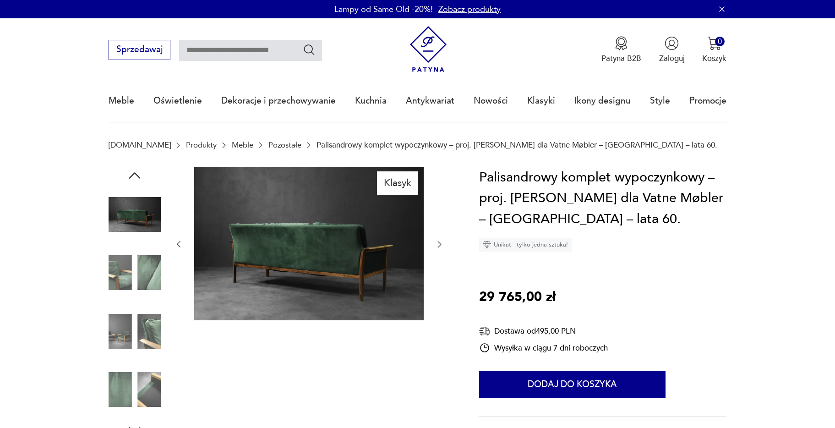
click at [440, 246] on icon "button" at bounding box center [440, 244] width 4 height 6
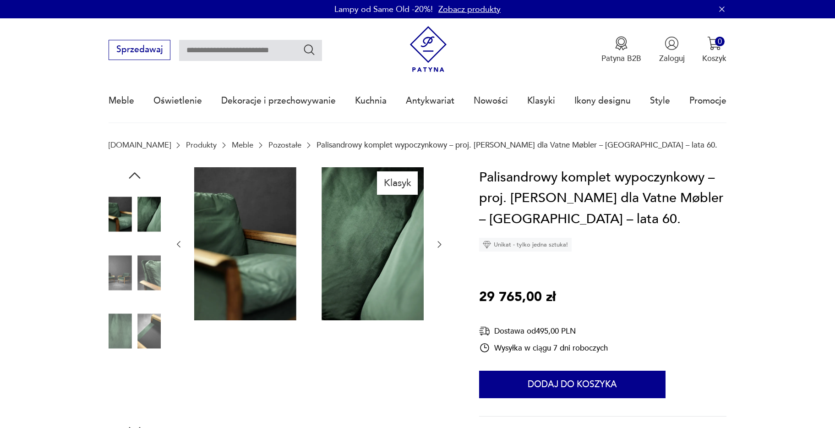
click at [440, 246] on icon "button" at bounding box center [440, 244] width 4 height 6
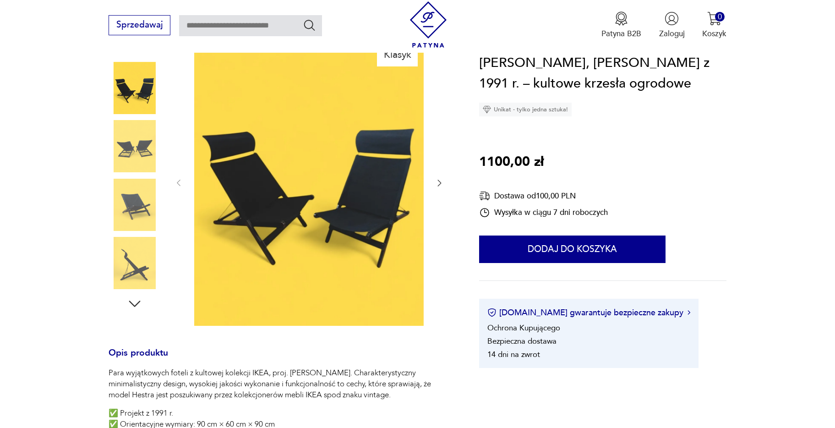
scroll to position [137, 0]
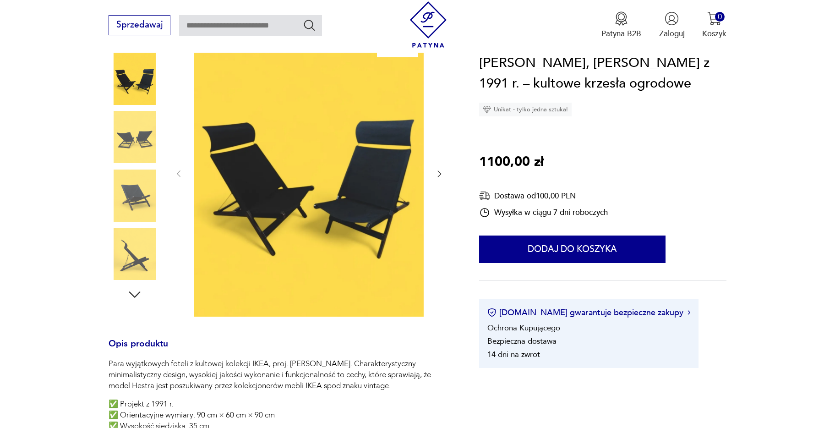
click at [132, 133] on img at bounding box center [135, 137] width 52 height 52
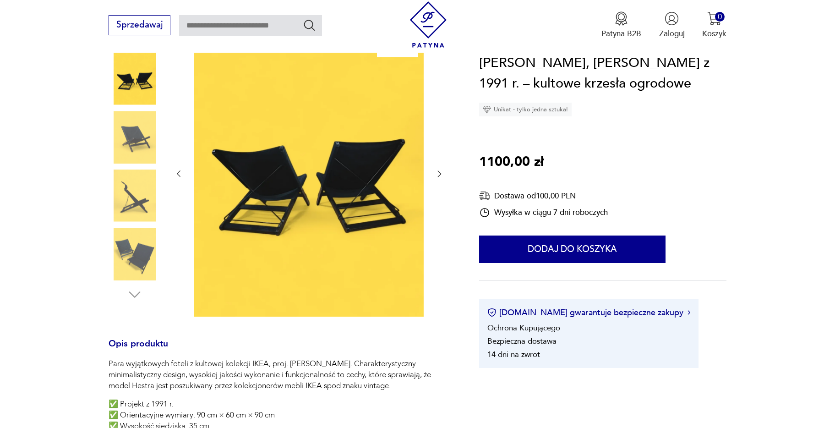
click at [148, 123] on img at bounding box center [135, 137] width 52 height 52
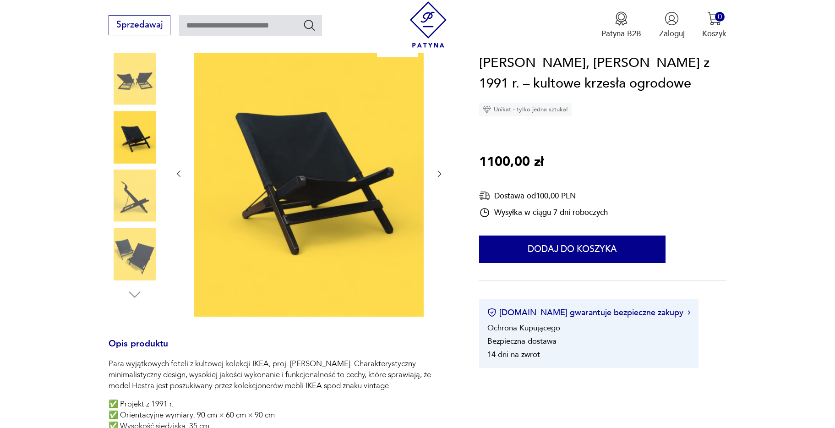
click at [143, 139] on img at bounding box center [135, 137] width 52 height 52
click at [143, 189] on img at bounding box center [135, 196] width 52 height 52
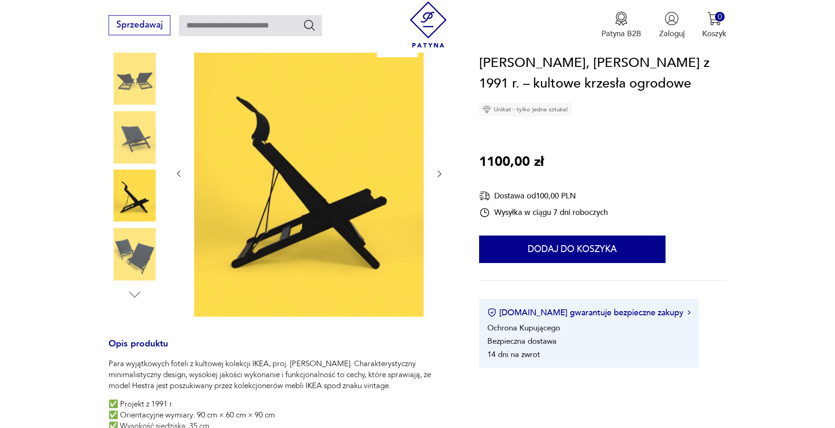
click at [142, 261] on img at bounding box center [135, 254] width 52 height 52
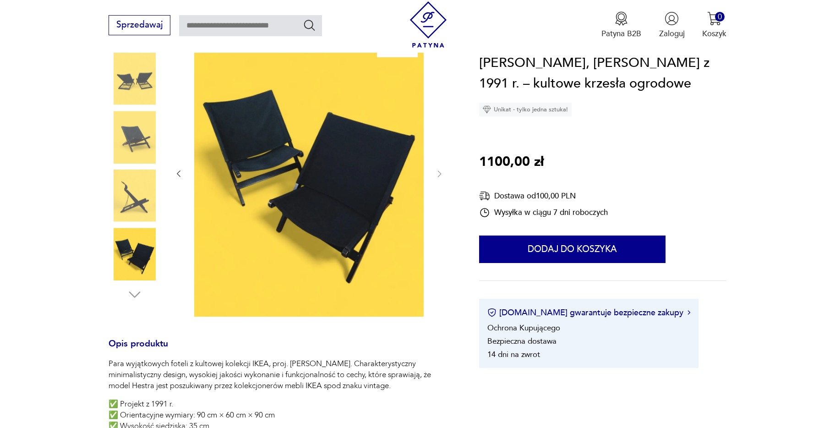
click at [137, 197] on img at bounding box center [135, 196] width 52 height 52
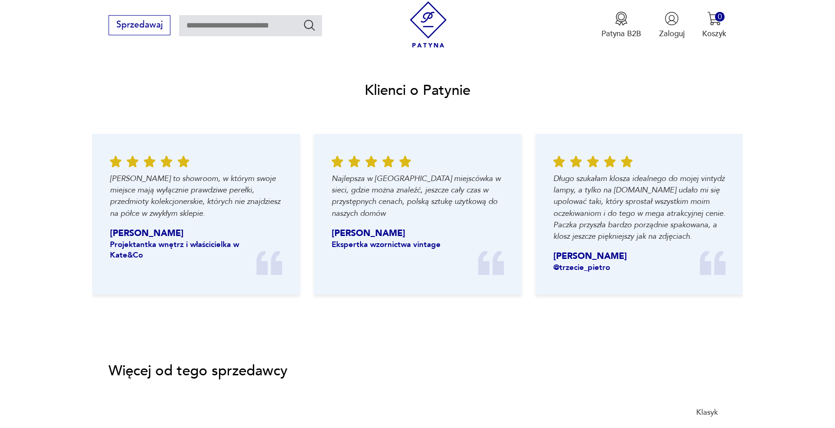
scroll to position [1237, 0]
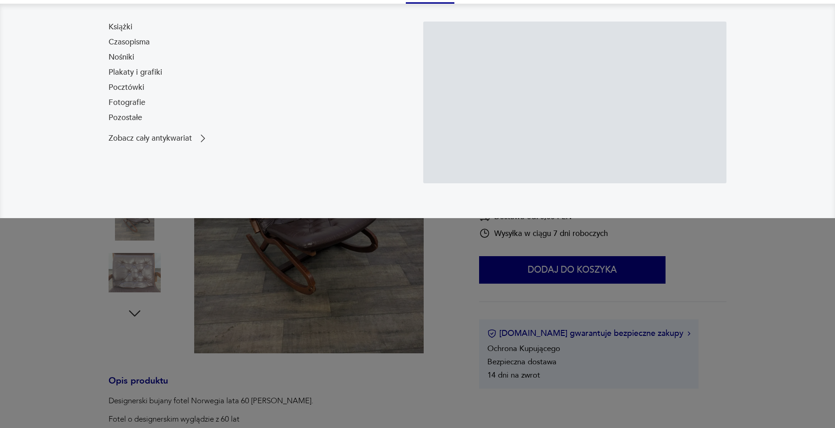
scroll to position [137, 0]
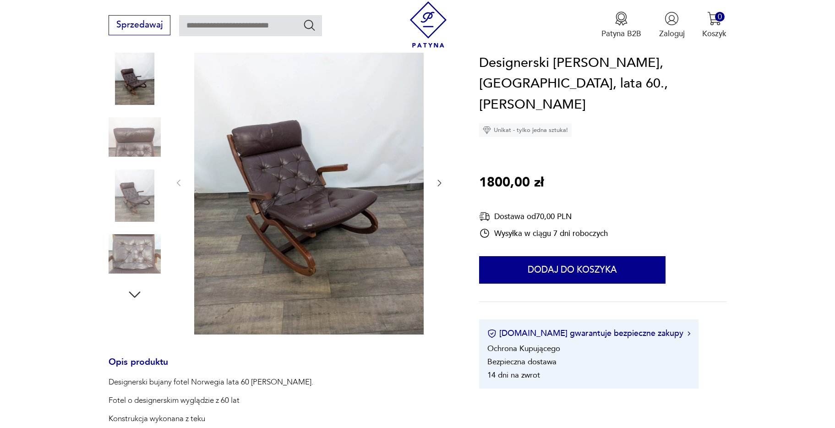
click at [442, 182] on icon "button" at bounding box center [439, 182] width 9 height 9
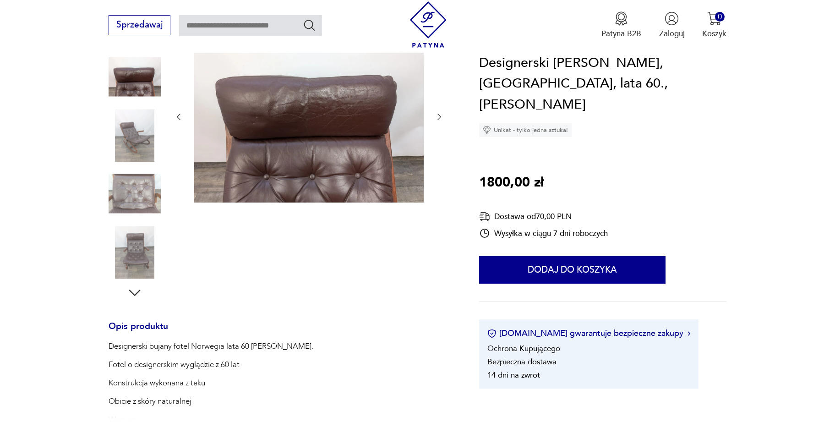
click at [439, 120] on icon "button" at bounding box center [439, 116] width 9 height 9
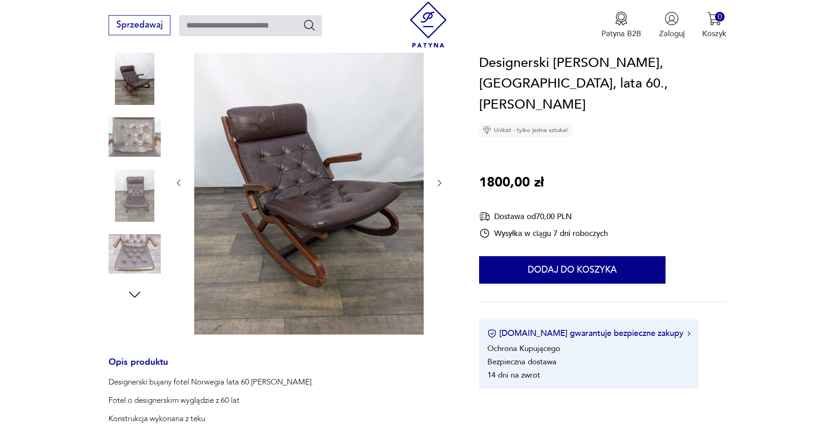
click at [443, 182] on icon "button" at bounding box center [439, 182] width 9 height 9
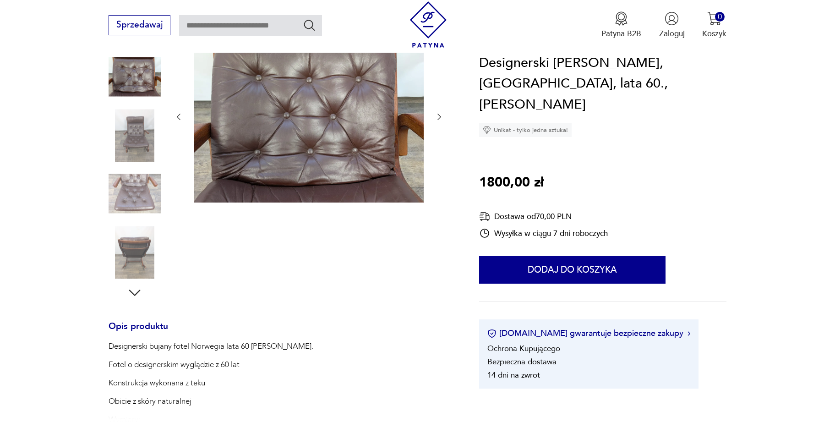
click at [443, 182] on div at bounding box center [309, 117] width 270 height 175
click at [440, 120] on icon "button" at bounding box center [439, 116] width 9 height 9
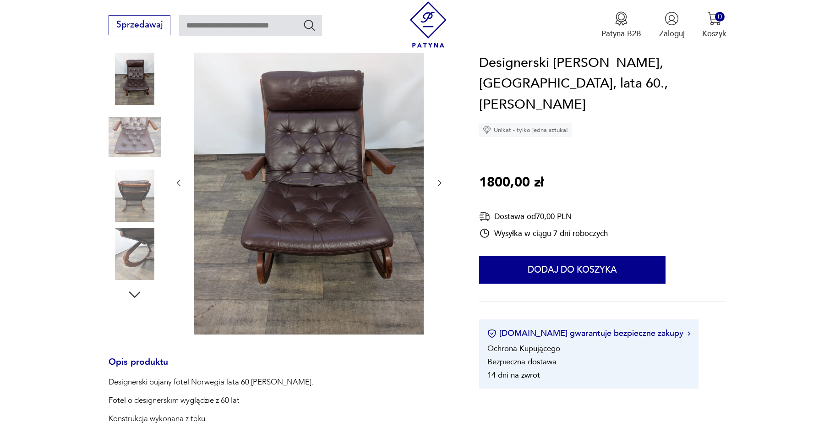
click at [441, 183] on icon "button" at bounding box center [440, 183] width 4 height 6
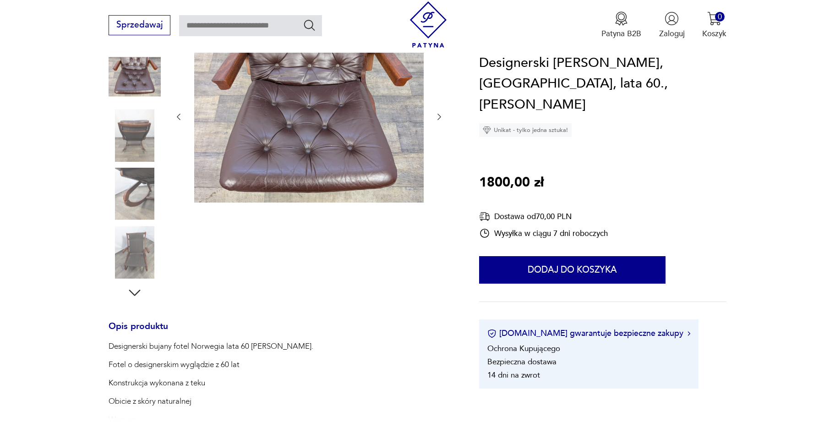
click at [440, 116] on icon "button" at bounding box center [440, 117] width 4 height 6
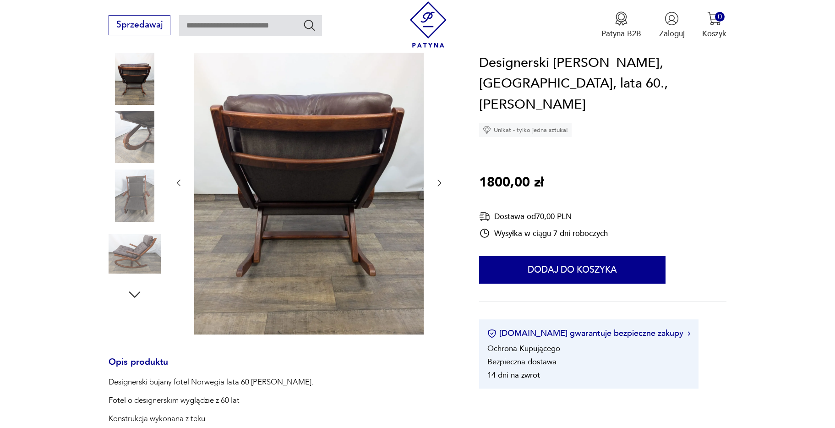
click at [121, 247] on img at bounding box center [135, 254] width 52 height 52
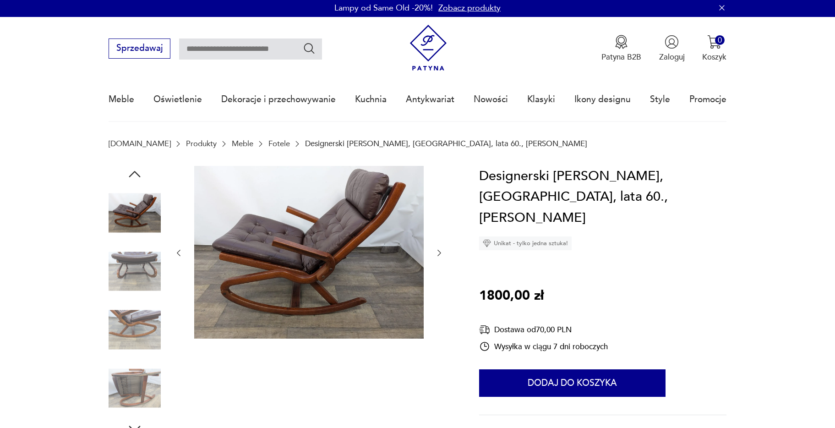
scroll to position [0, 0]
